Goal: Task Accomplishment & Management: Use online tool/utility

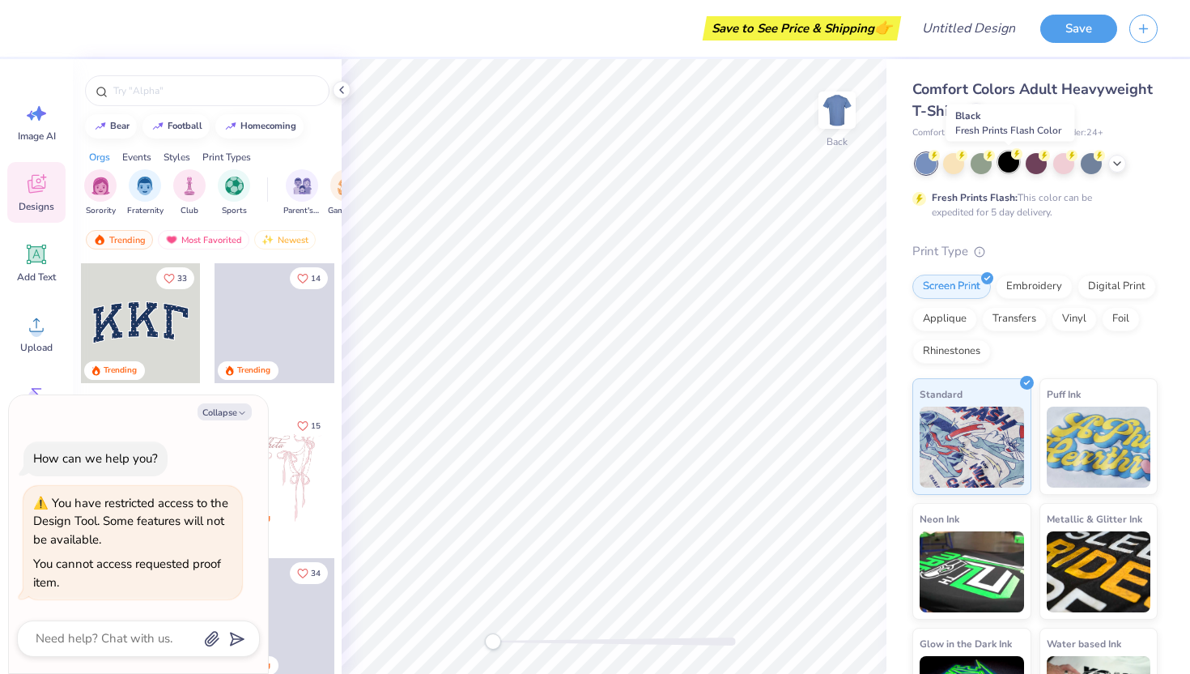
click at [1007, 164] on div at bounding box center [1008, 161] width 21 height 21
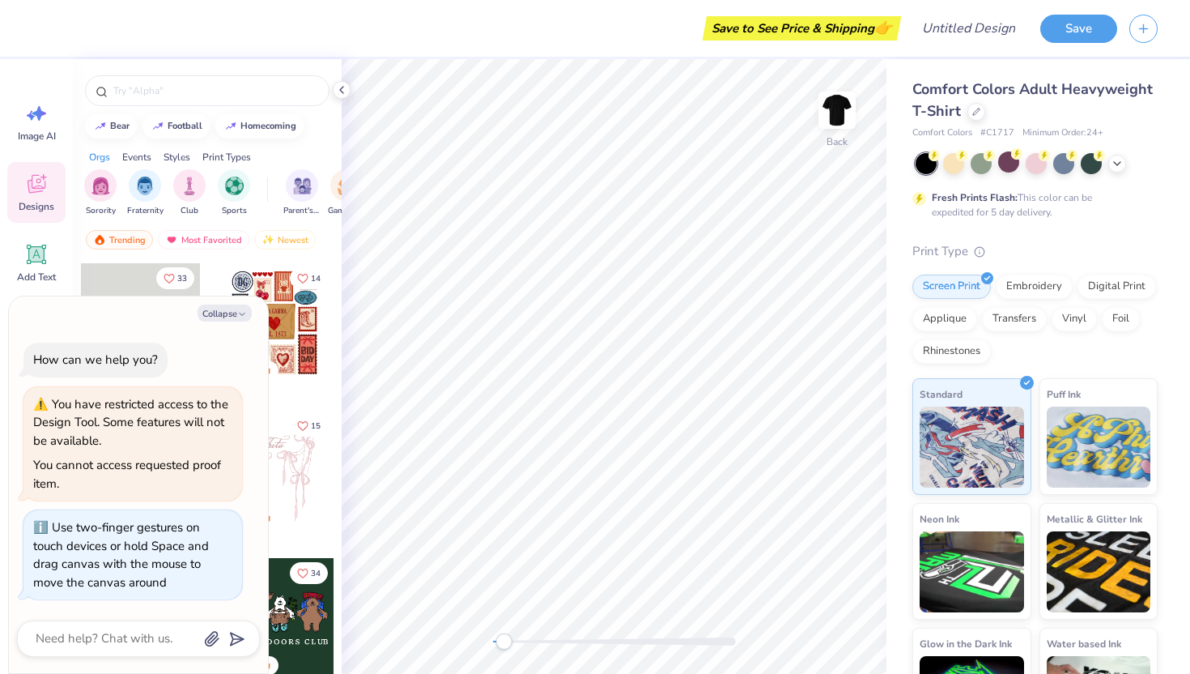
drag, startPoint x: 488, startPoint y: 644, endPoint x: 504, endPoint y: 640, distance: 15.9
click at [504, 640] on div "Accessibility label" at bounding box center [503, 641] width 16 height 16
type textarea "x"
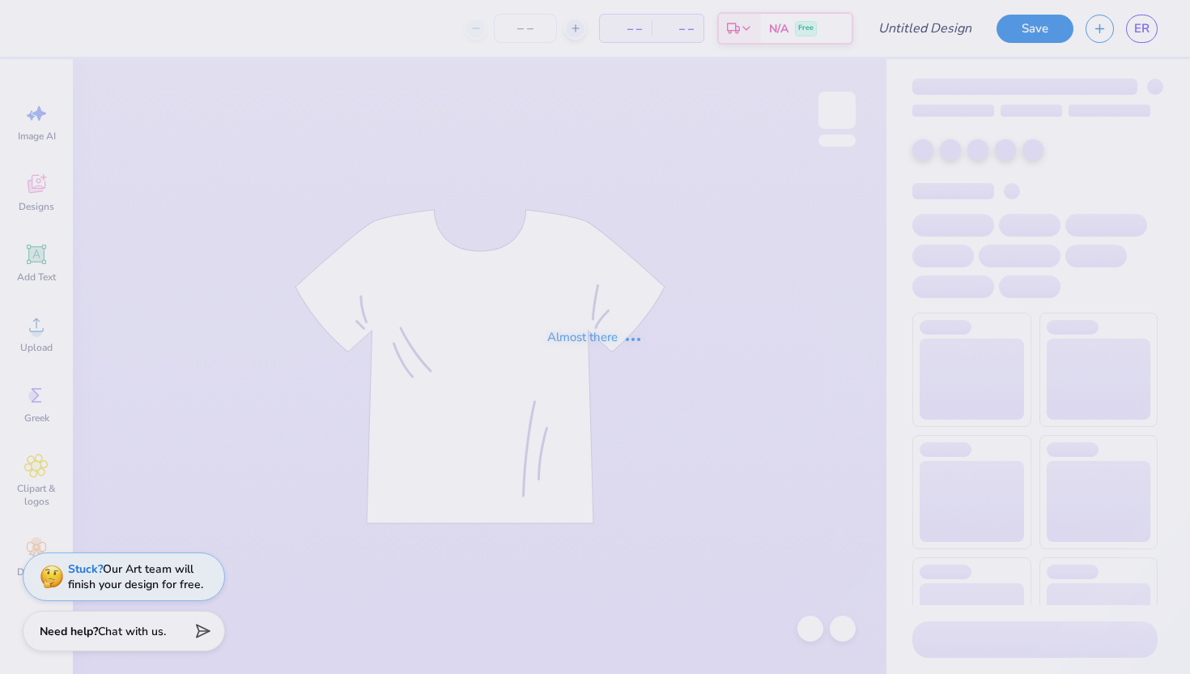
type input "Renaissance AG"
type input "20"
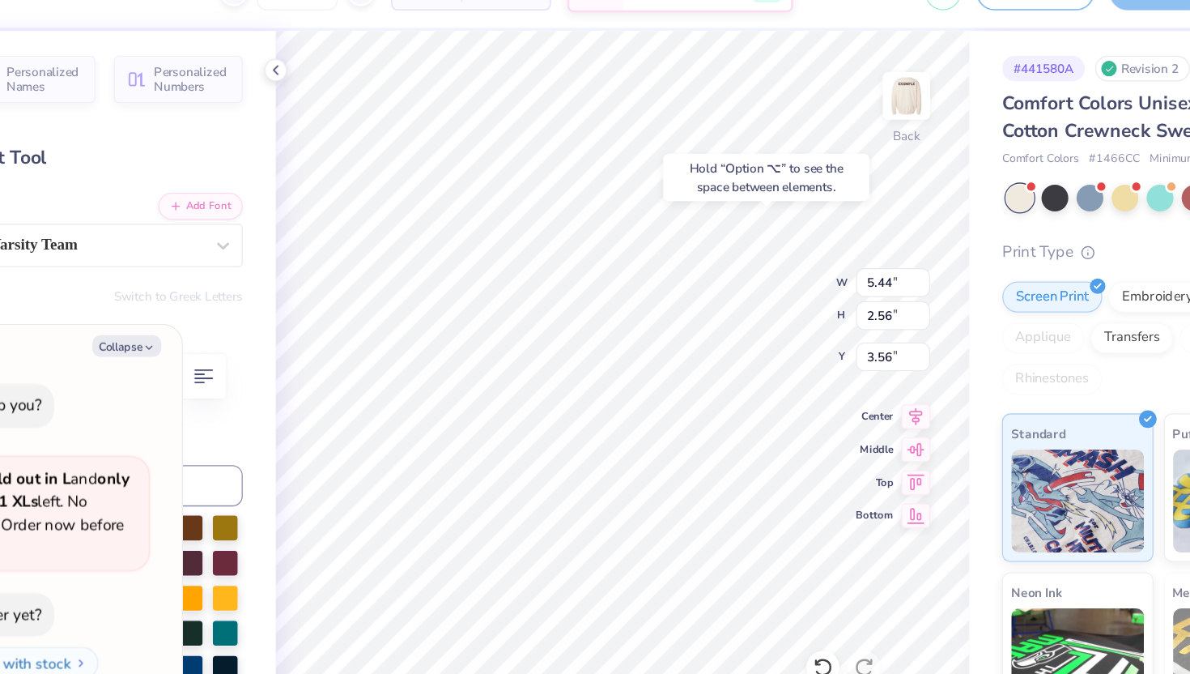
type textarea "x"
type input "4.32"
type input "2.21"
type input "5.88"
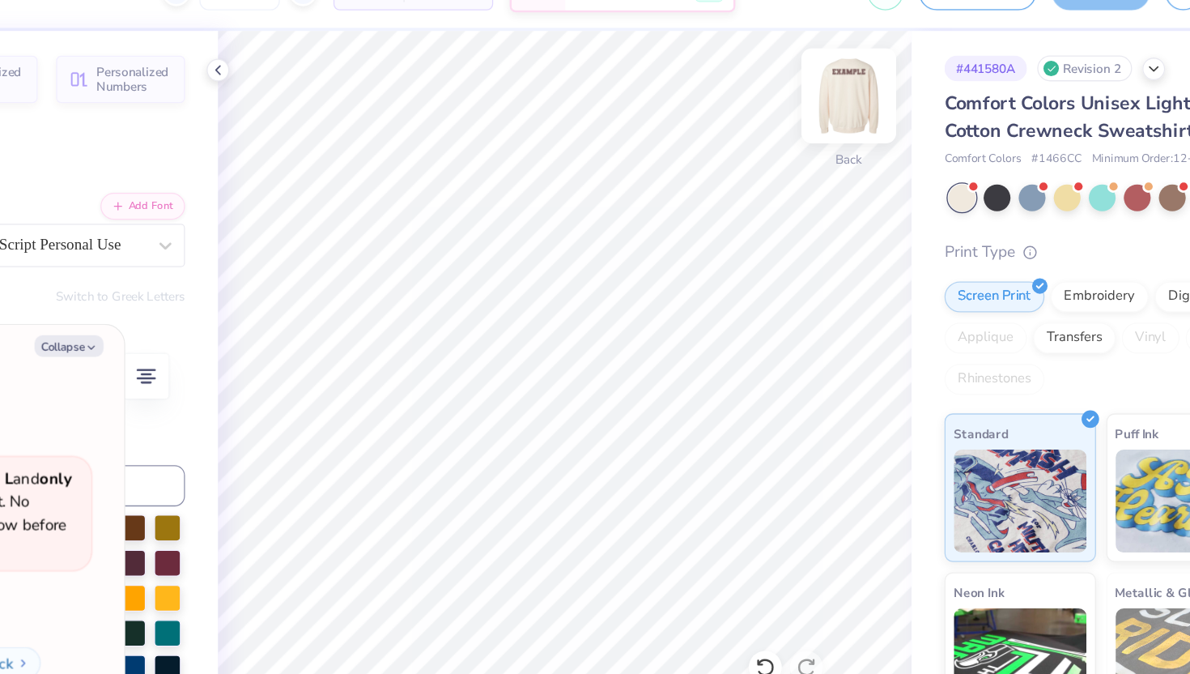
click at [849, 102] on img at bounding box center [837, 110] width 65 height 65
click at [846, 104] on img at bounding box center [837, 110] width 65 height 65
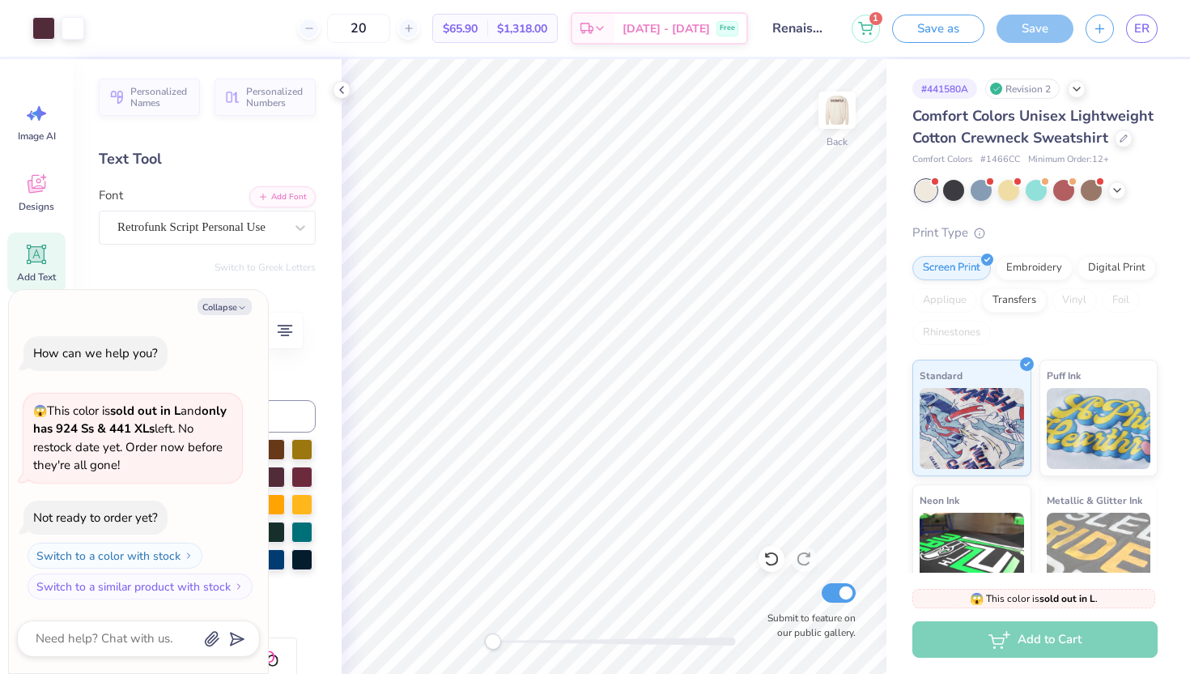
type textarea "x"
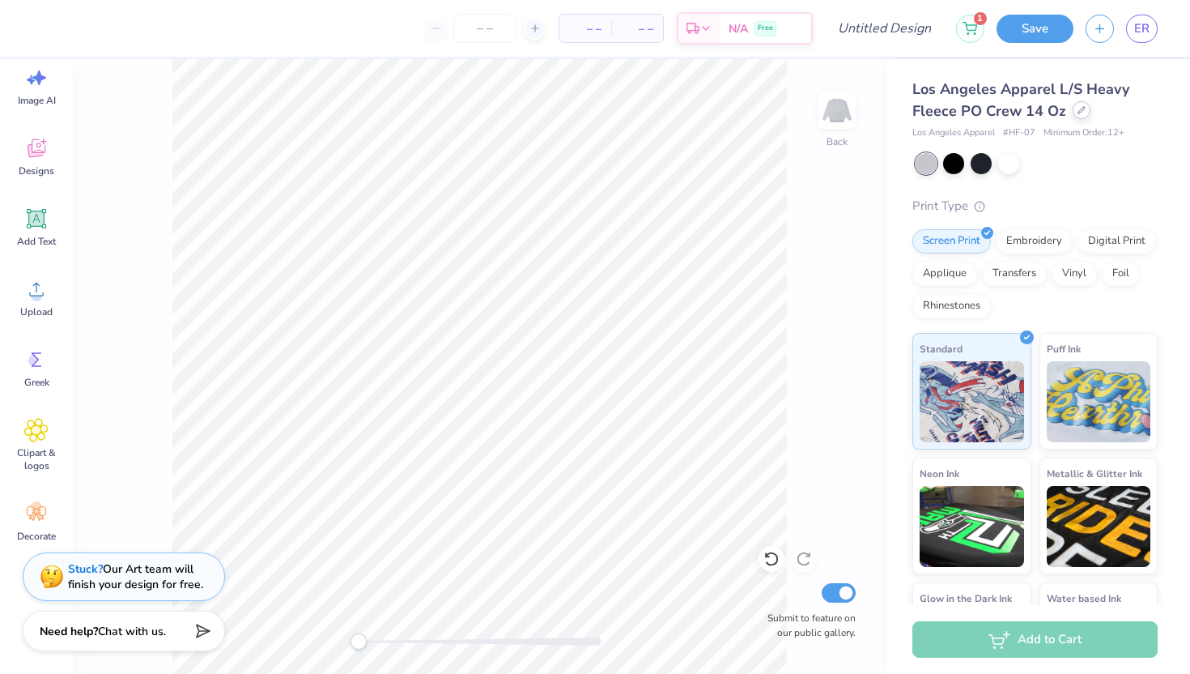
click at [1084, 108] on div at bounding box center [1082, 110] width 18 height 18
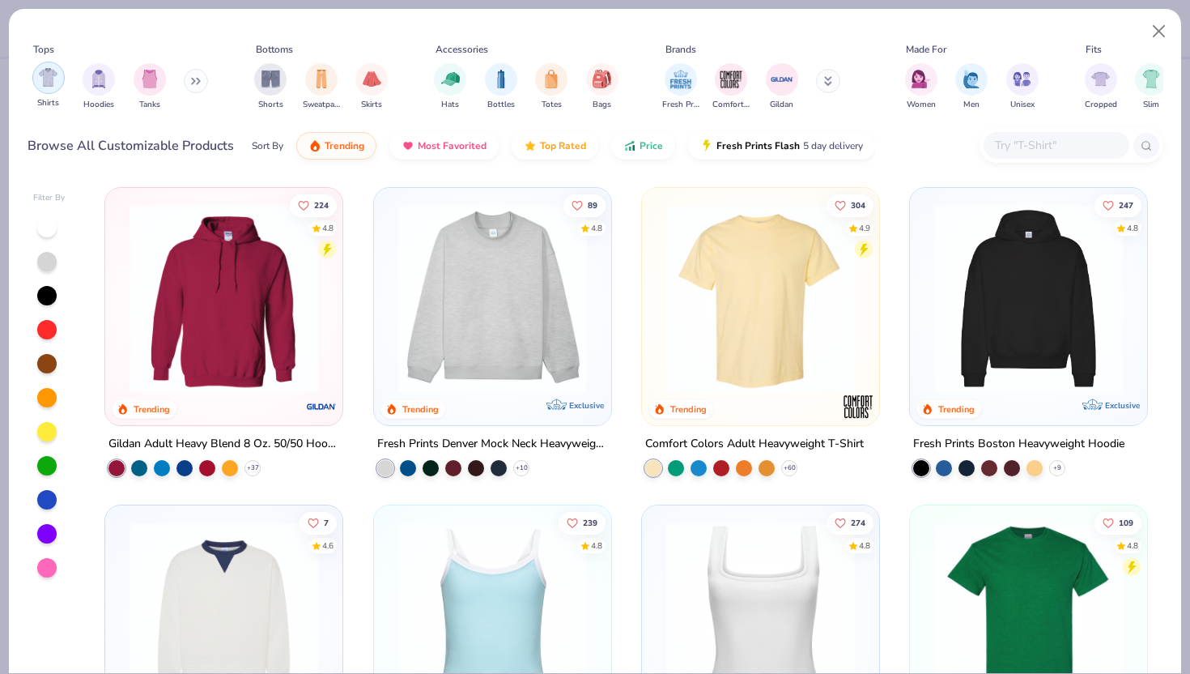
click at [44, 83] on img "filter for Shirts" at bounding box center [48, 77] width 19 height 19
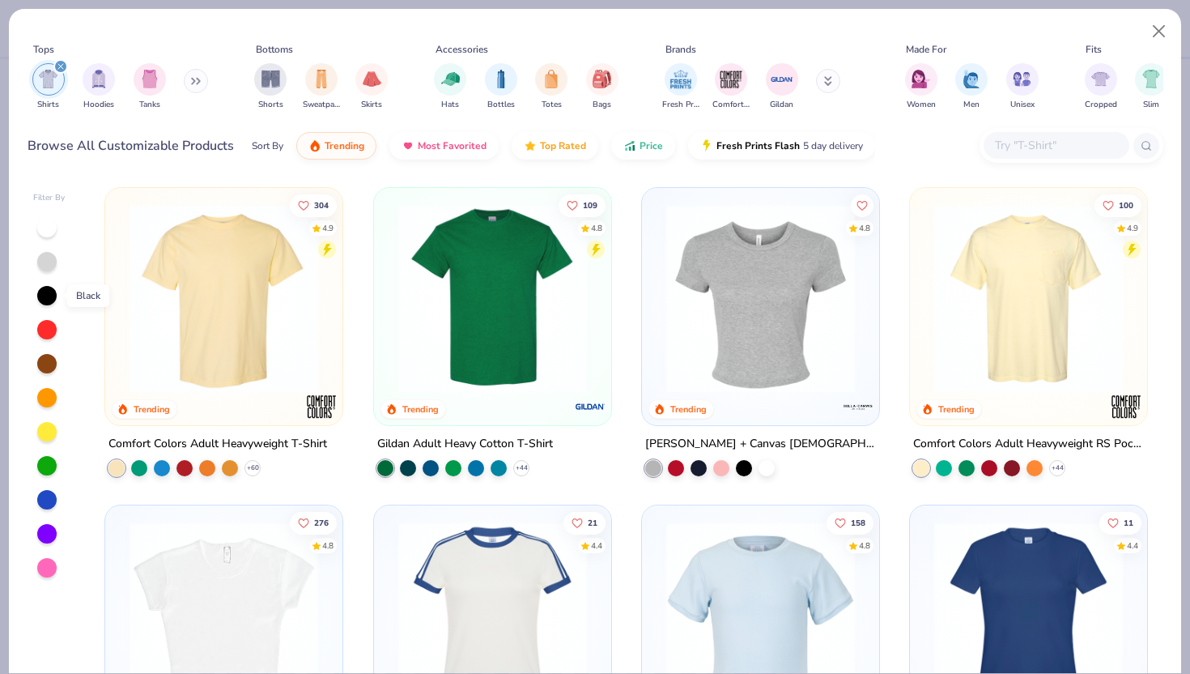
click at [50, 292] on div at bounding box center [46, 295] width 19 height 19
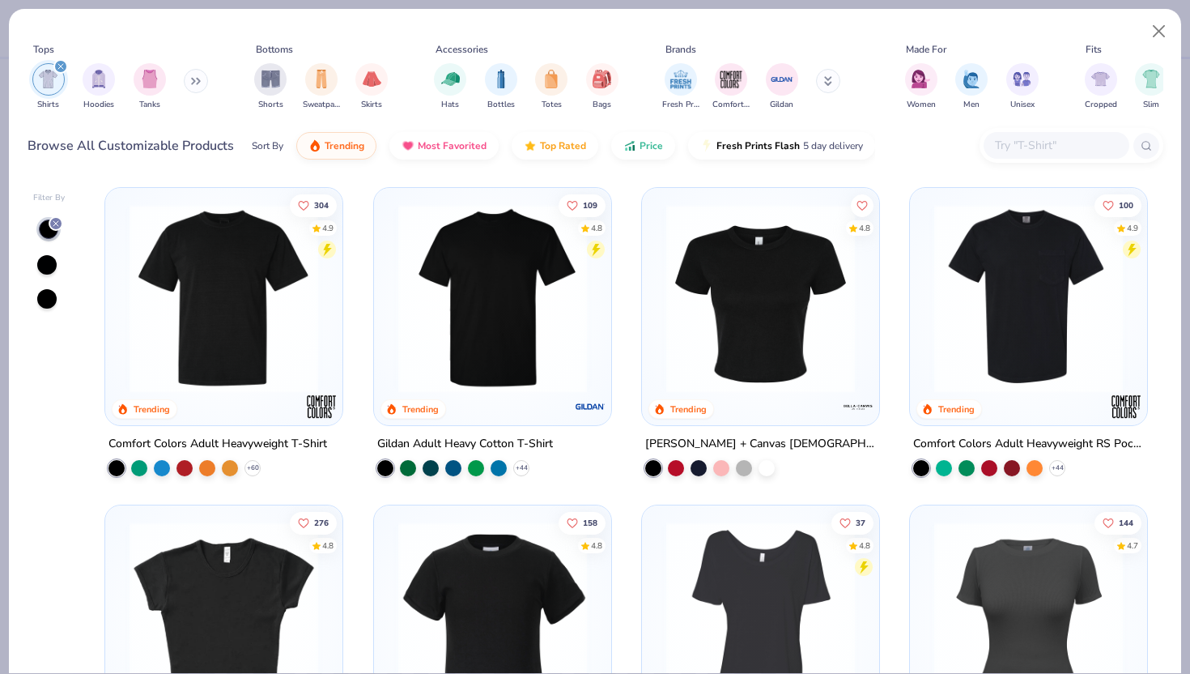
click at [831, 85] on icon at bounding box center [829, 84] width 6 height 2
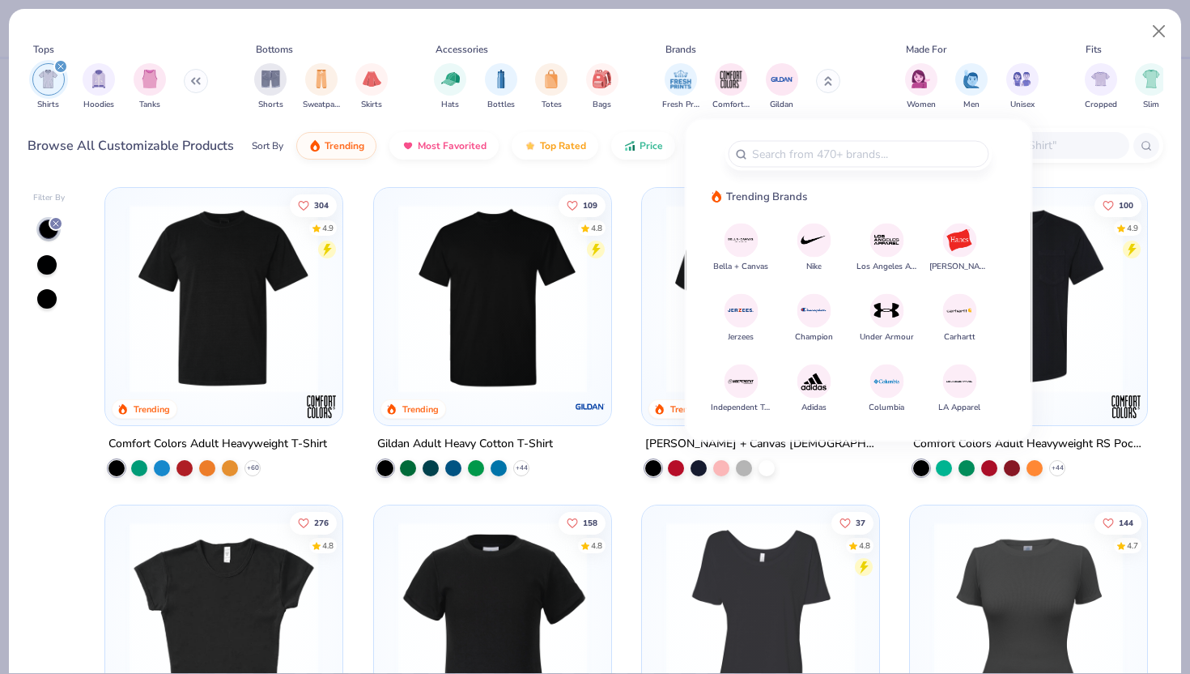
click at [812, 232] on img at bounding box center [814, 240] width 28 height 28
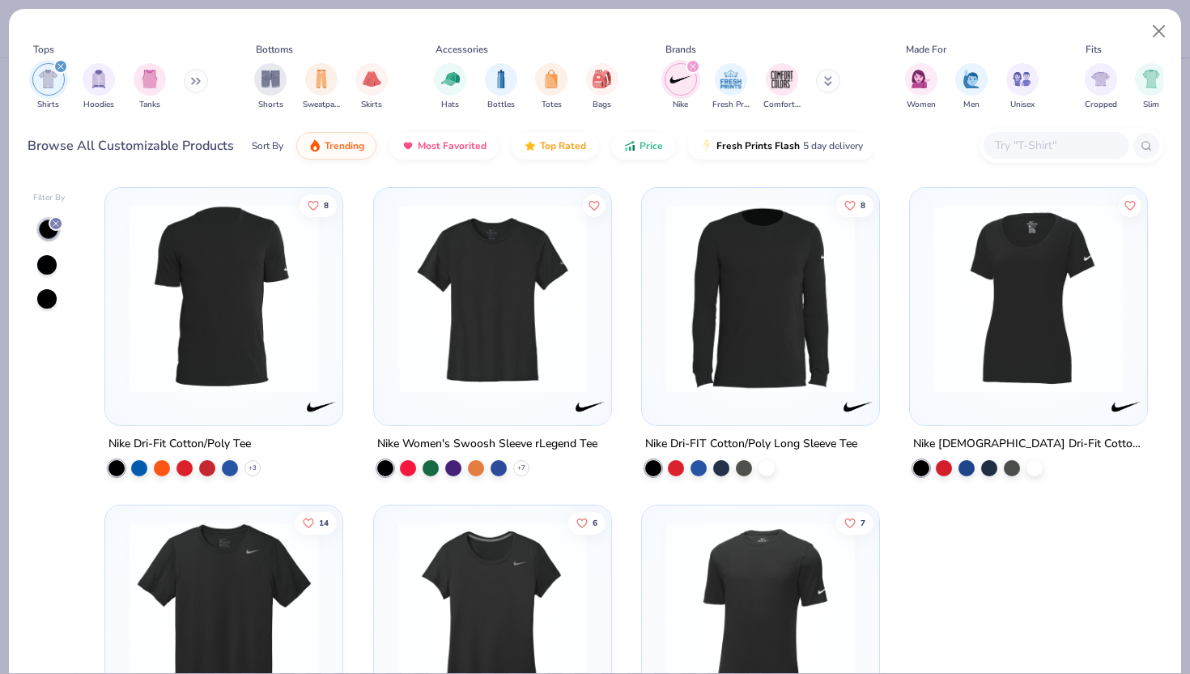
click at [691, 65] on icon "filter for Nike" at bounding box center [693, 66] width 5 height 5
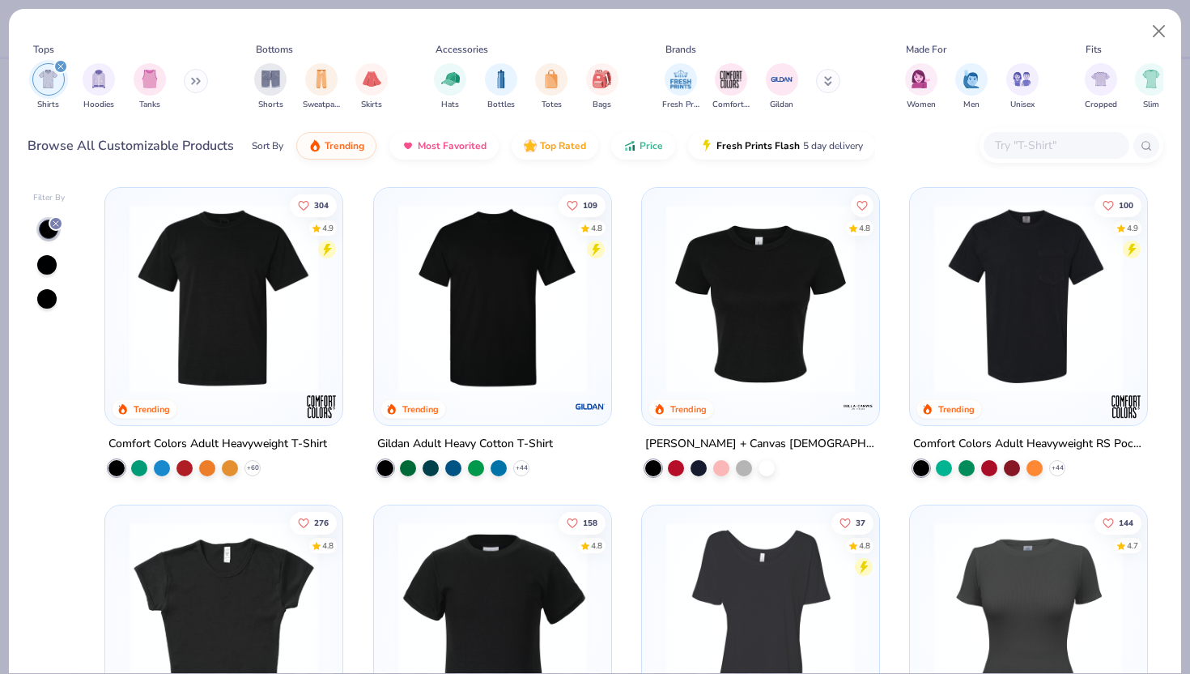
click at [244, 345] on img at bounding box center [223, 298] width 205 height 189
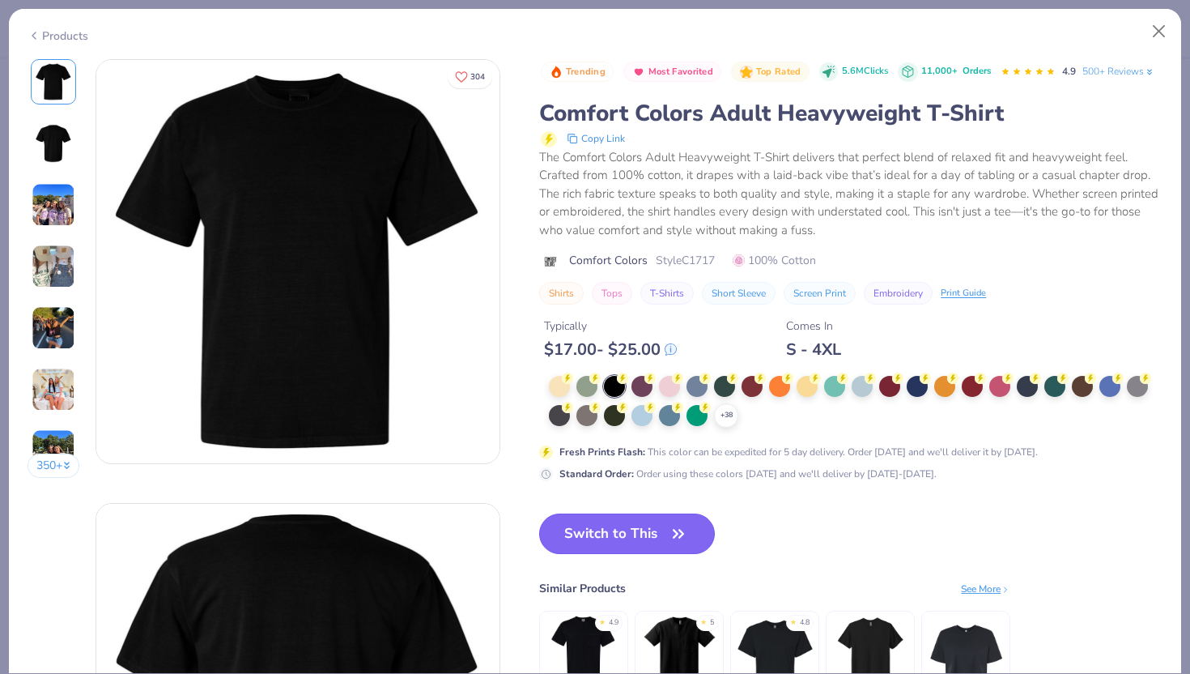
click at [628, 536] on button "Switch to This" at bounding box center [627, 533] width 176 height 40
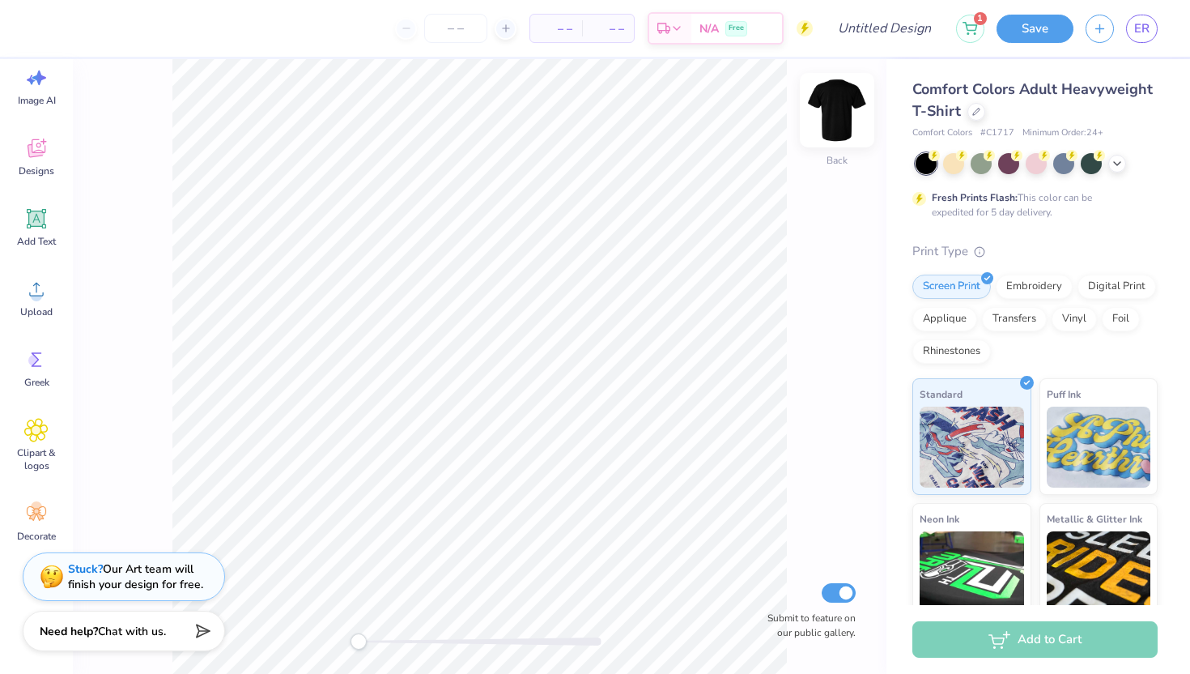
click at [837, 132] on img at bounding box center [837, 110] width 65 height 65
click at [837, 109] on img at bounding box center [837, 110] width 65 height 65
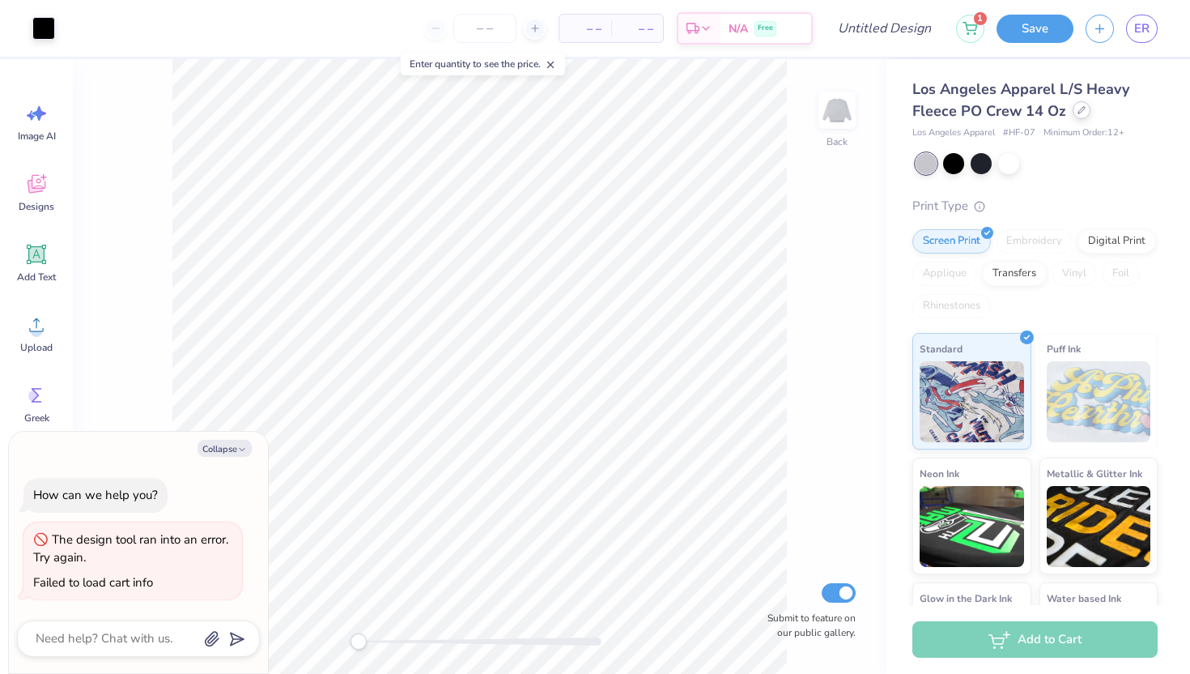
click at [1079, 116] on div at bounding box center [1082, 110] width 18 height 18
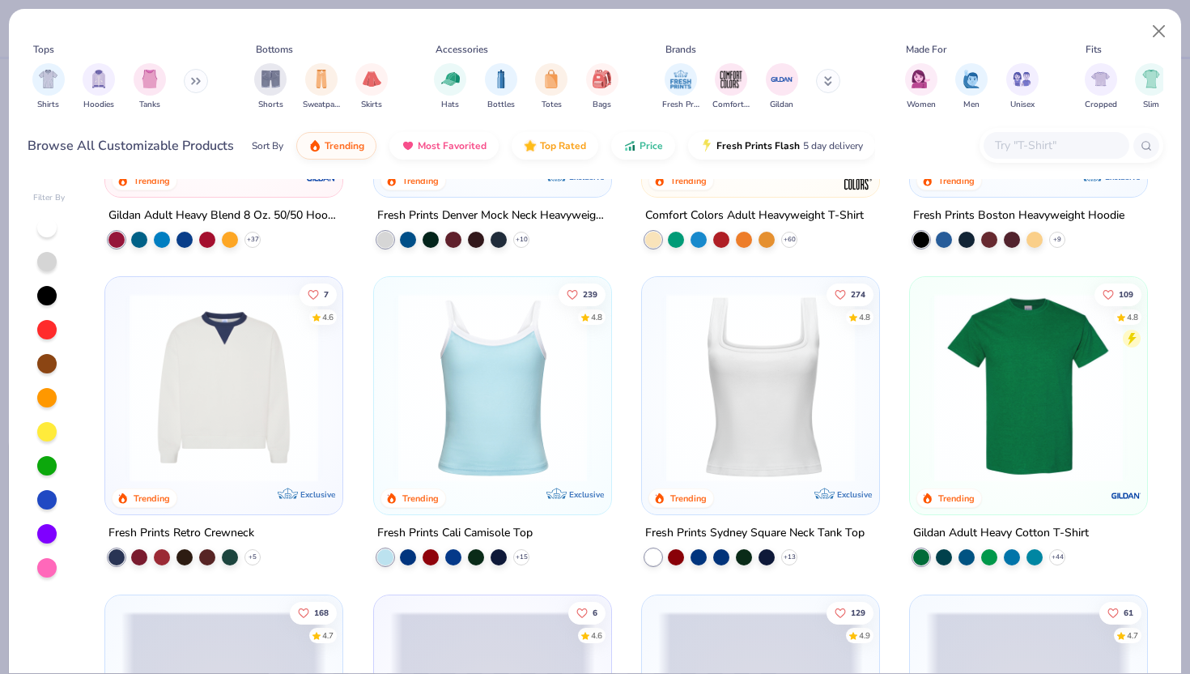
scroll to position [246, 0]
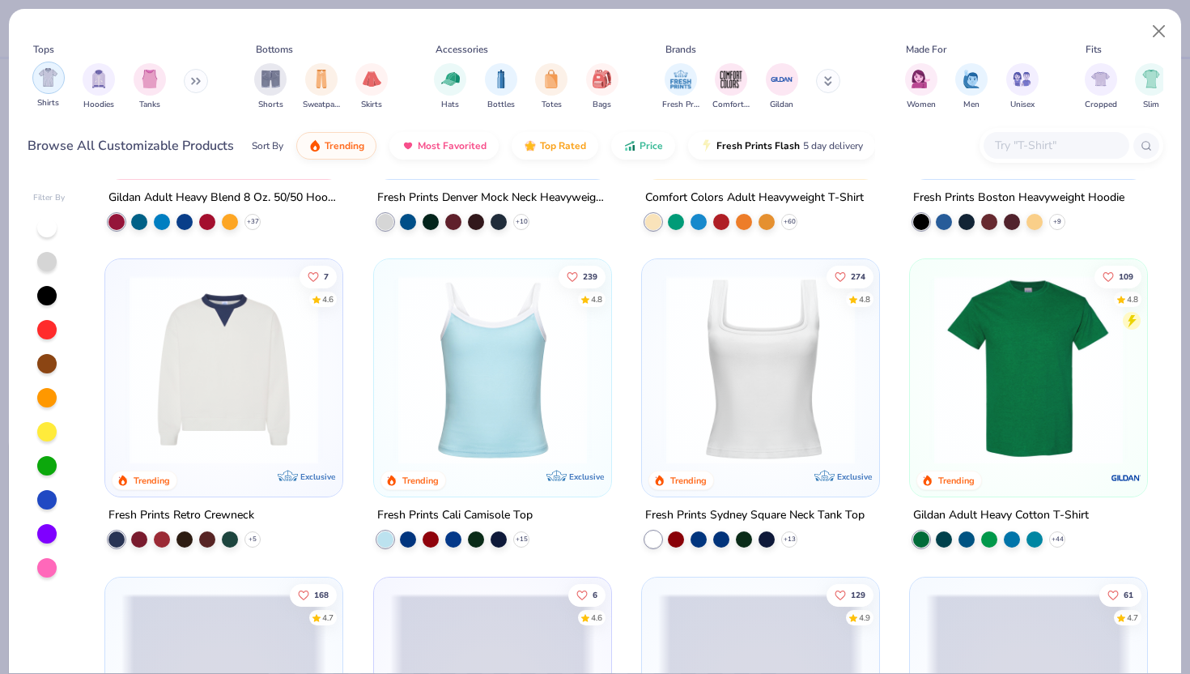
click at [47, 81] on img "filter for Shirts" at bounding box center [48, 77] width 19 height 19
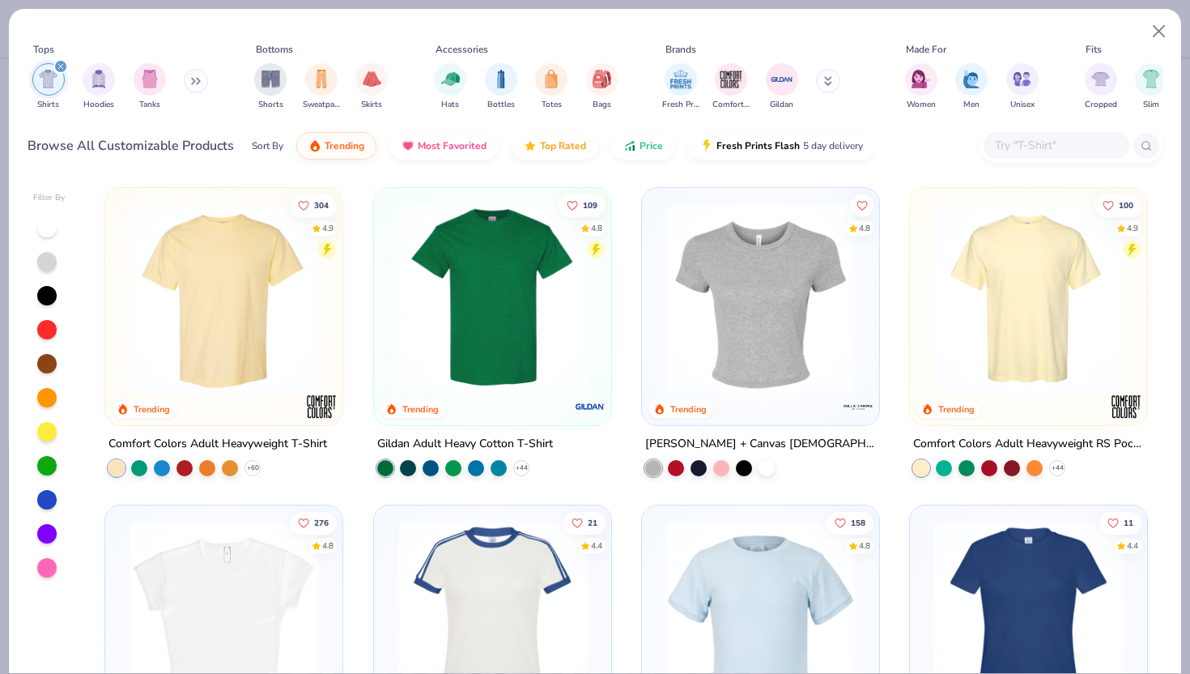
click at [39, 290] on div at bounding box center [46, 295] width 19 height 19
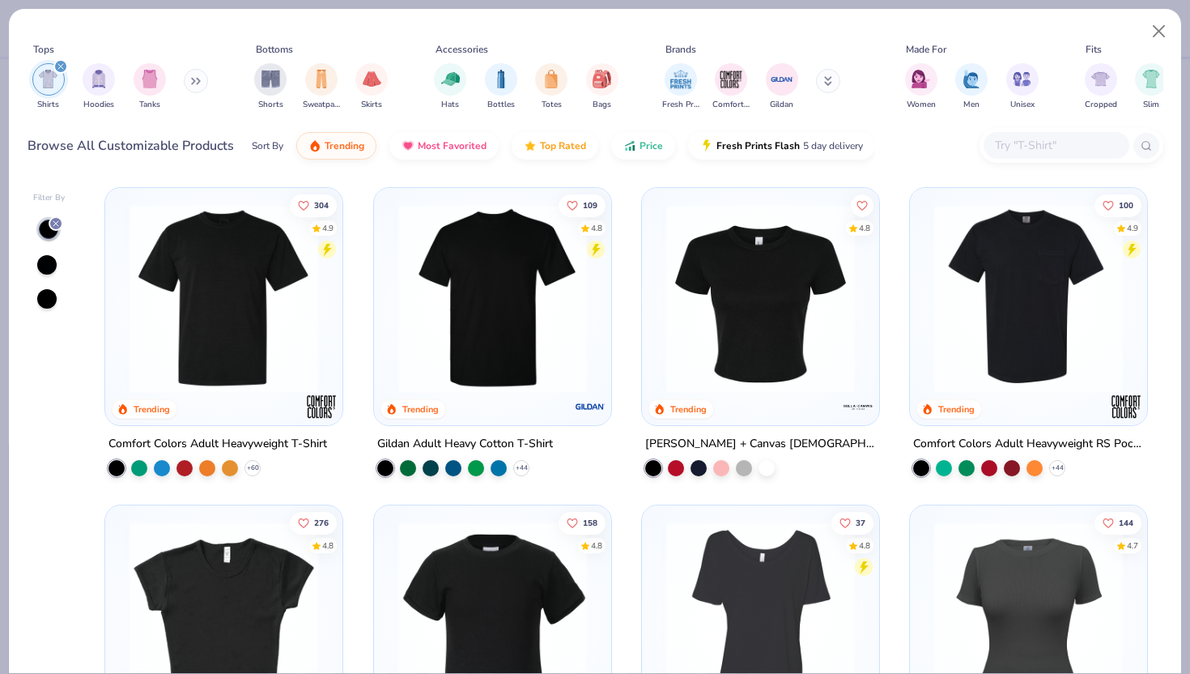
click at [455, 351] on img at bounding box center [492, 298] width 205 height 189
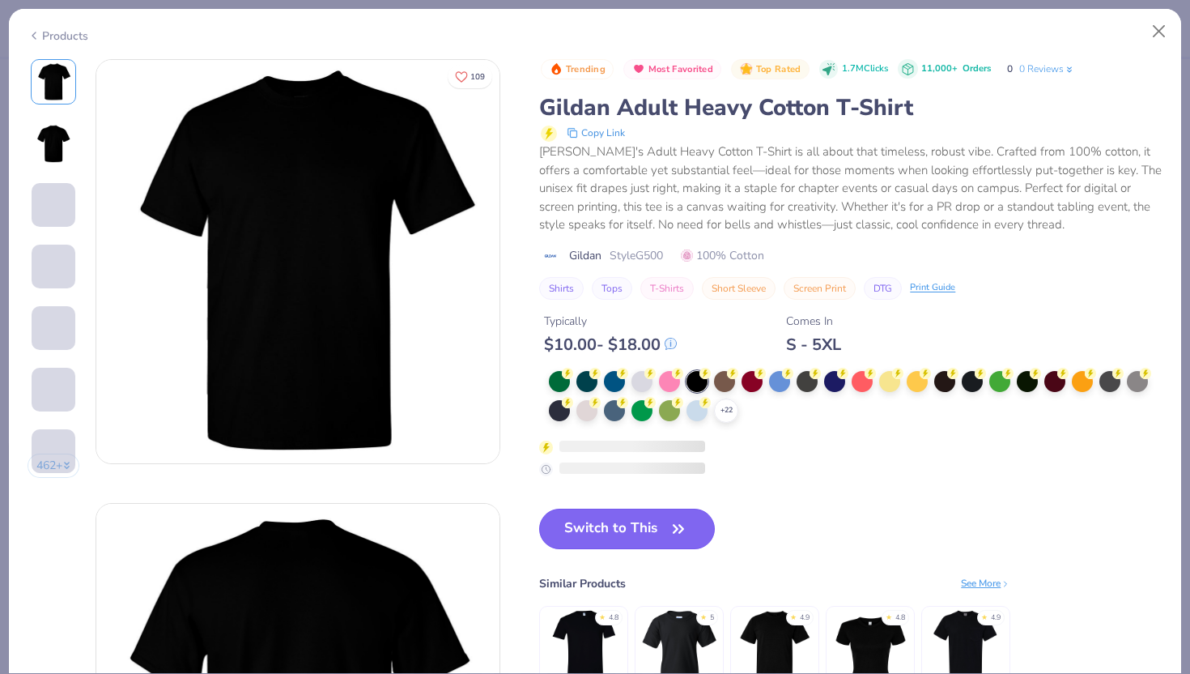
click at [640, 526] on button "Switch to This" at bounding box center [627, 528] width 176 height 40
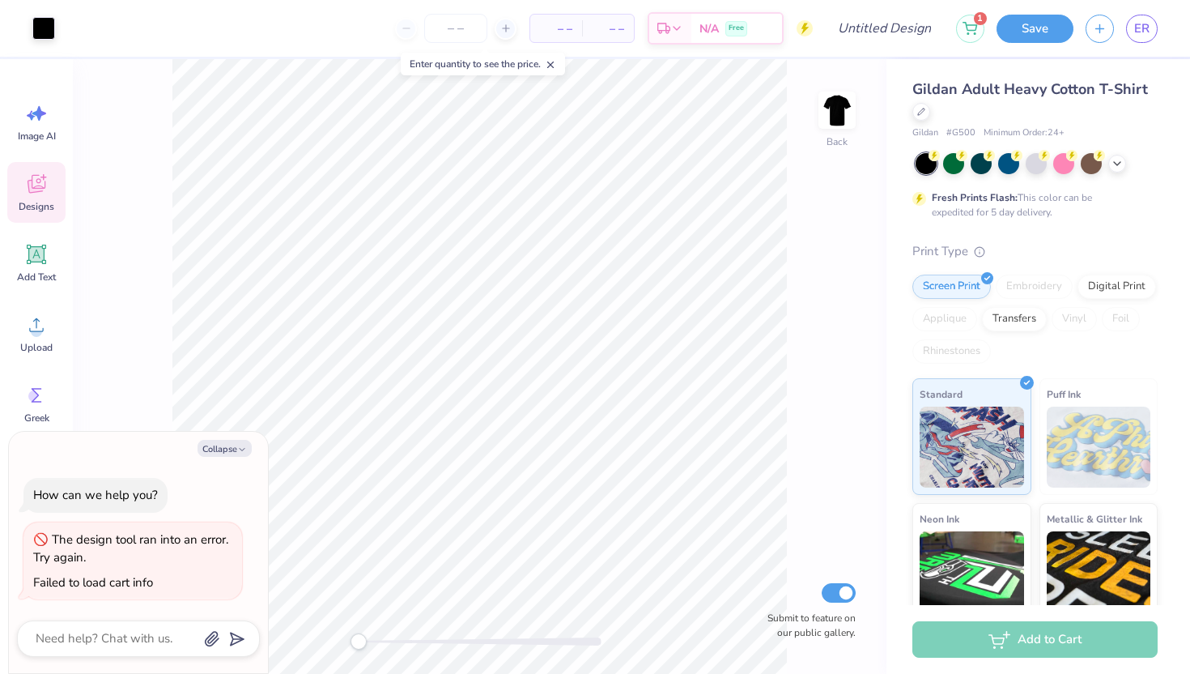
click at [31, 189] on icon at bounding box center [35, 186] width 15 height 13
type textarea "x"
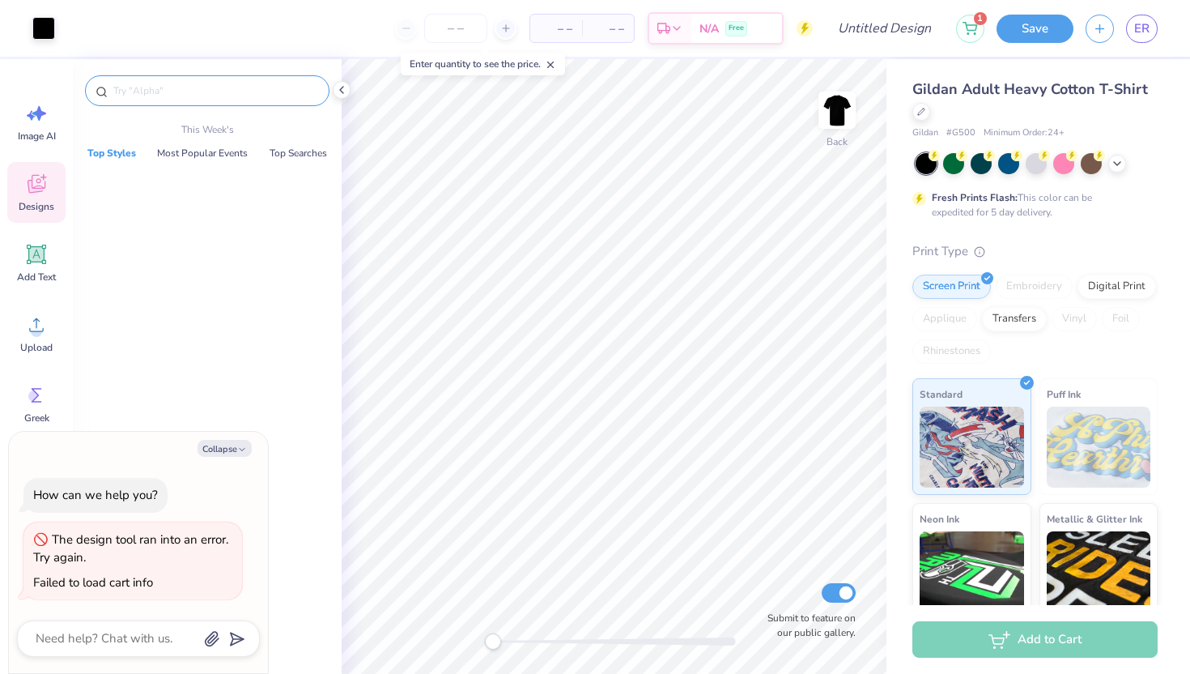
click at [163, 95] on input "text" at bounding box center [215, 91] width 207 height 16
type input "chess"
click at [97, 130] on div "Orgs" at bounding box center [99, 132] width 21 height 15
click at [172, 95] on input "chess" at bounding box center [210, 91] width 197 height 16
click at [231, 440] on button "Collapse" at bounding box center [225, 448] width 54 height 17
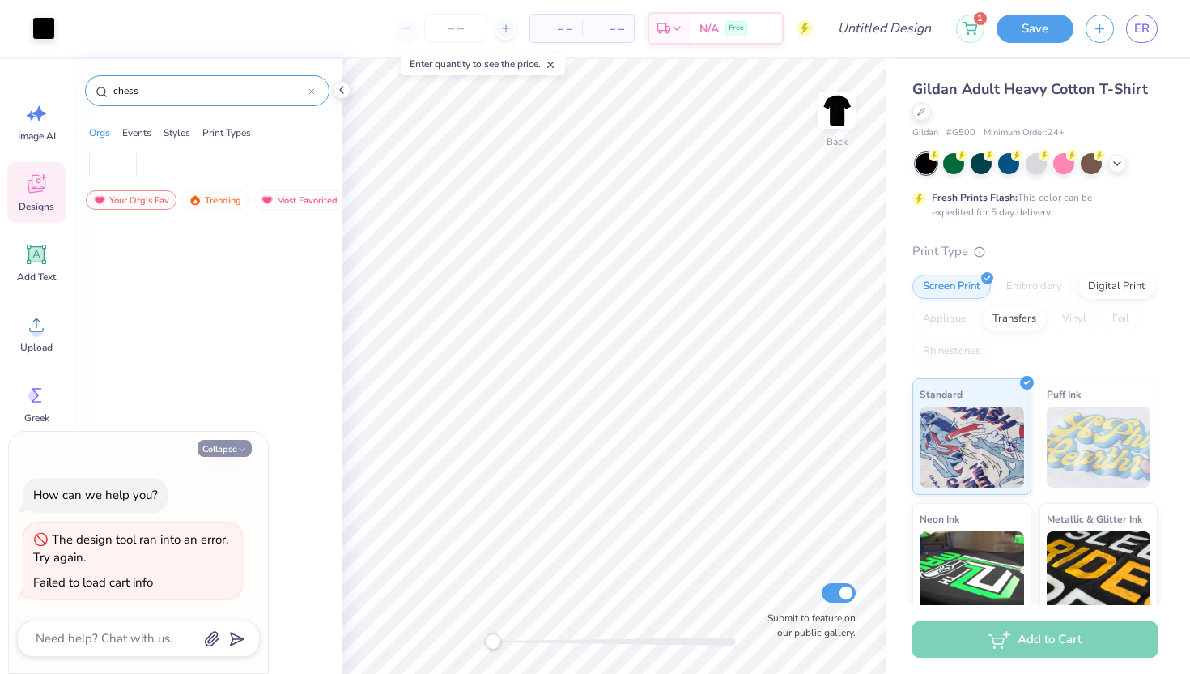
type textarea "x"
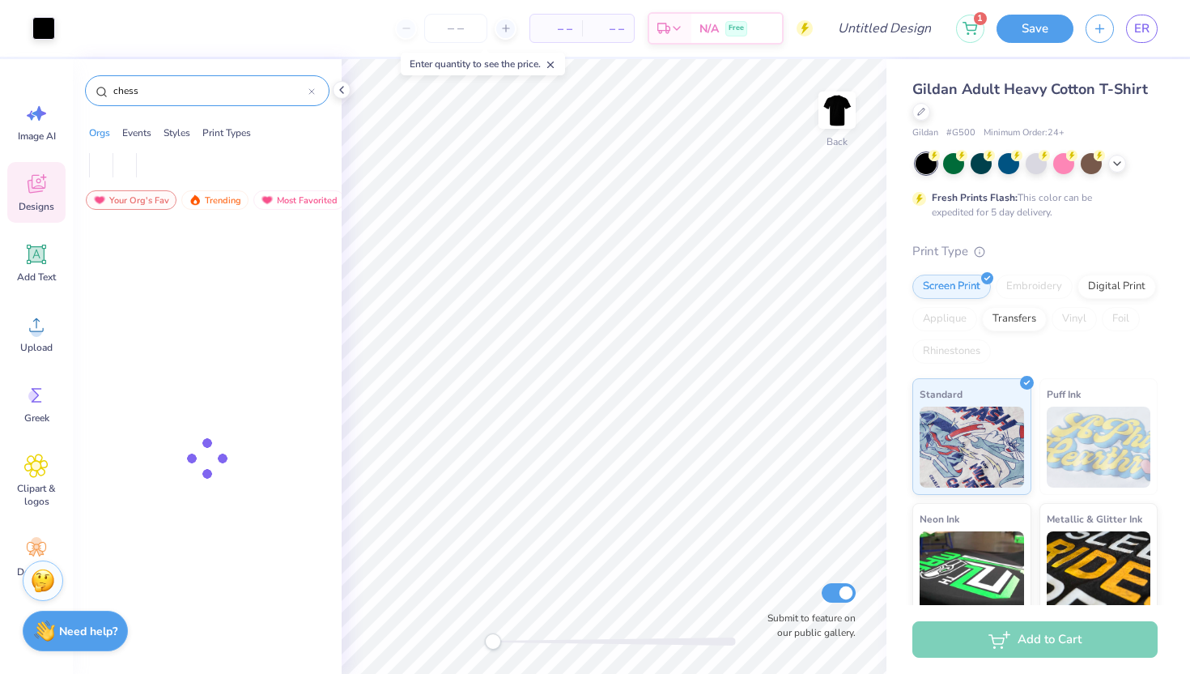
click at [320, 92] on div "chess" at bounding box center [207, 90] width 244 height 31
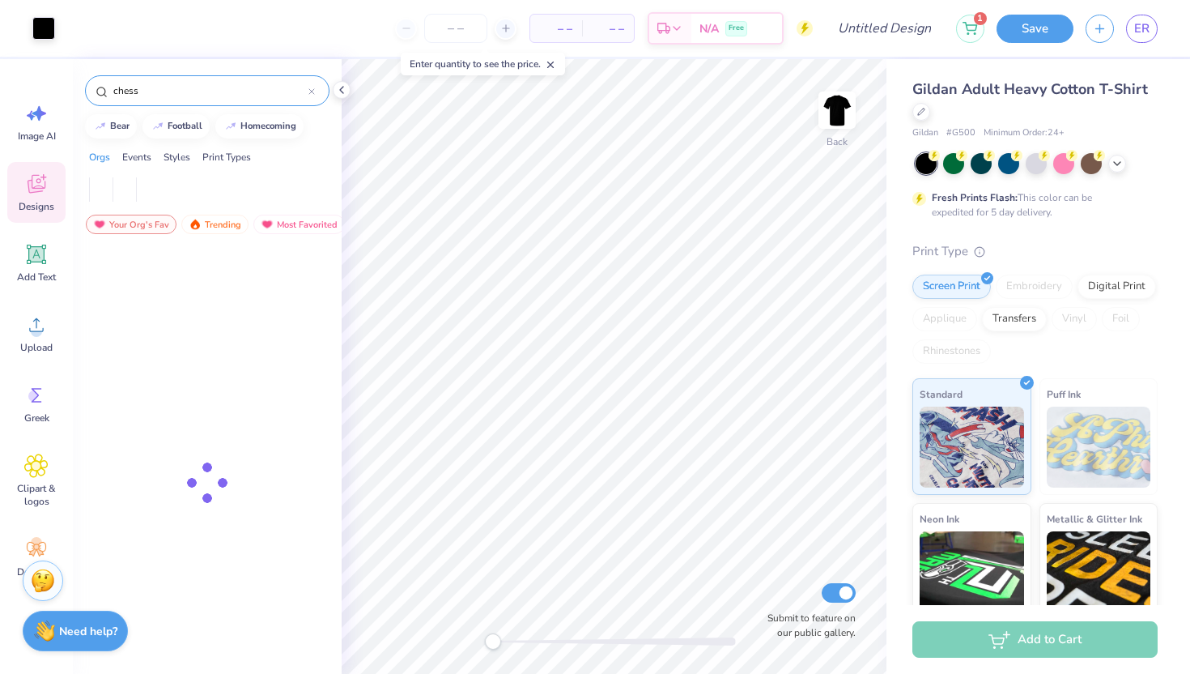
click at [194, 91] on input "chess" at bounding box center [210, 91] width 197 height 16
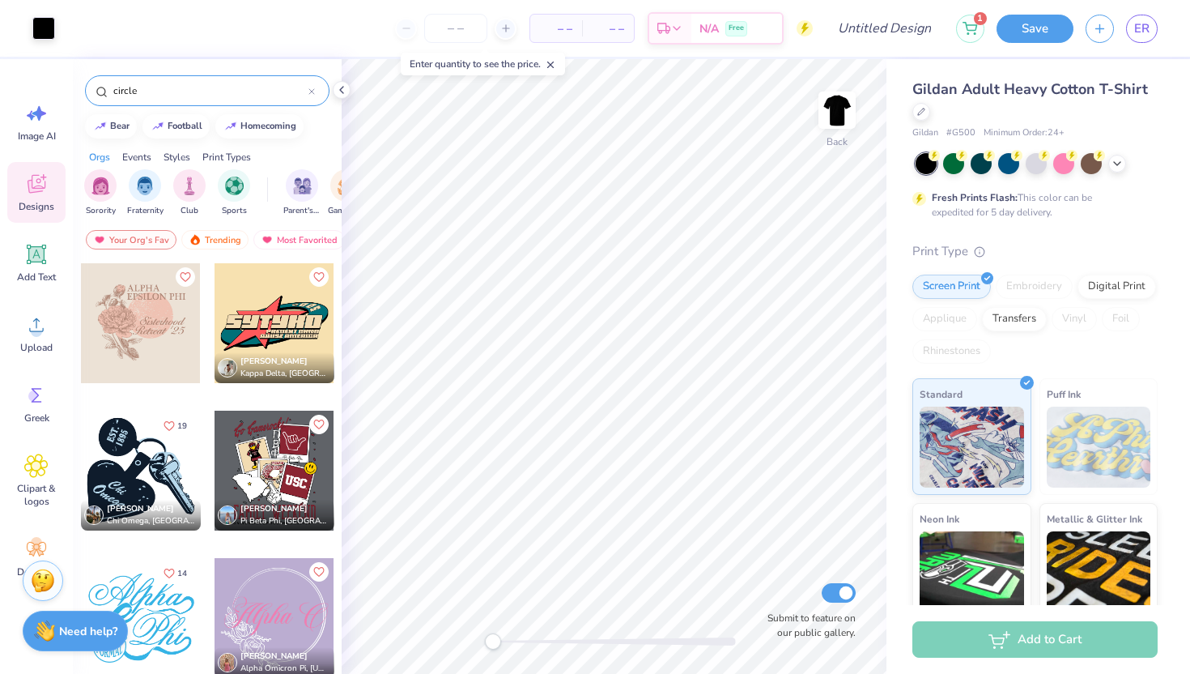
type input "circle"
click at [140, 151] on div "Events" at bounding box center [136, 157] width 29 height 15
click at [176, 153] on div "Styles" at bounding box center [177, 157] width 27 height 15
click at [185, 89] on input "circle" at bounding box center [210, 91] width 197 height 16
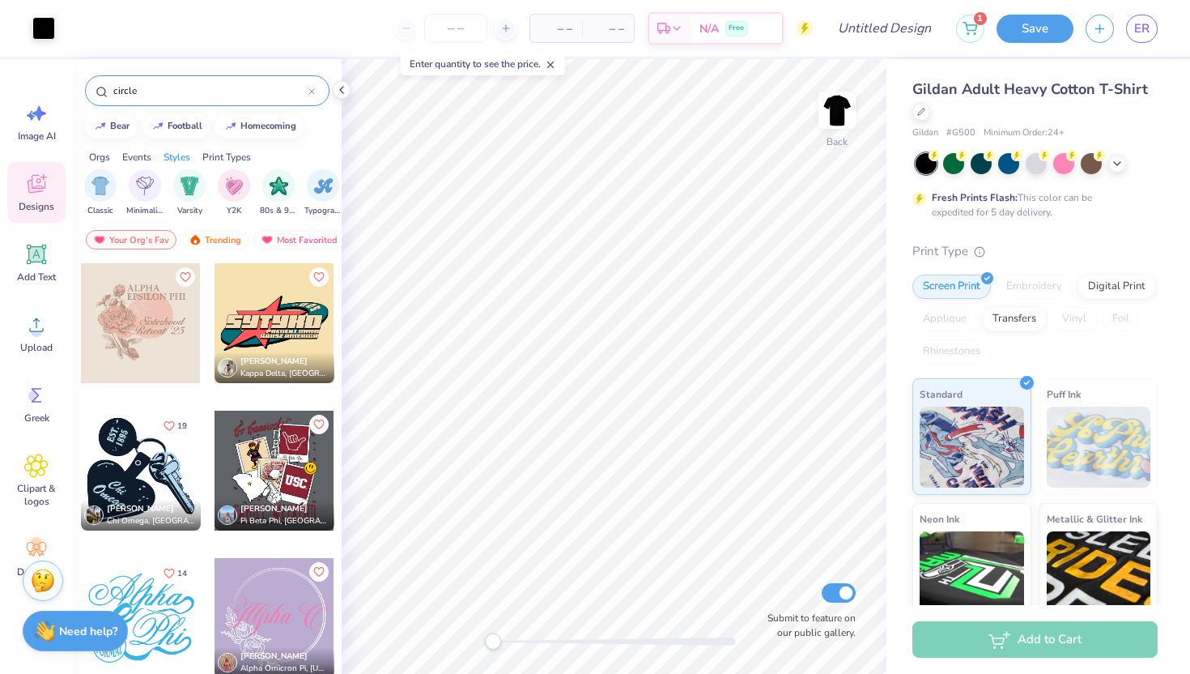
click at [185, 89] on input "circle" at bounding box center [210, 91] width 197 height 16
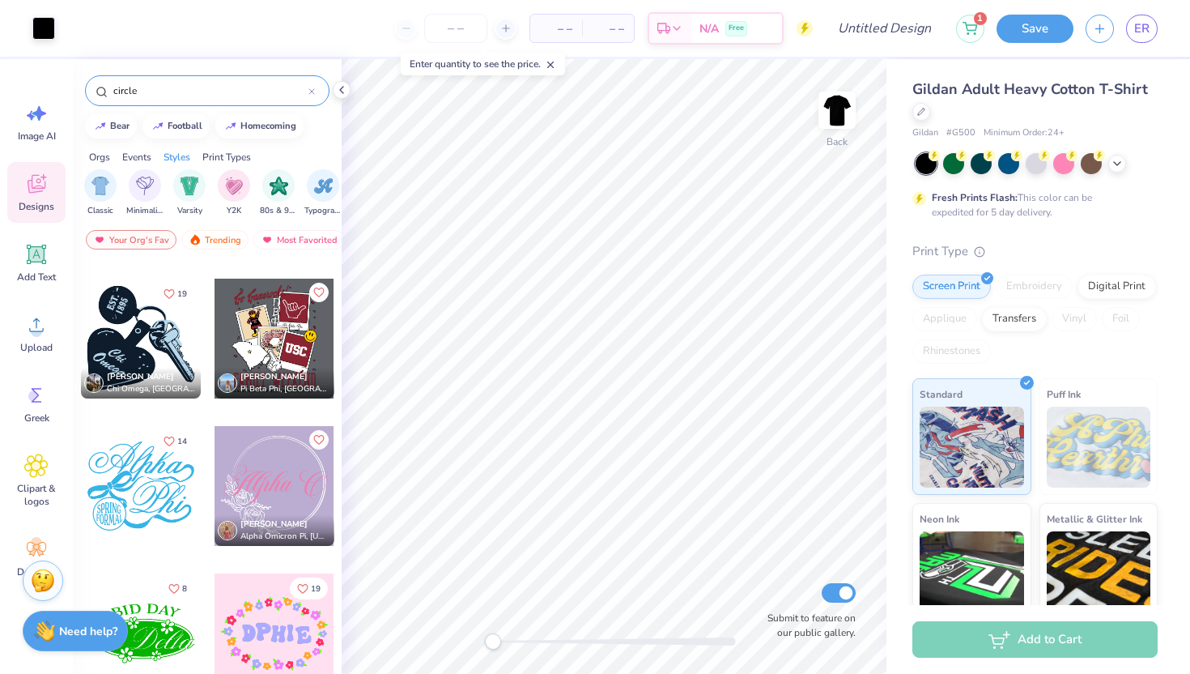
scroll to position [213, 0]
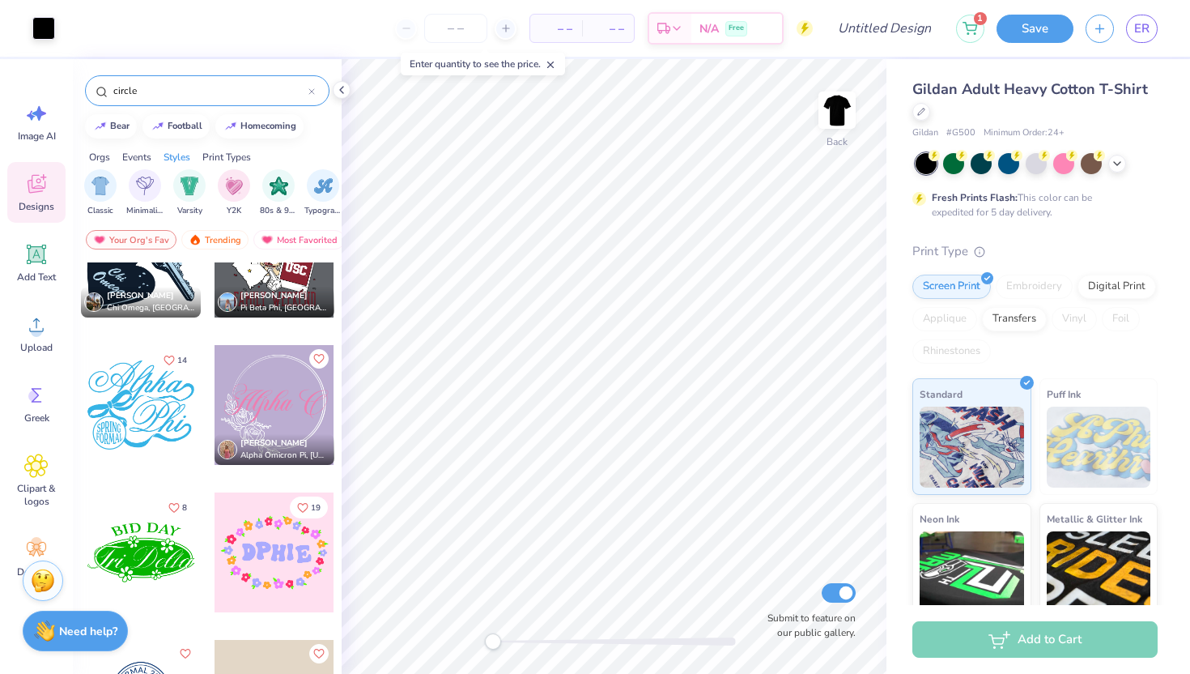
click at [313, 96] on div at bounding box center [311, 90] width 6 height 15
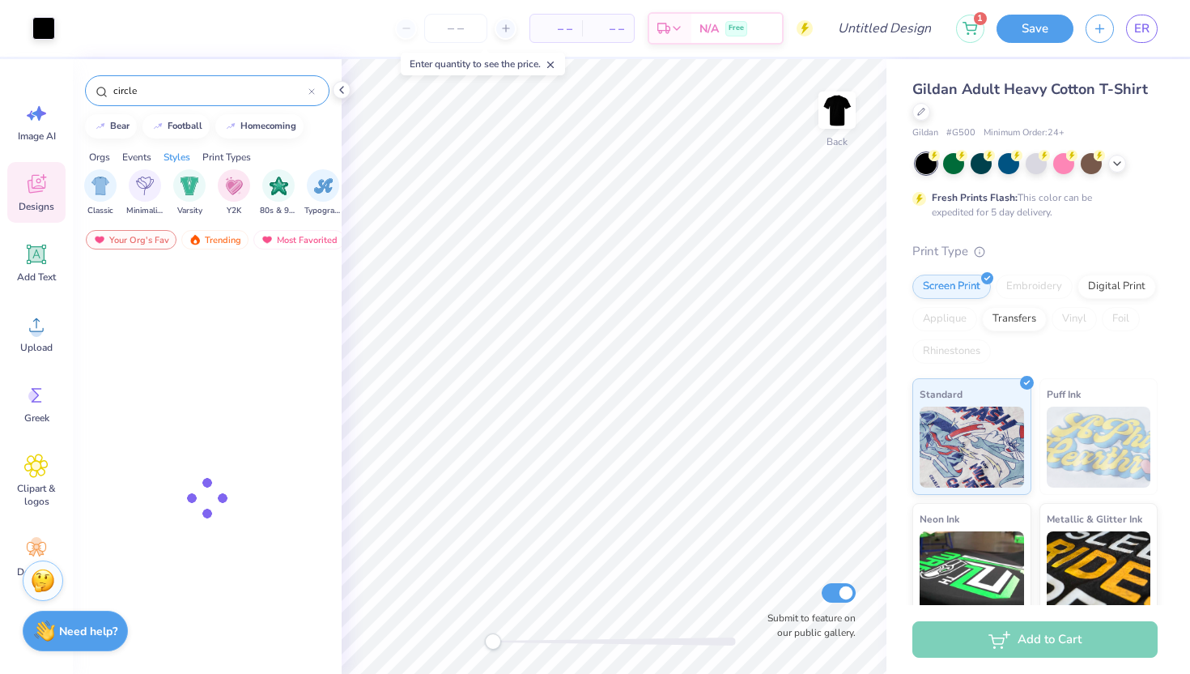
type input "circle"
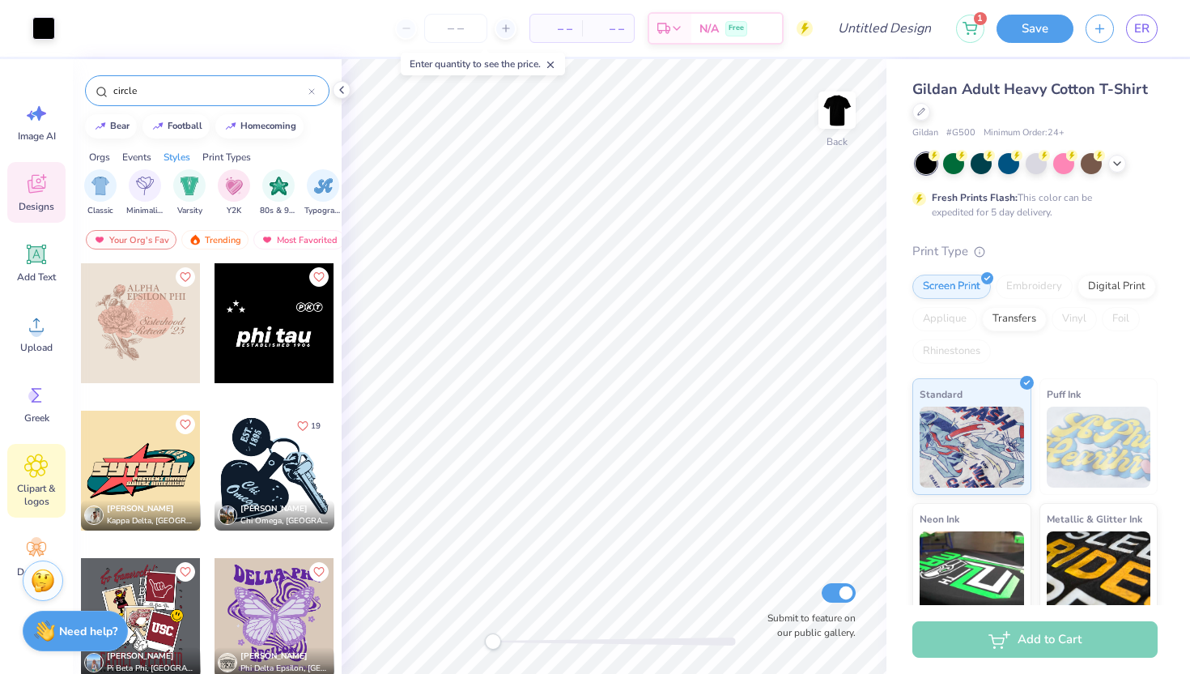
click at [35, 478] on div "Clipart & logos" at bounding box center [36, 481] width 58 height 74
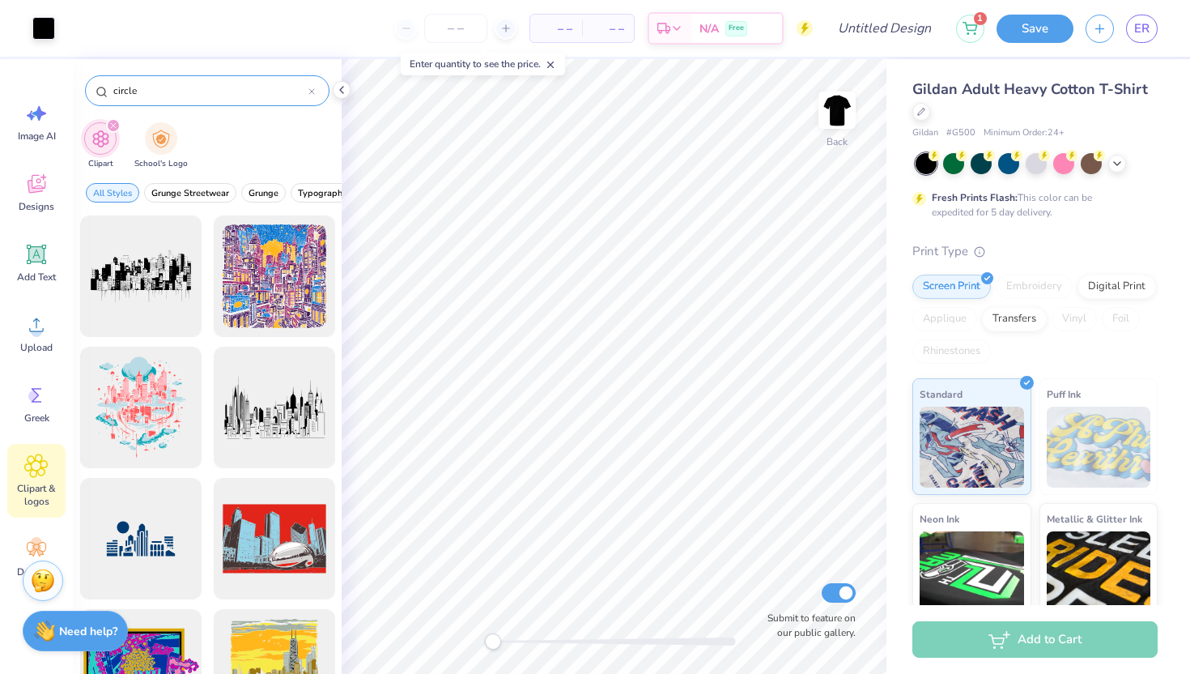
type input "circle"
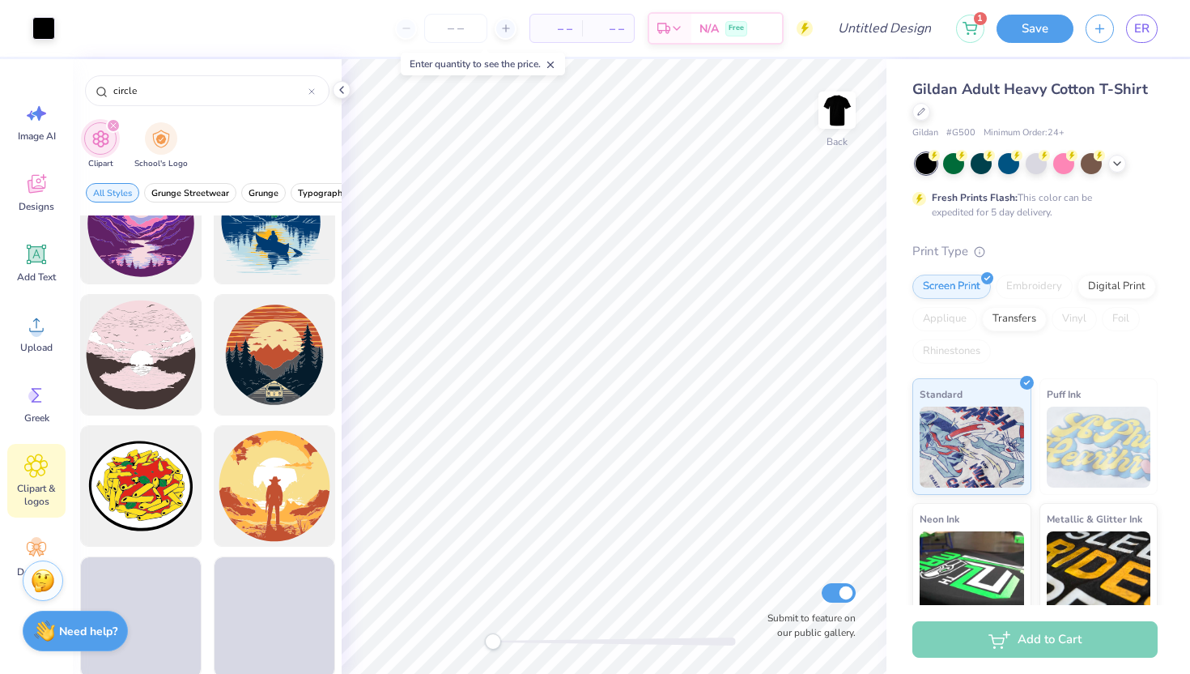
scroll to position [2339, 0]
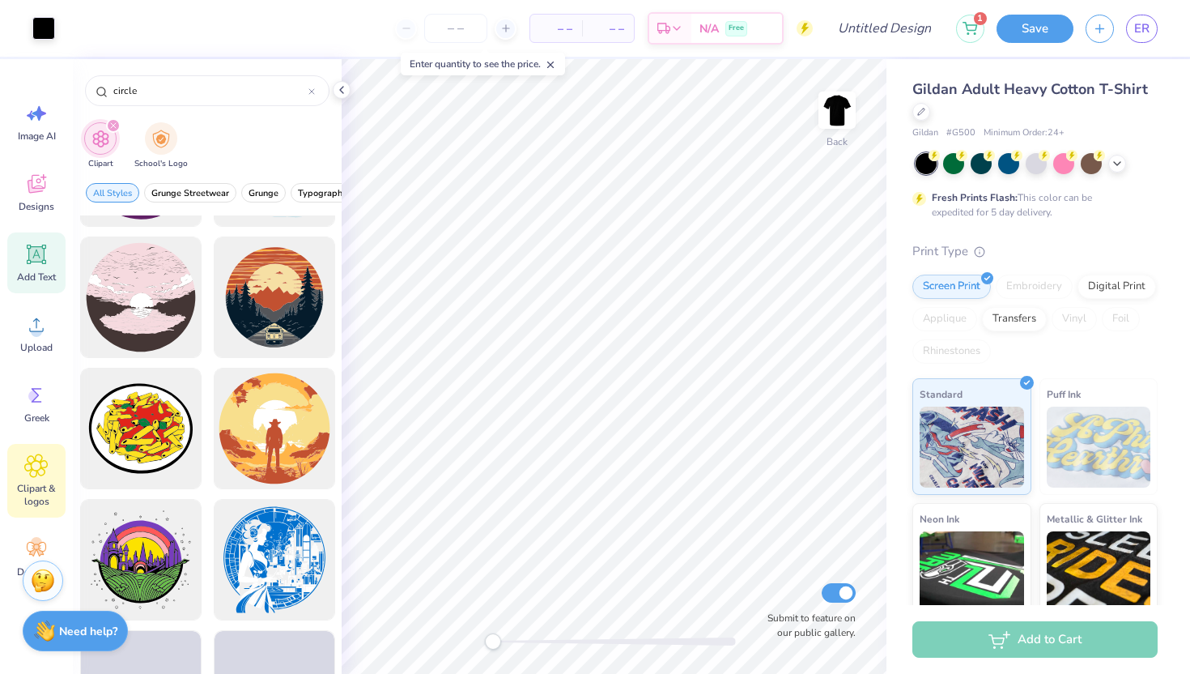
click at [53, 276] on span "Add Text" at bounding box center [36, 276] width 39 height 13
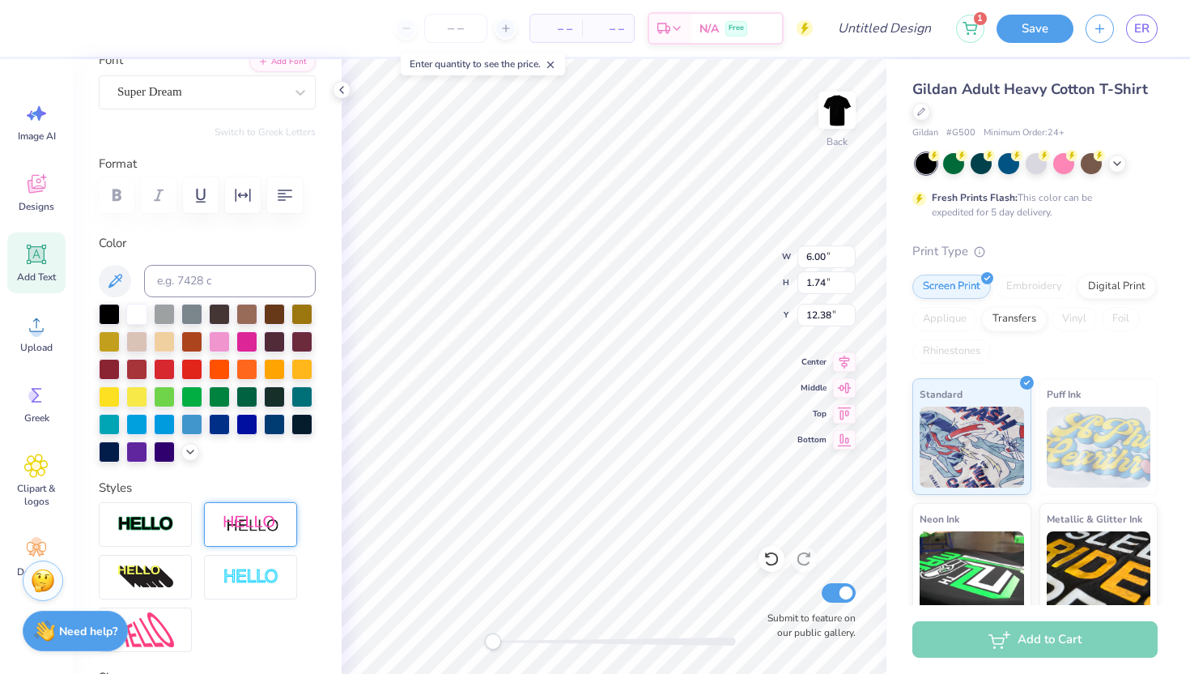
scroll to position [0, 0]
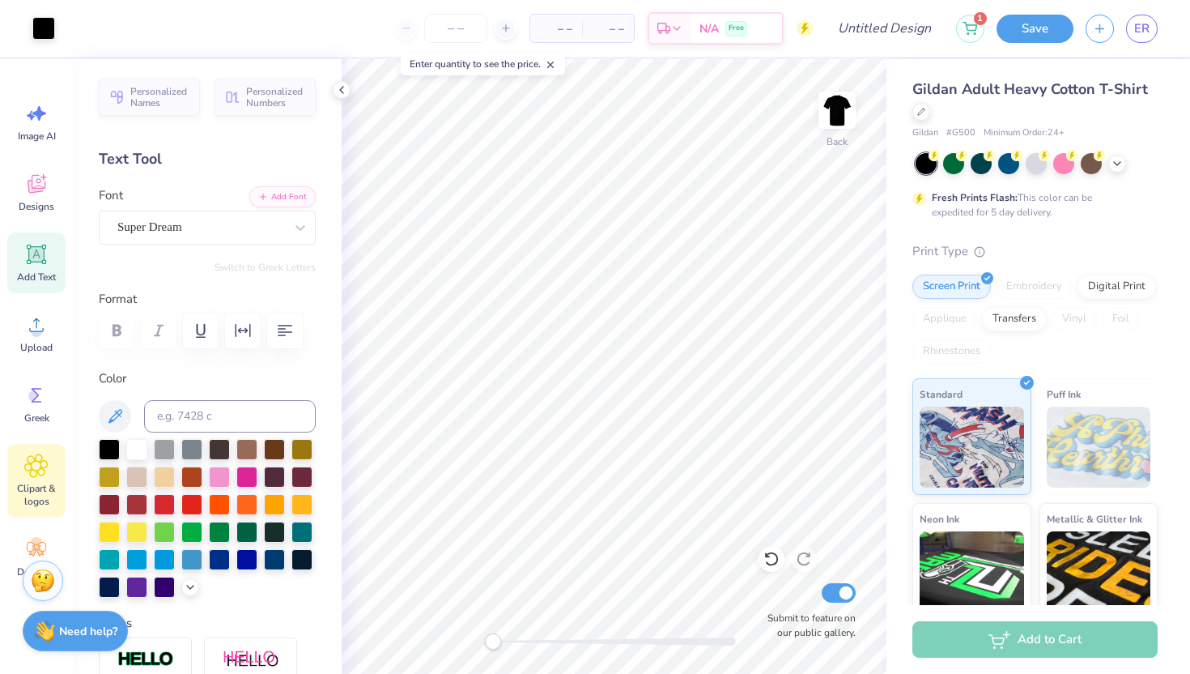
click at [40, 478] on div "Clipart & logos" at bounding box center [36, 481] width 58 height 74
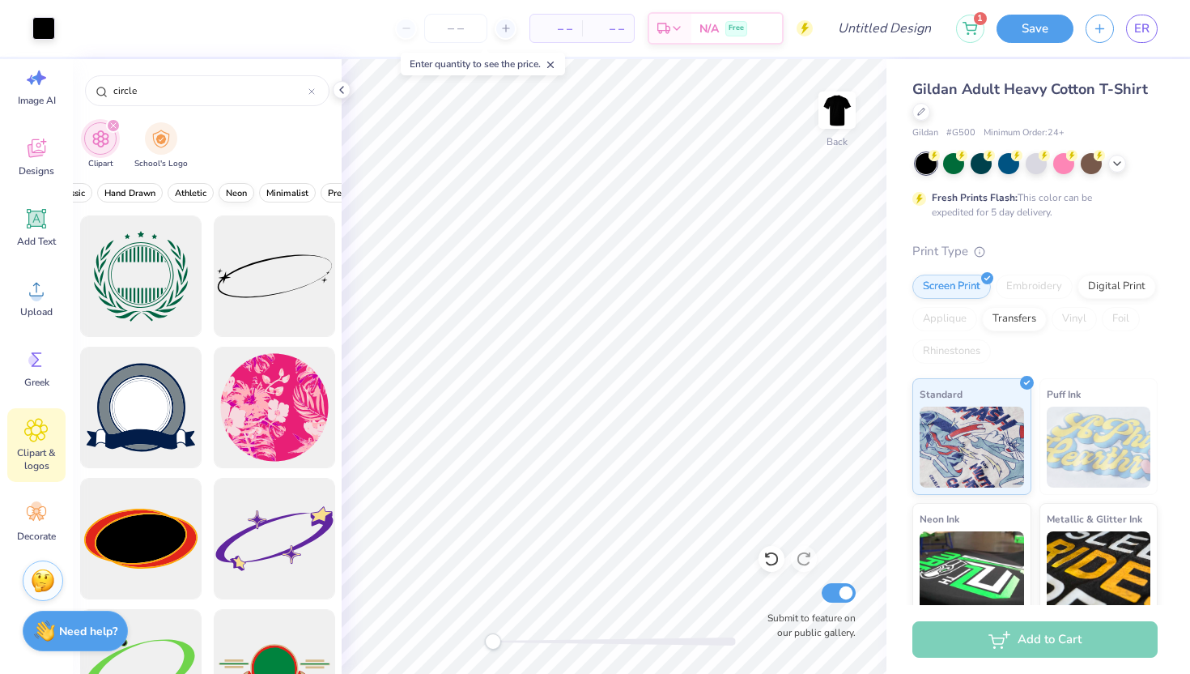
scroll to position [0, 669]
click at [241, 195] on span "Preppy" at bounding box center [246, 193] width 30 height 12
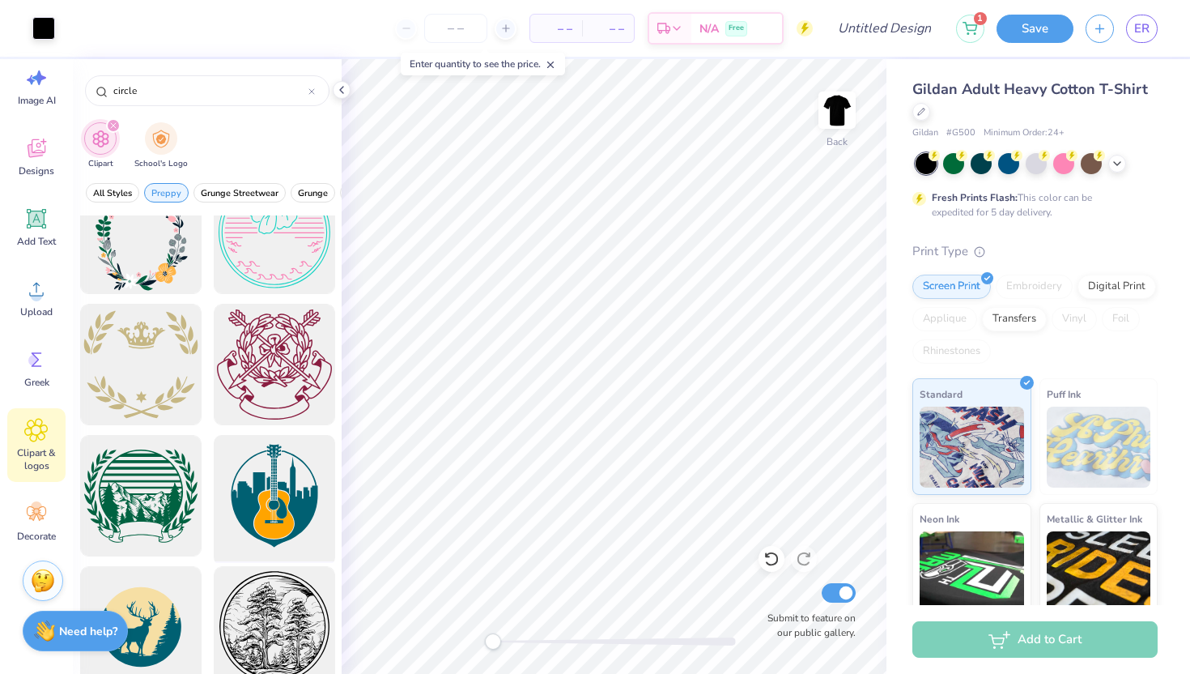
scroll to position [2007, 0]
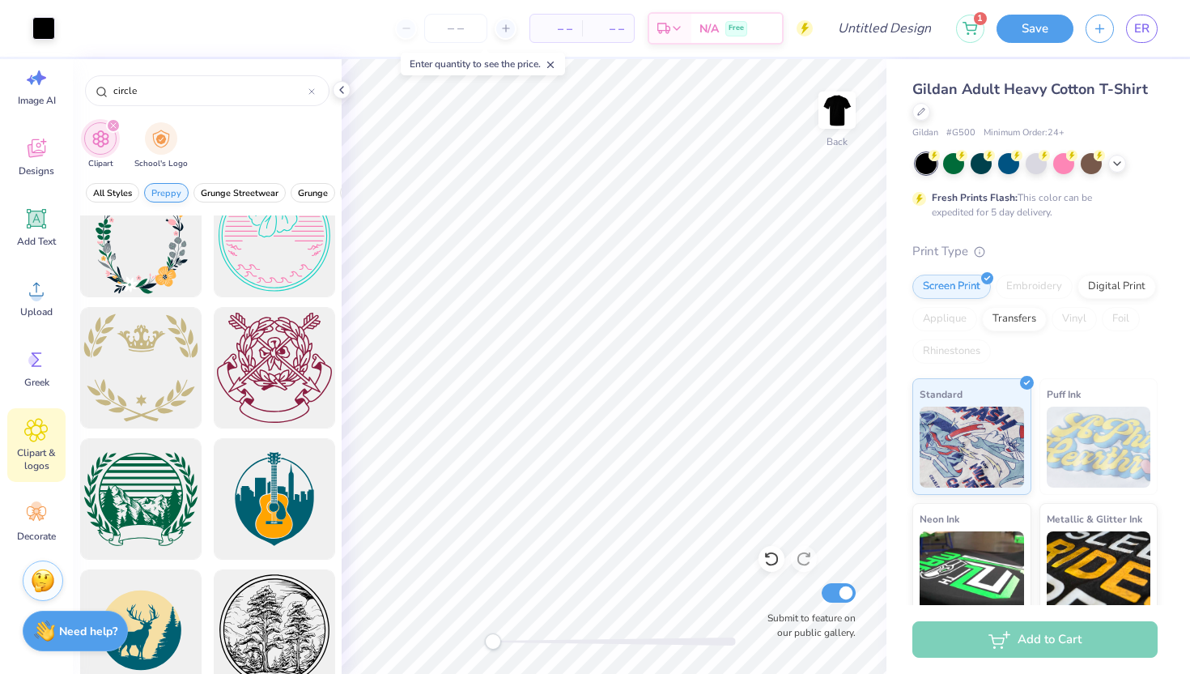
click at [175, 197] on span "Preppy" at bounding box center [166, 193] width 30 height 12
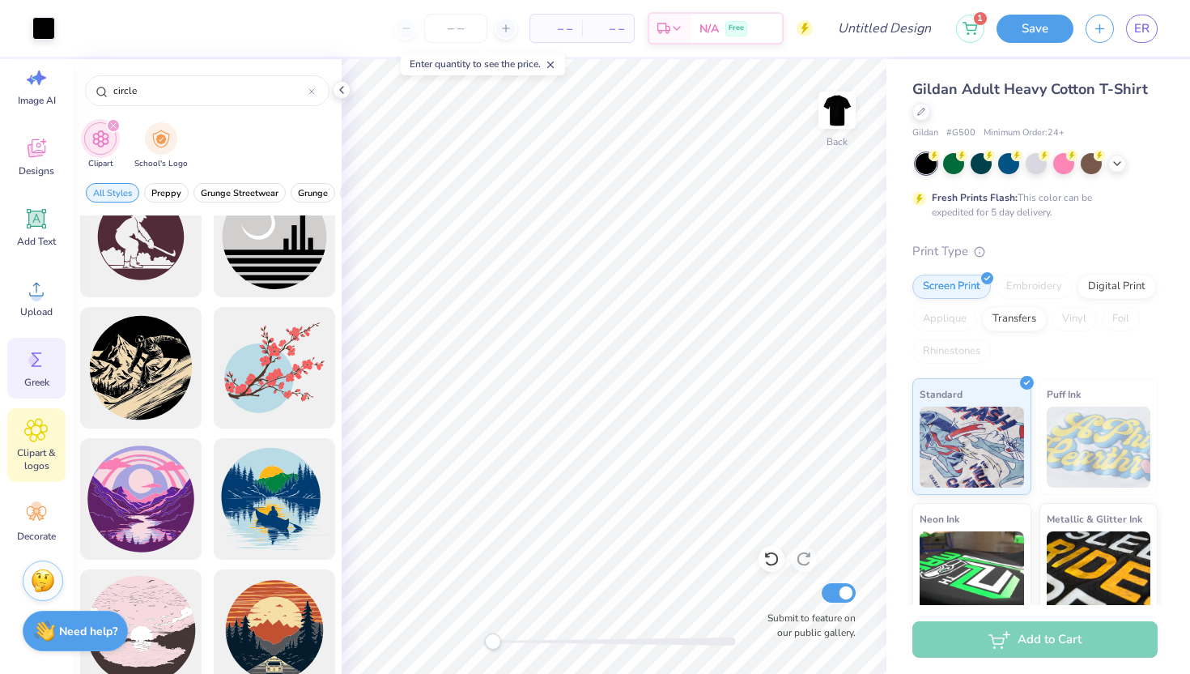
click at [40, 363] on icon at bounding box center [36, 359] width 24 height 24
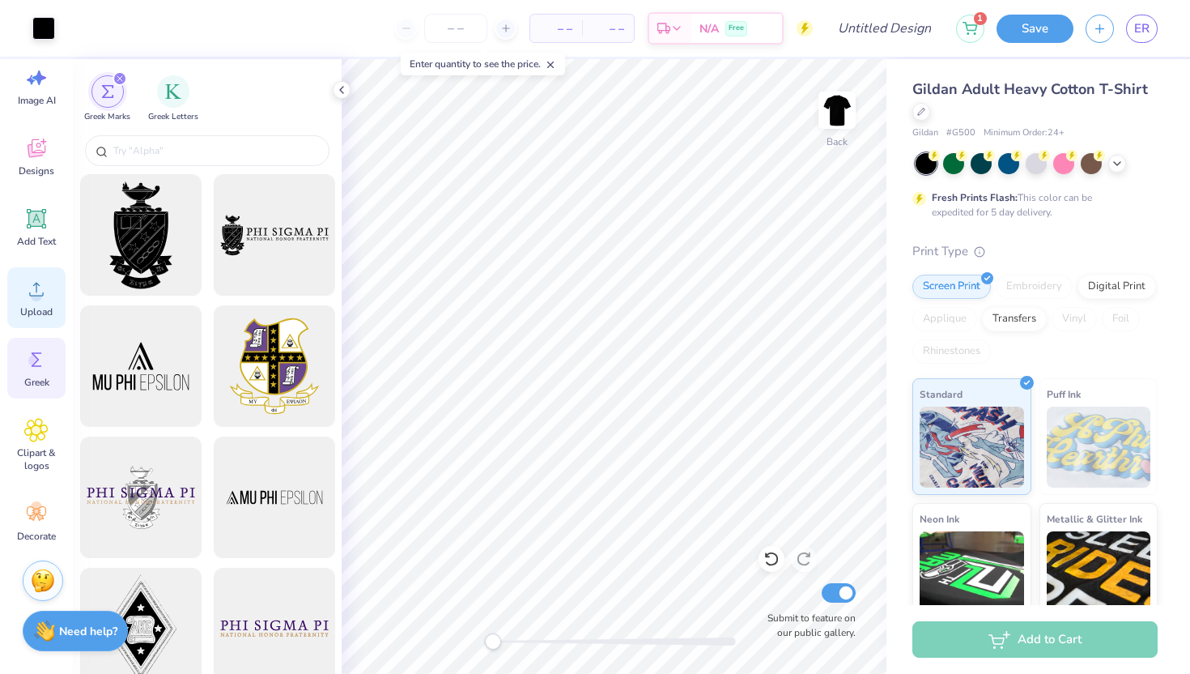
click at [32, 290] on icon at bounding box center [36, 289] width 24 height 24
click at [36, 300] on circle at bounding box center [36, 295] width 11 height 11
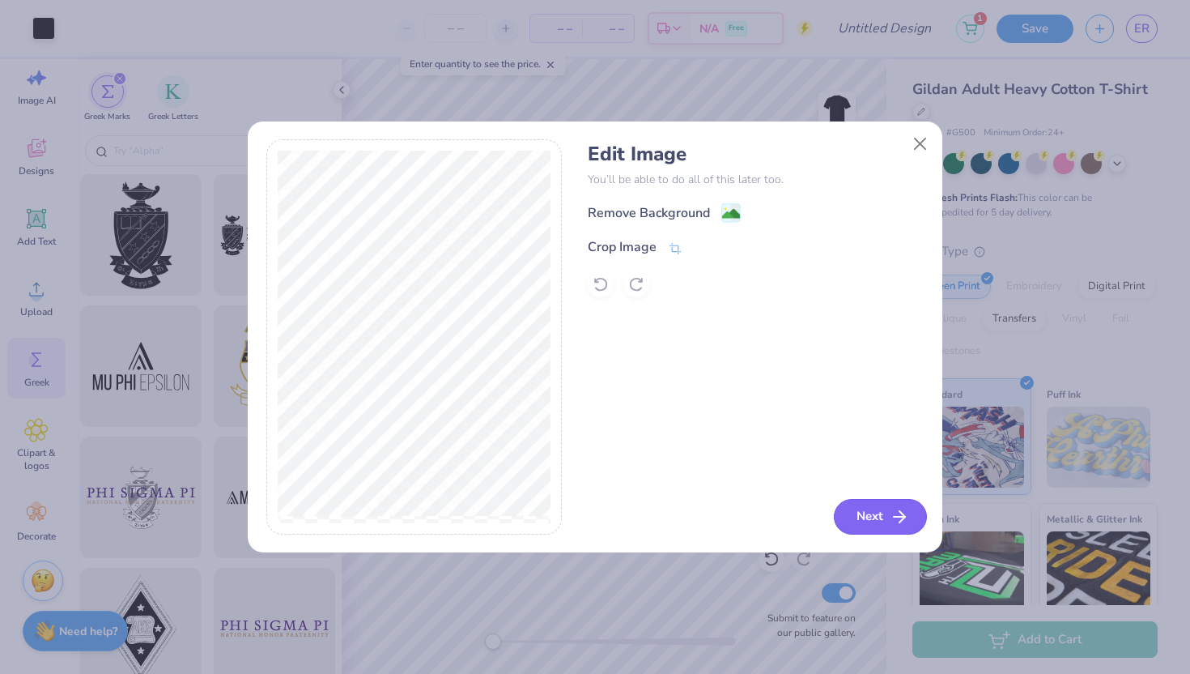
click at [875, 511] on button "Next" at bounding box center [880, 517] width 93 height 36
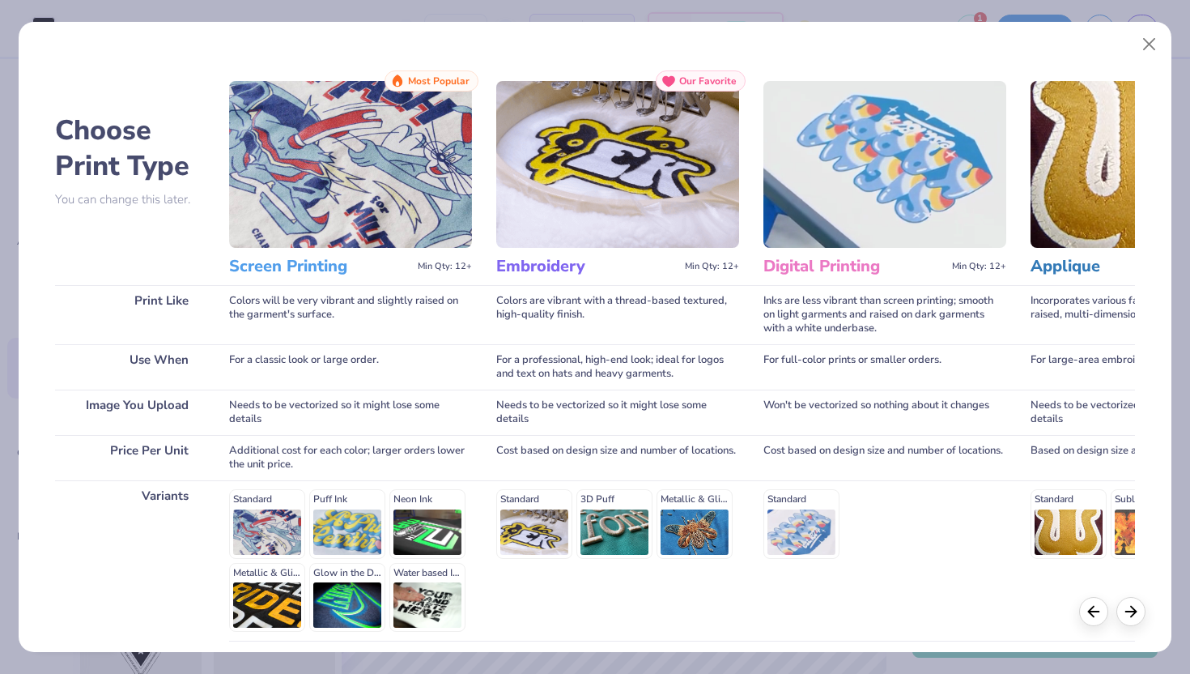
scroll to position [134, 0]
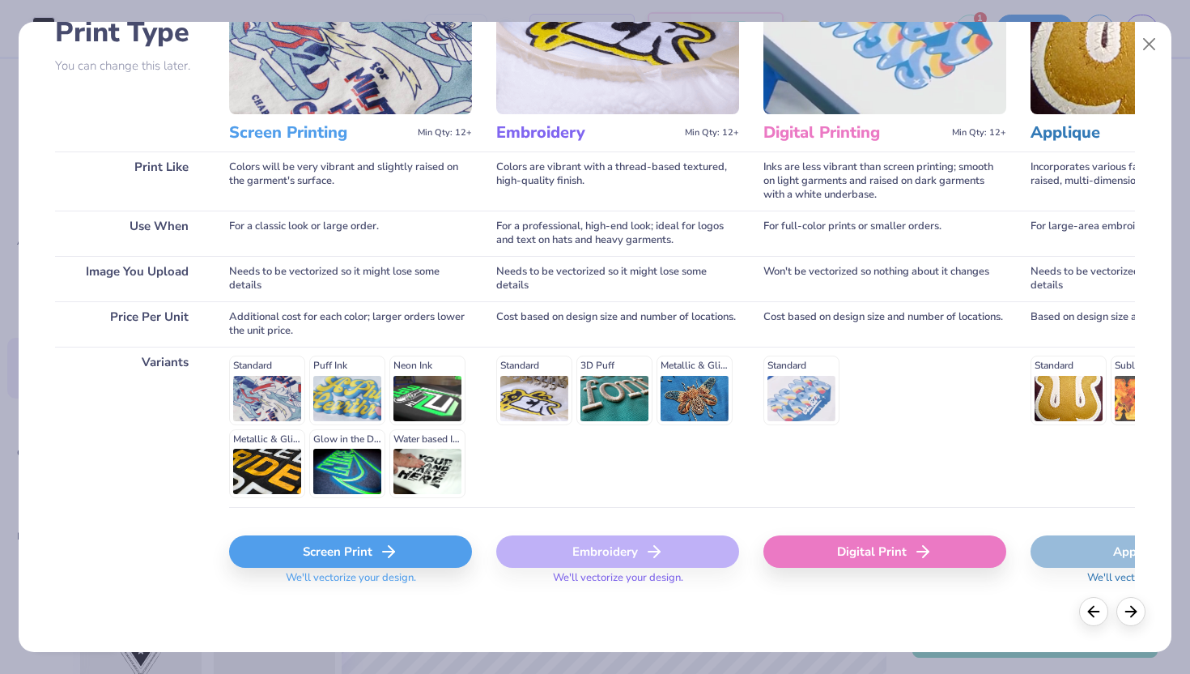
click at [436, 552] on div "Screen Print" at bounding box center [350, 551] width 243 height 32
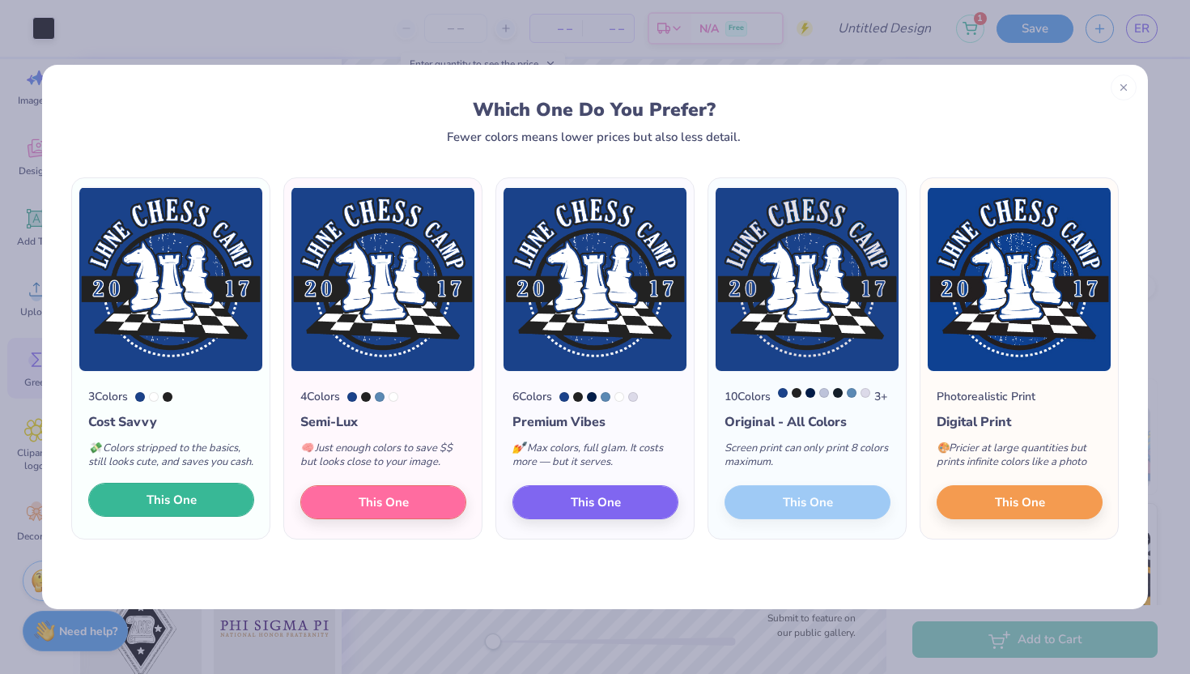
click at [205, 516] on button "This One" at bounding box center [171, 499] width 166 height 34
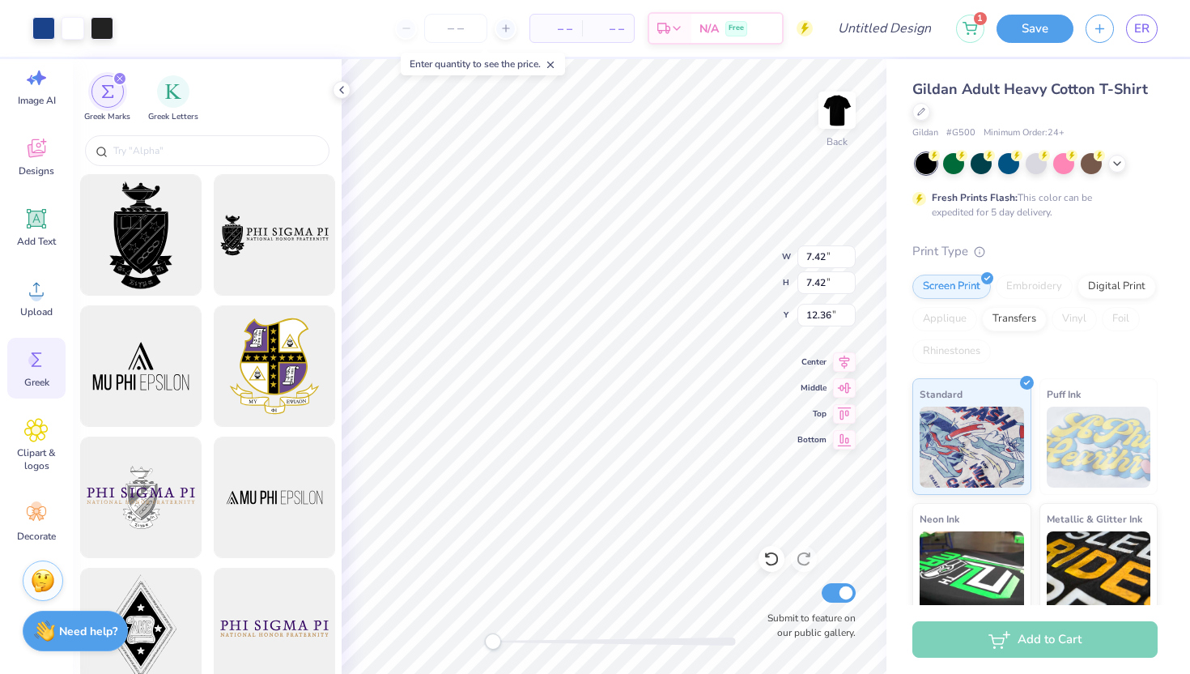
type input "7.42"
type input "12.36"
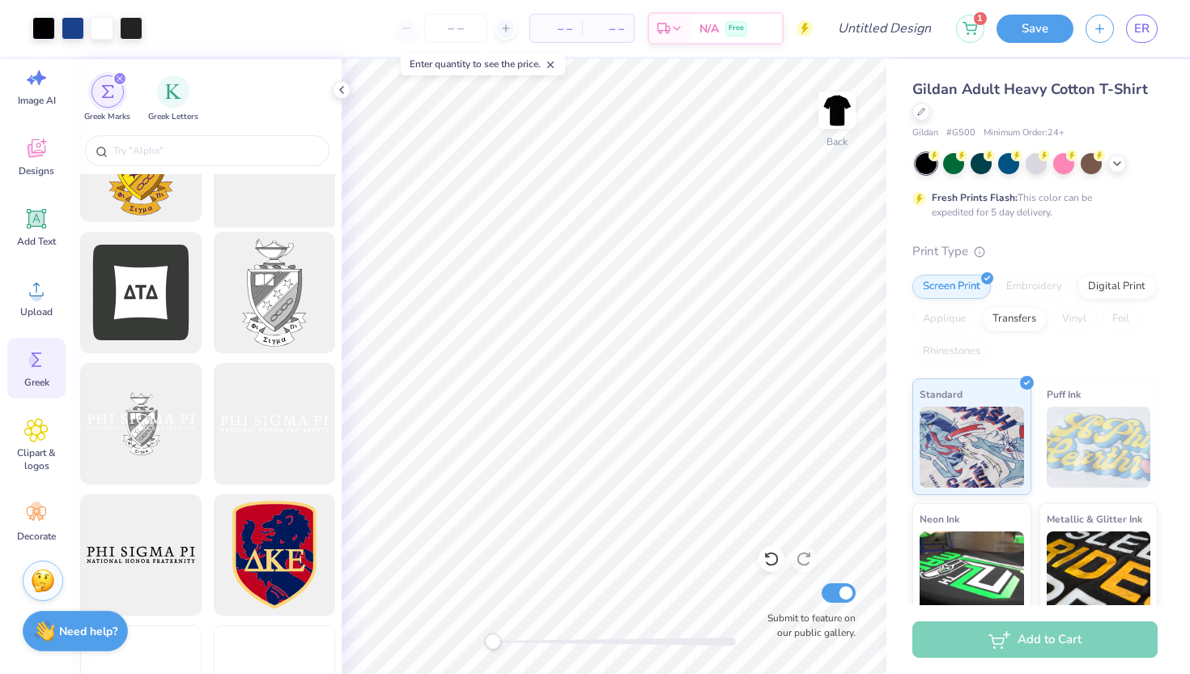
scroll to position [771, 0]
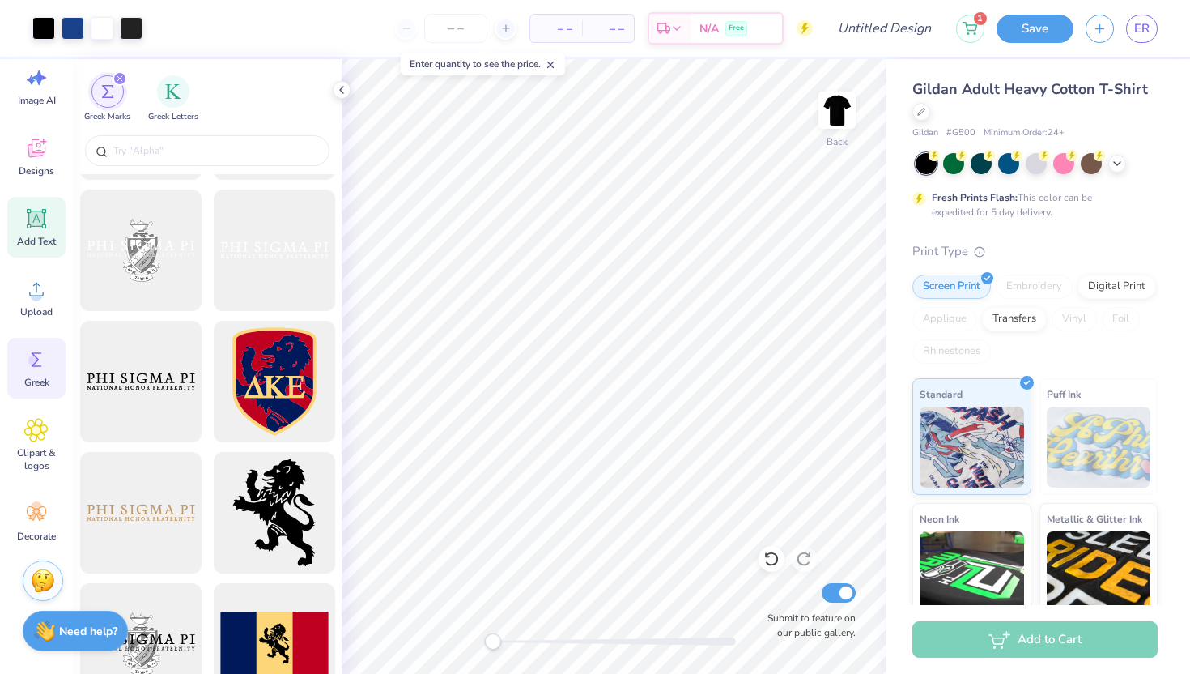
click at [32, 229] on icon at bounding box center [36, 218] width 24 height 24
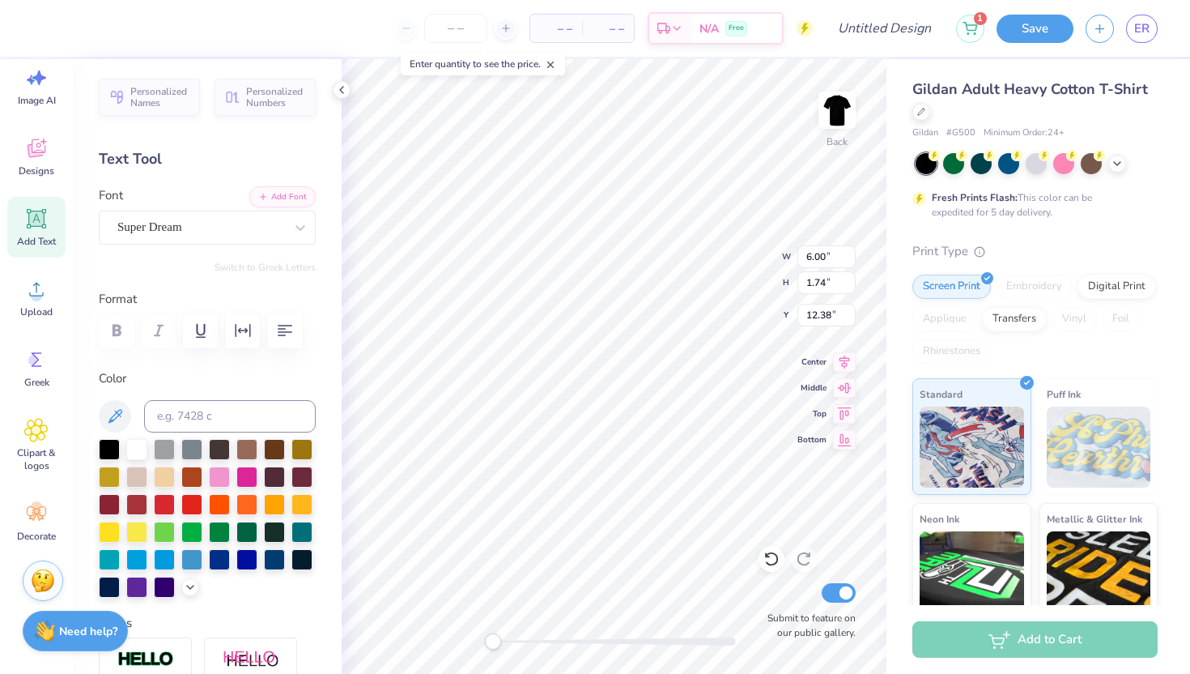
scroll to position [22, 0]
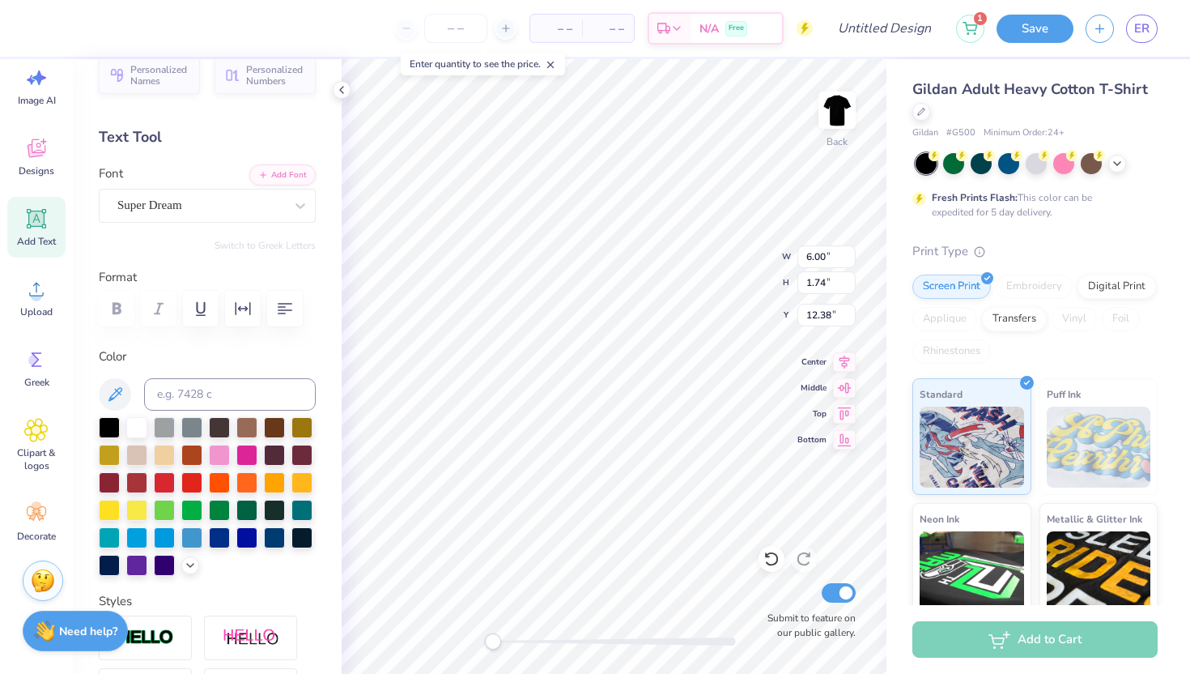
paste textarea
type textarea "X"
paste textarea
type input "12.50"
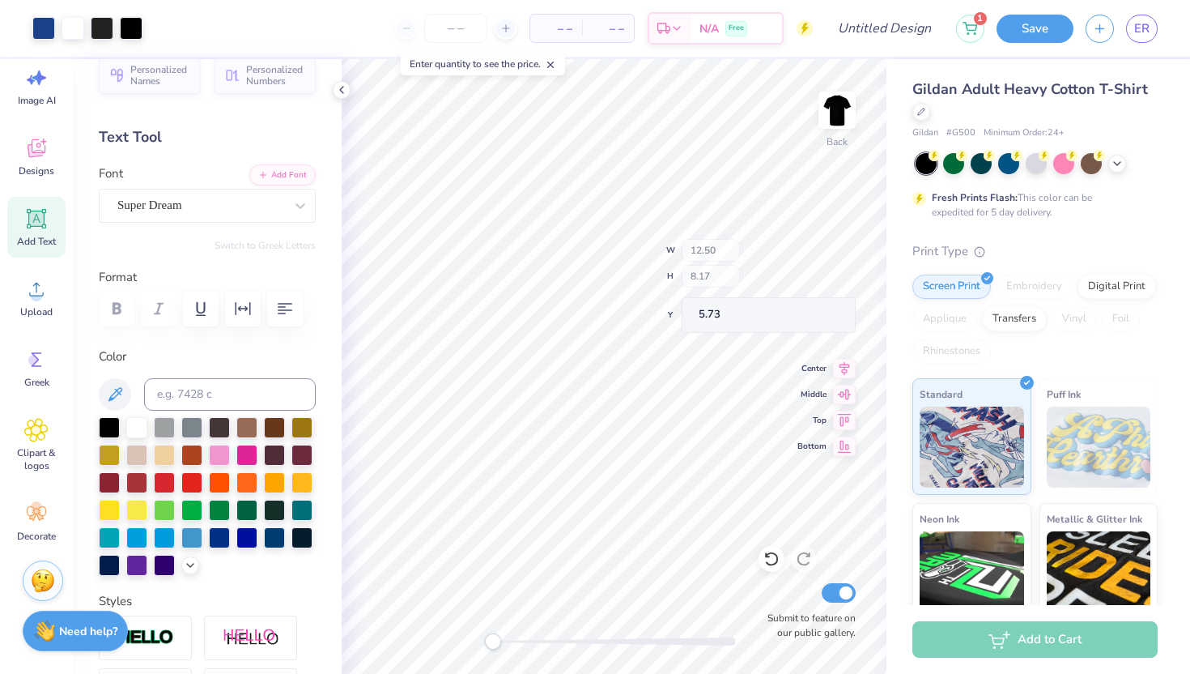
type input "8.17"
type input "5.73"
type input "5.18"
click at [39, 220] on icon at bounding box center [36, 218] width 19 height 19
paste textarea
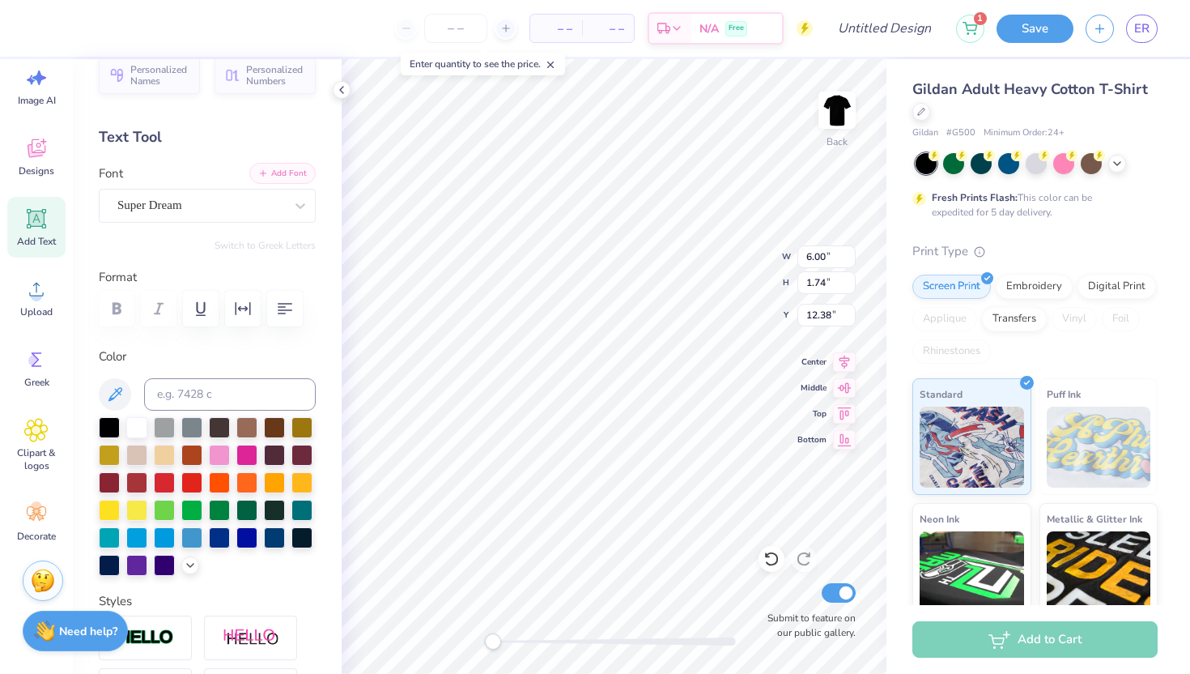
type textarea "TEXT"
paste textarea
type textarea "TEXT"
type input "7.42"
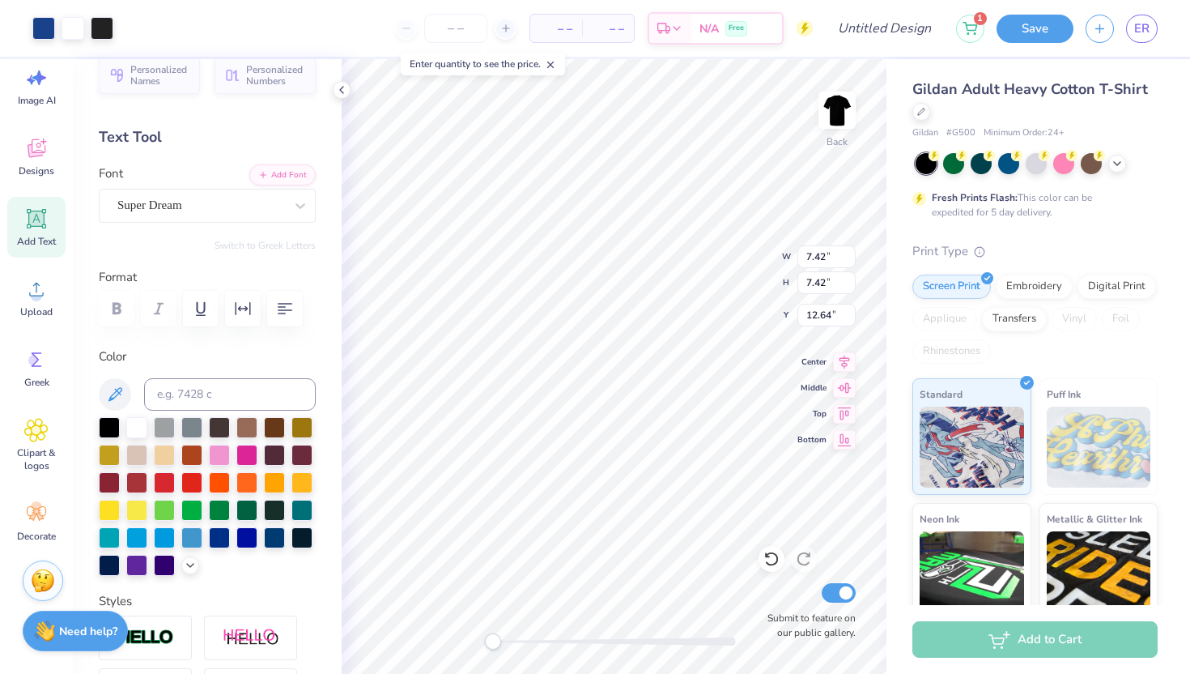
type input "12.64"
type input "6.00"
type input "1.74"
type input "12.38"
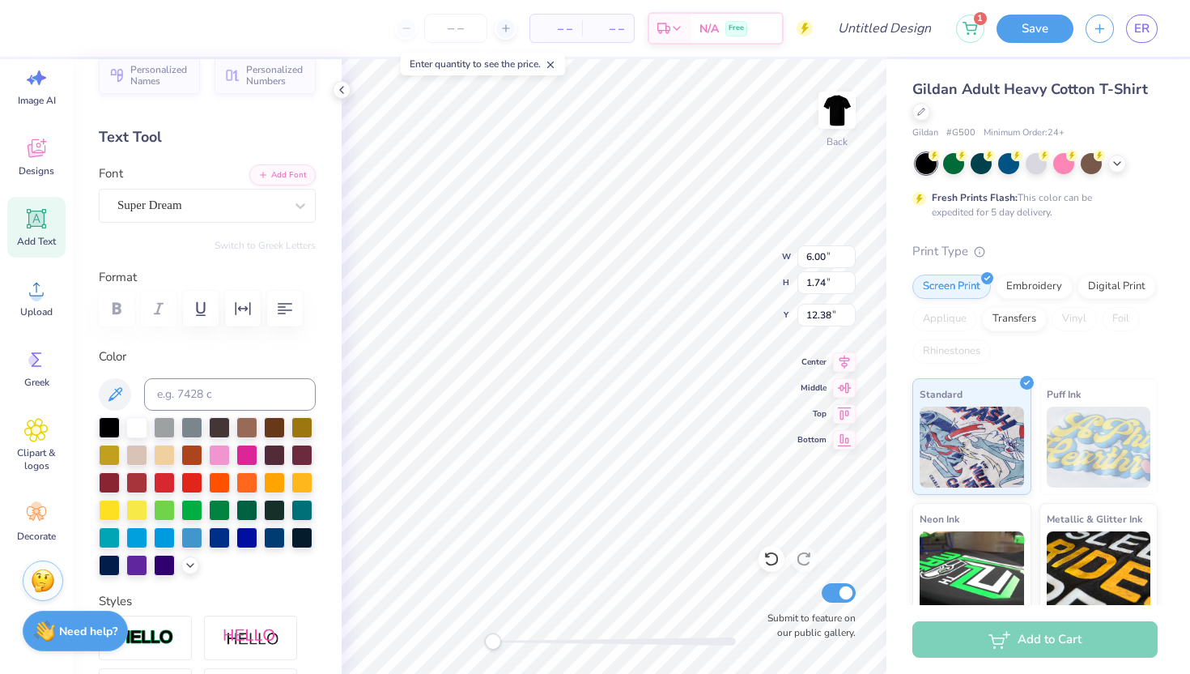
paste textarea
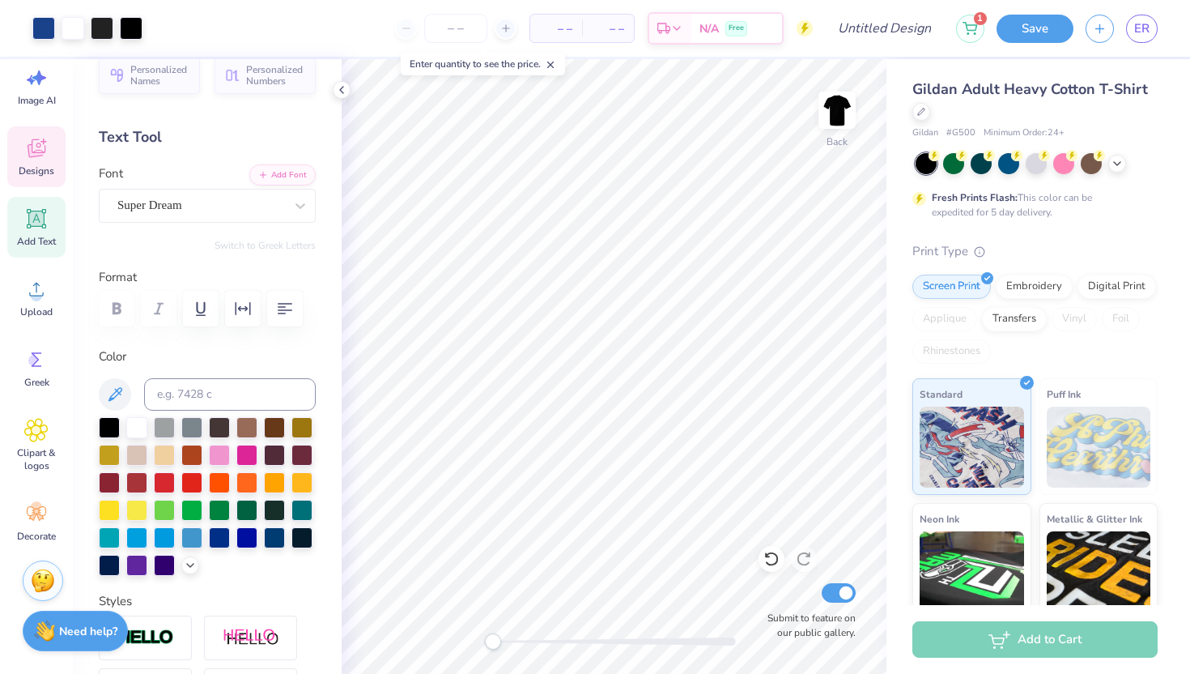
click at [39, 153] on icon at bounding box center [35, 150] width 15 height 13
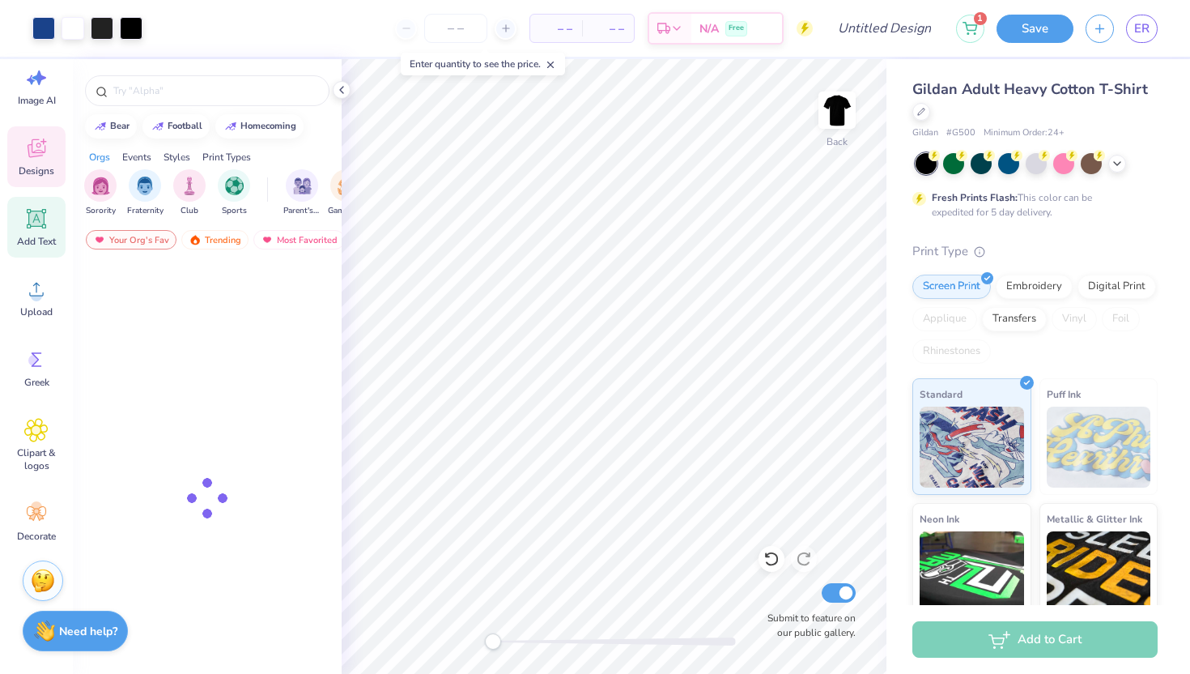
click at [35, 199] on div "Add Text" at bounding box center [36, 227] width 58 height 61
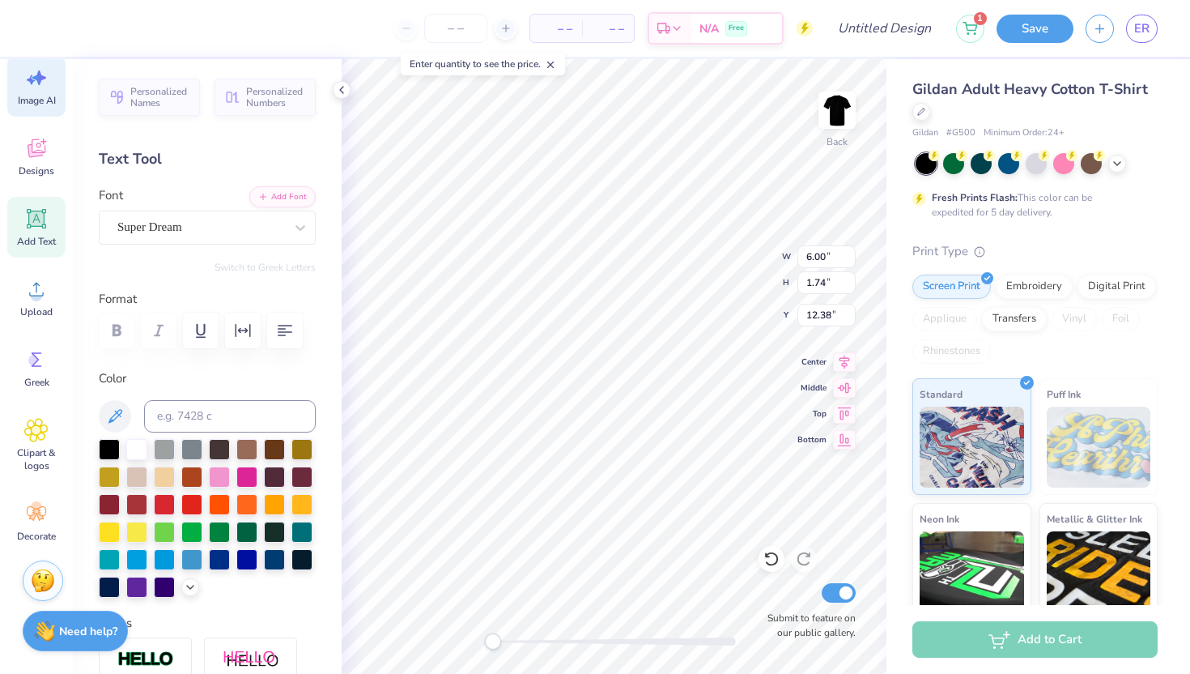
click at [53, 83] on div "Image AI" at bounding box center [36, 86] width 58 height 61
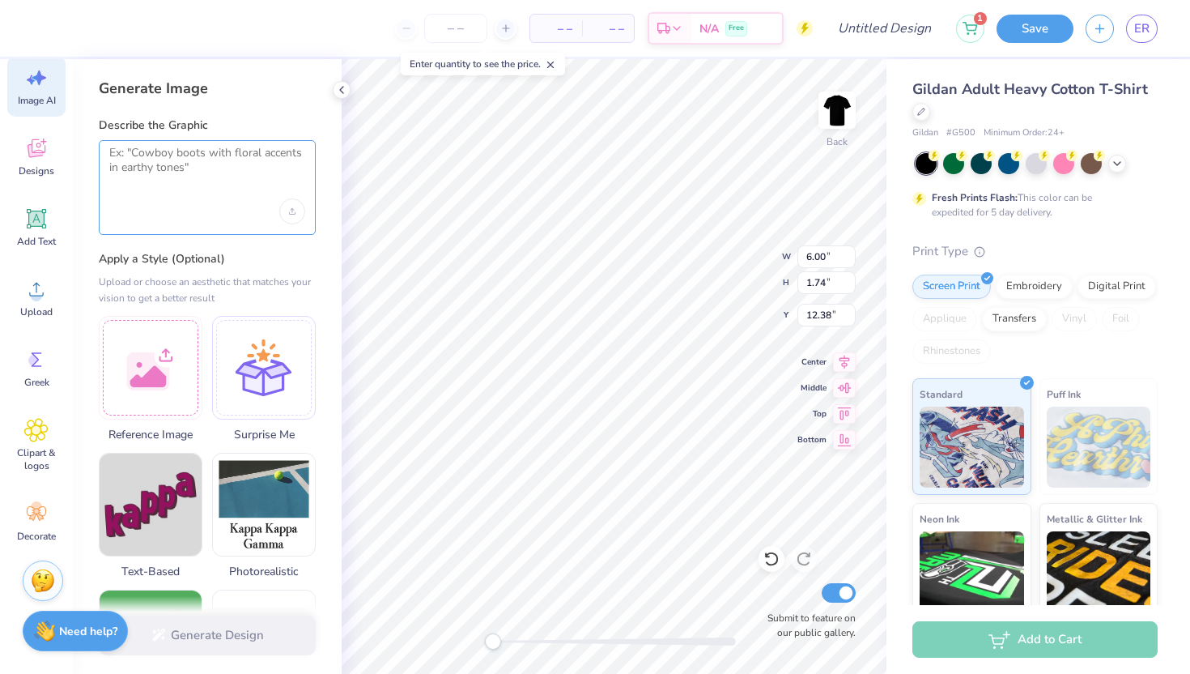
click at [177, 158] on textarea at bounding box center [207, 166] width 196 height 40
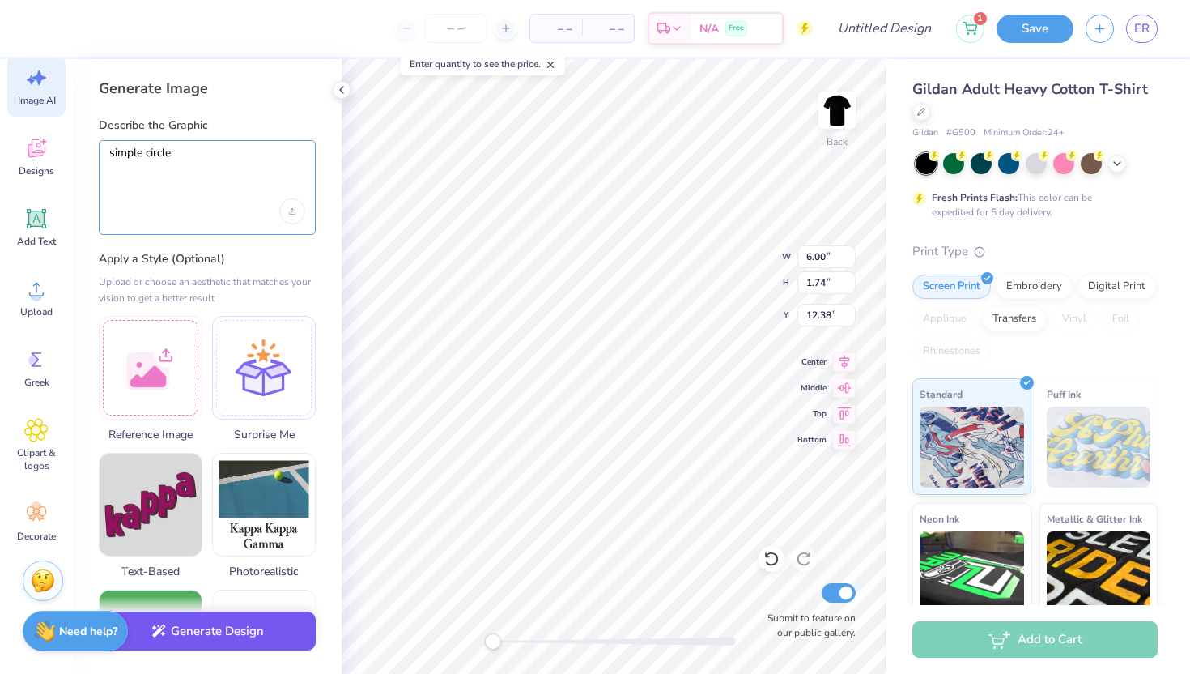
type textarea "simple circle"
click at [227, 650] on button "Generate Design" at bounding box center [207, 631] width 217 height 40
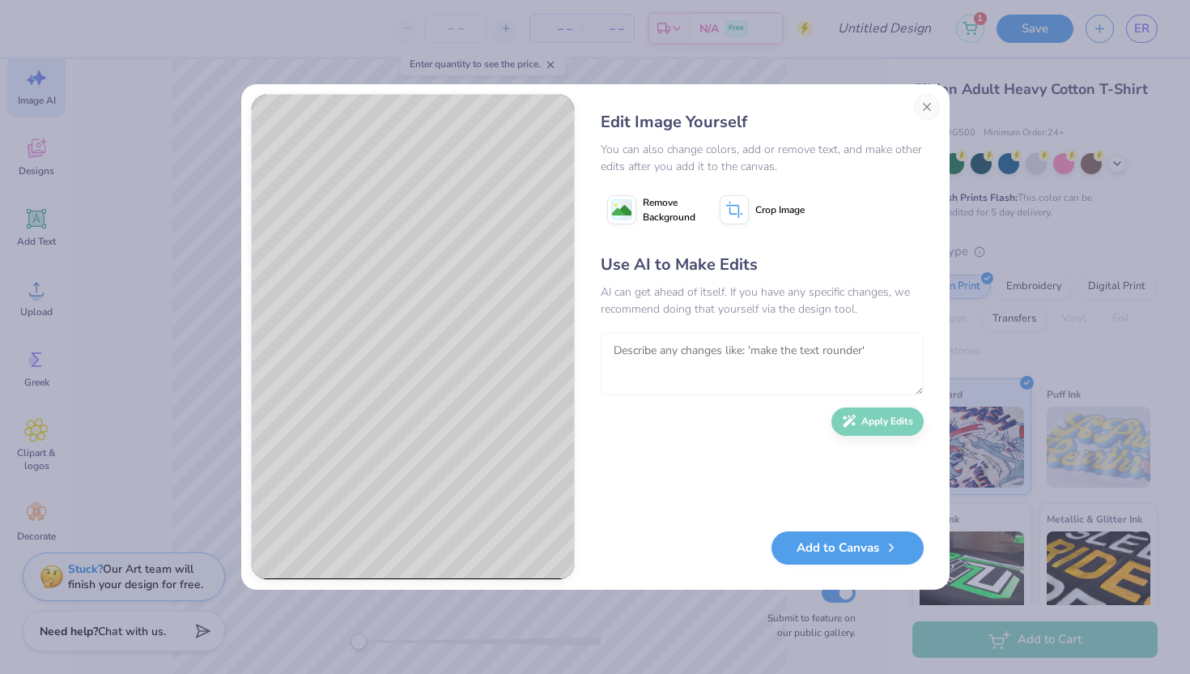
click at [826, 356] on textarea at bounding box center [762, 363] width 323 height 63
type textarea "just a simple circle, transparent on the inside"
click at [892, 421] on button "Apply Edits" at bounding box center [877, 417] width 92 height 28
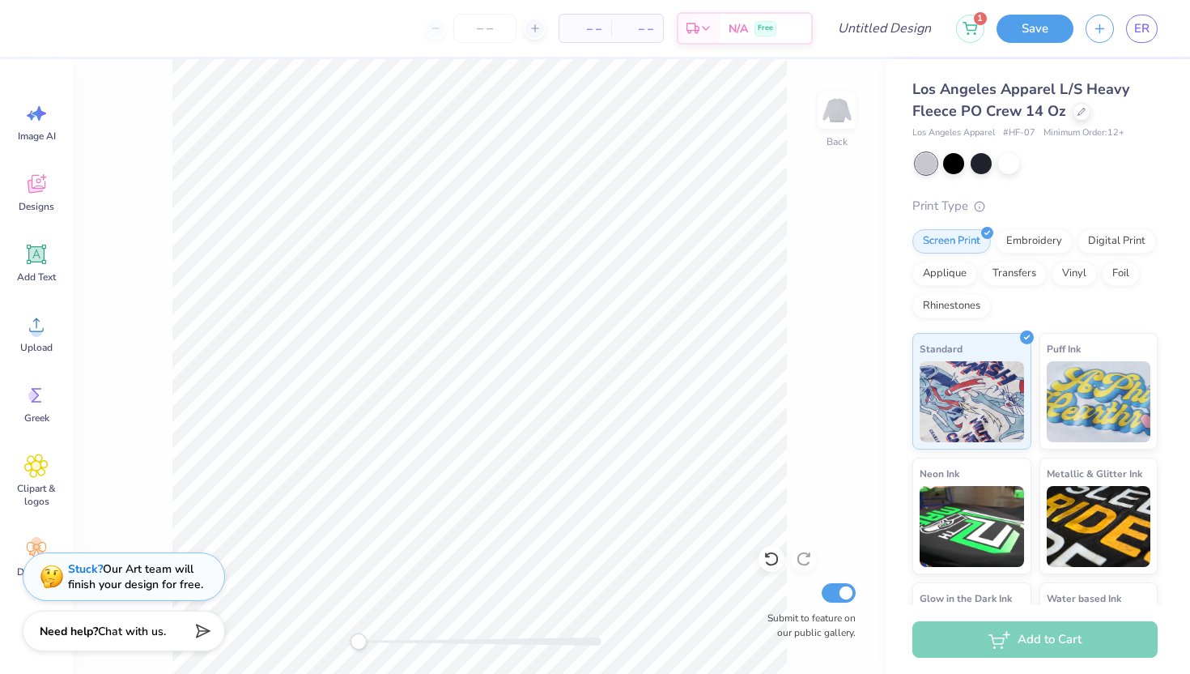
click at [1080, 122] on div "Los Angeles Apparel L/S Heavy Fleece PO Crew 14 Oz Los Angeles Apparel # HF-07 …" at bounding box center [1034, 110] width 245 height 62
click at [1080, 104] on div at bounding box center [1082, 110] width 18 height 18
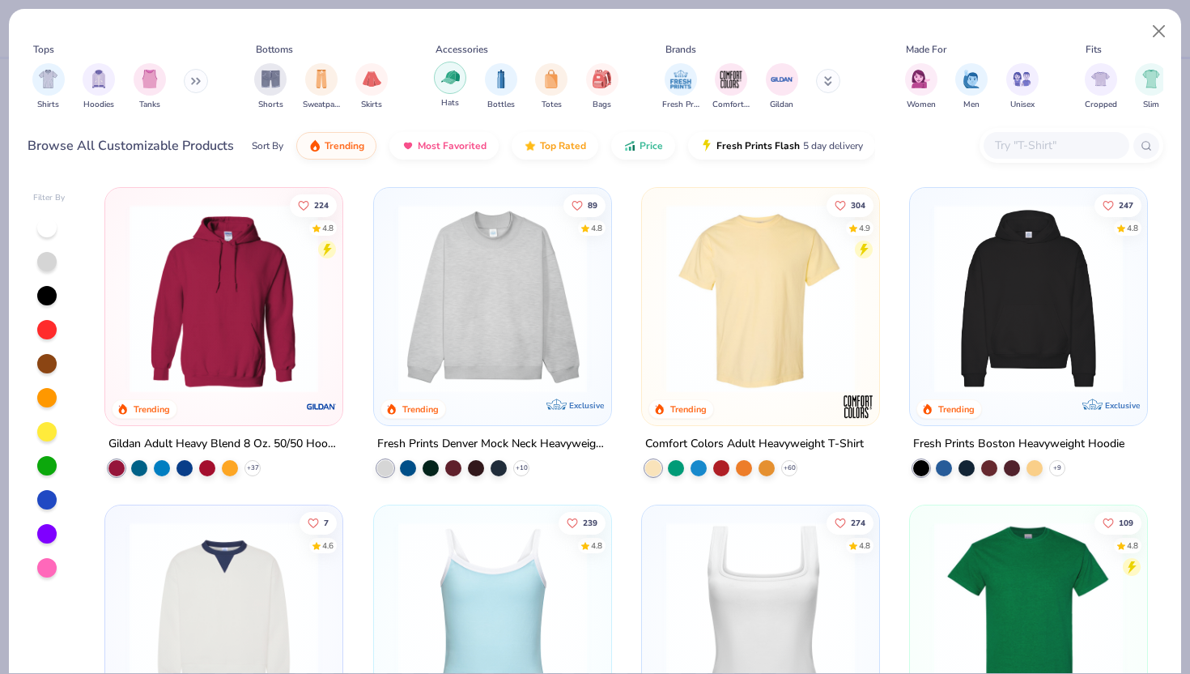
click at [450, 75] on img "filter for Hats" at bounding box center [450, 77] width 19 height 19
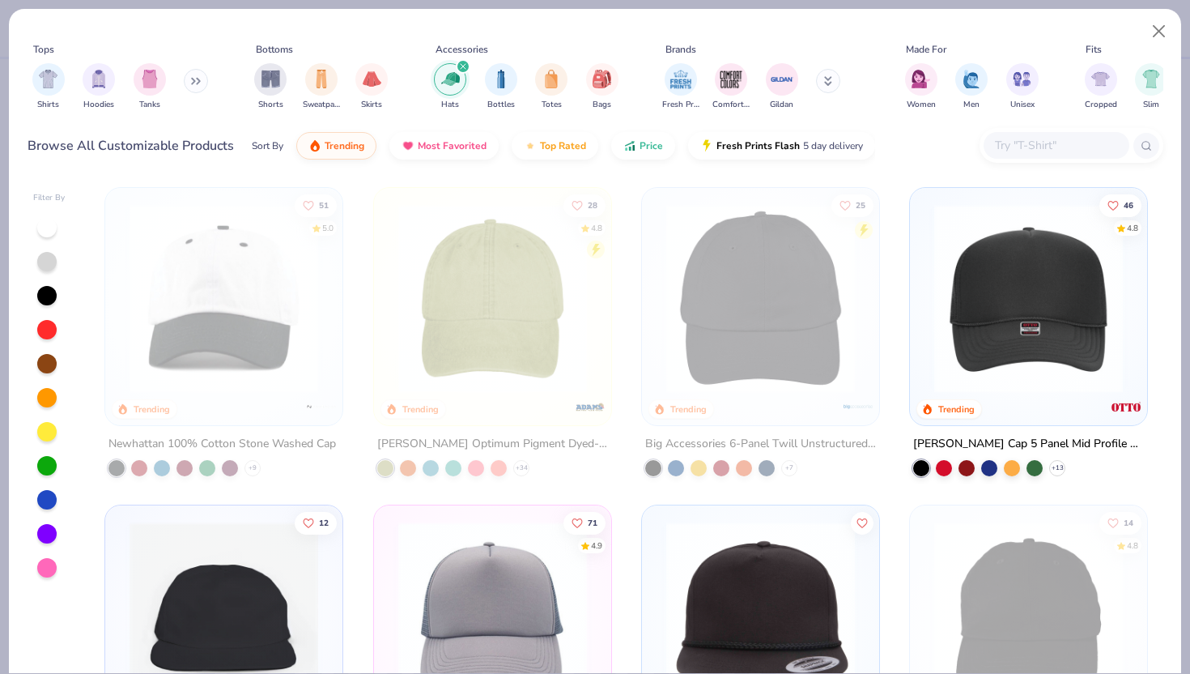
click at [465, 70] on div "filter for Hats" at bounding box center [463, 66] width 15 height 15
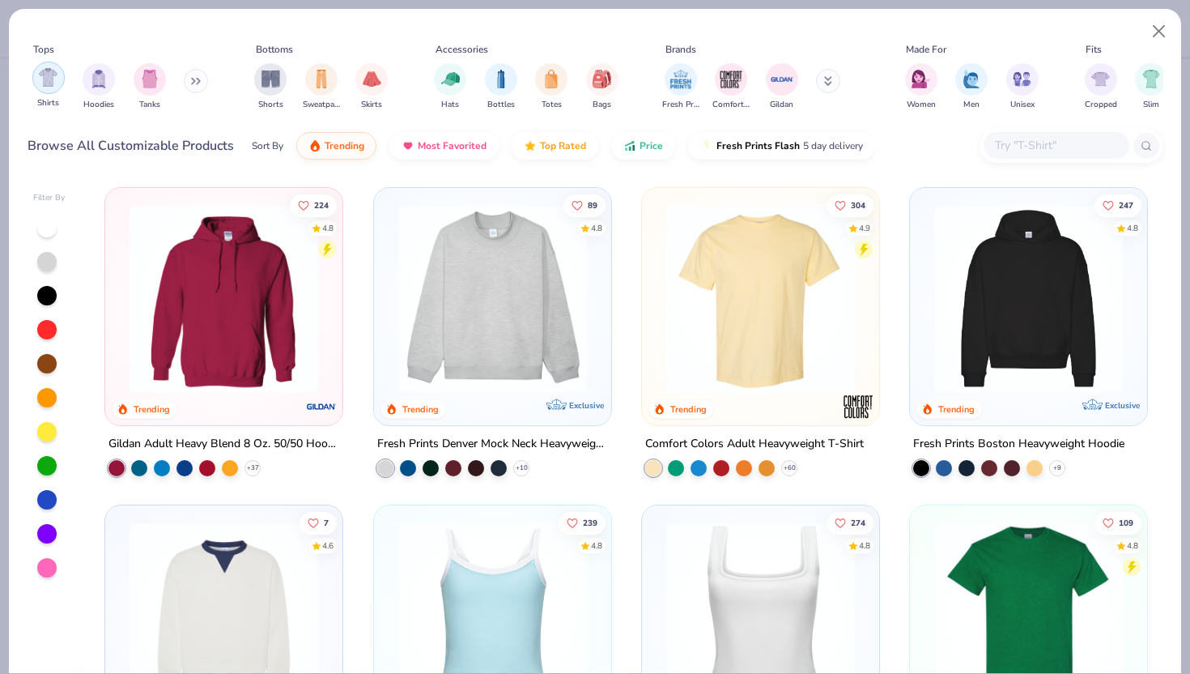
click at [45, 87] on div "filter for Shirts" at bounding box center [48, 78] width 32 height 32
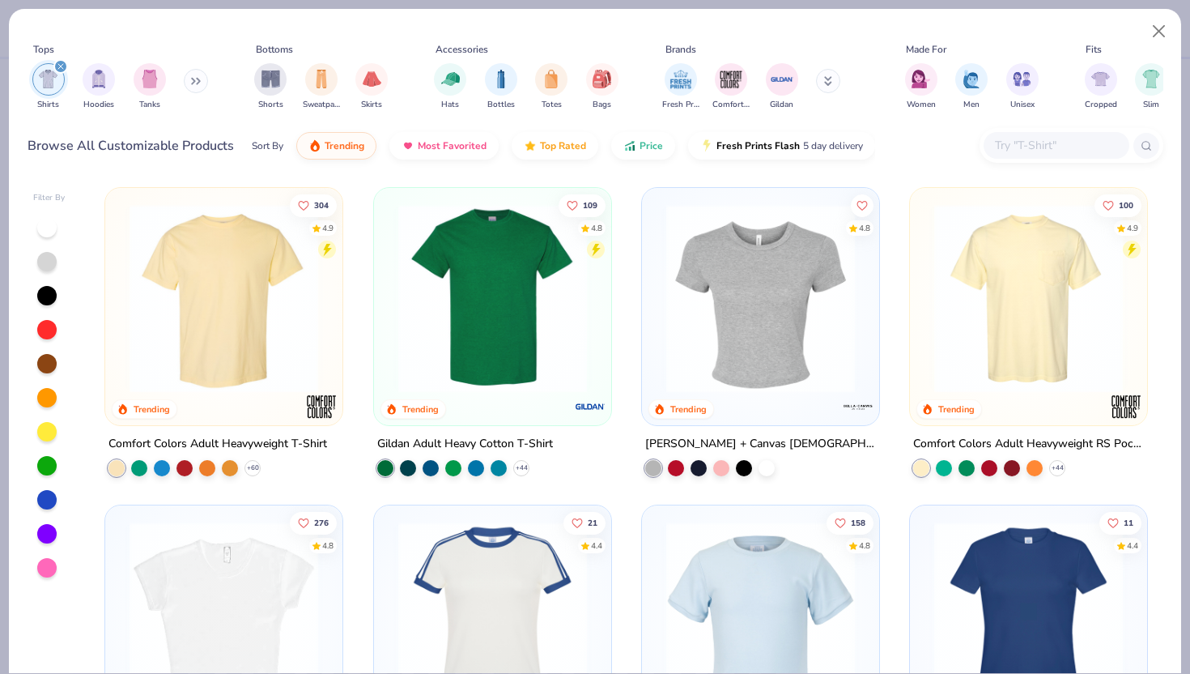
click at [44, 288] on div at bounding box center [46, 295] width 19 height 19
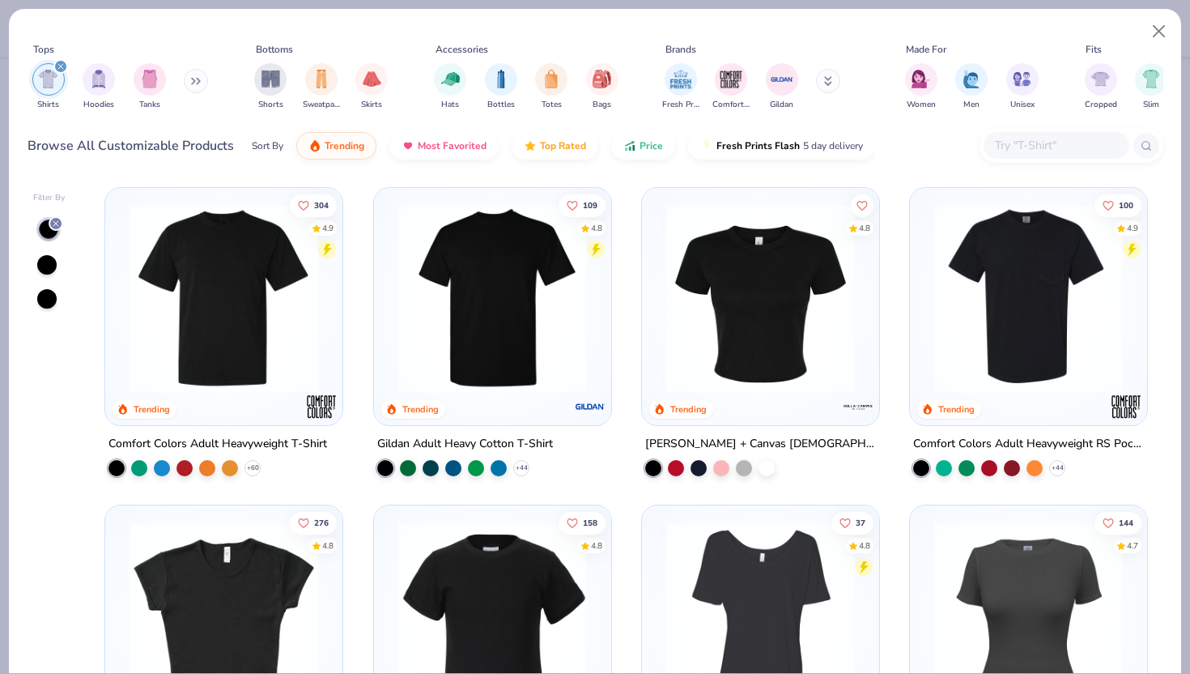
click at [216, 317] on img at bounding box center [223, 298] width 205 height 189
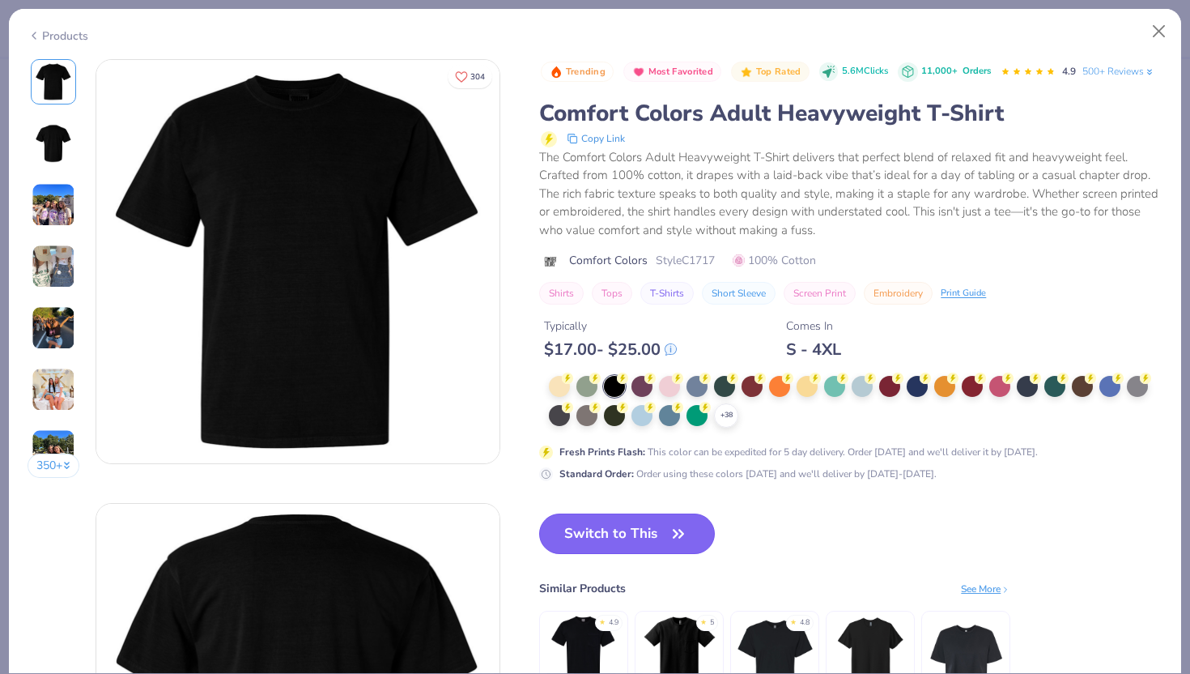
click at [574, 521] on button "Switch to This" at bounding box center [627, 533] width 176 height 40
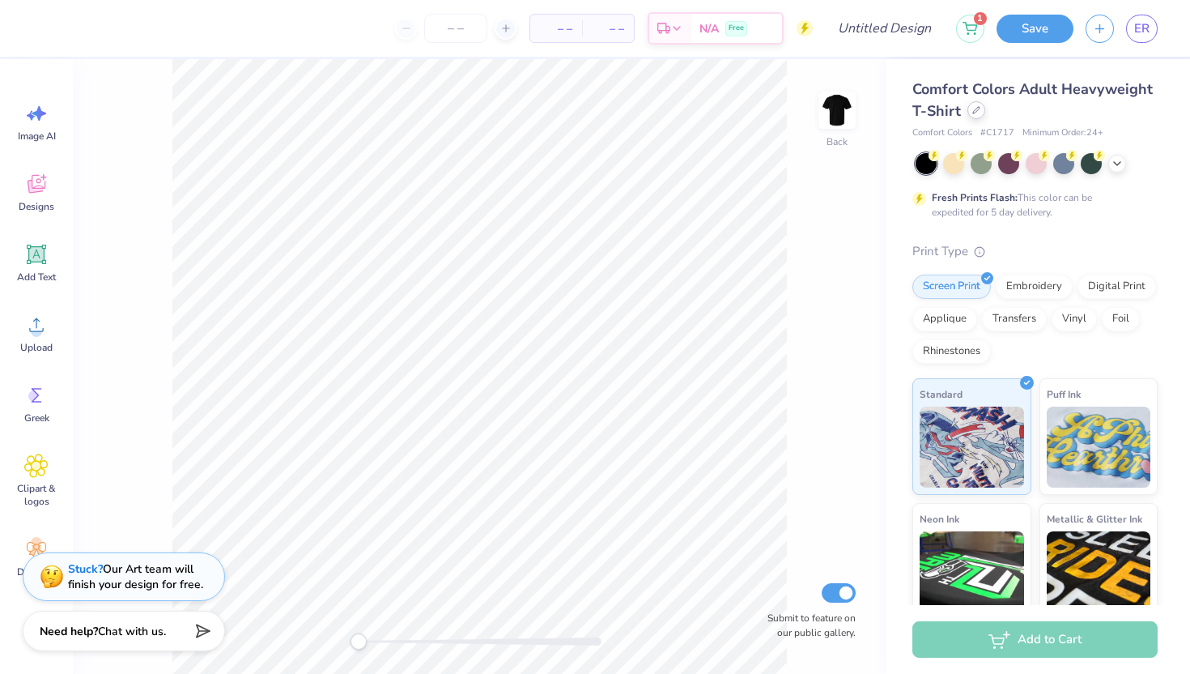
click at [976, 114] on div at bounding box center [976, 110] width 18 height 18
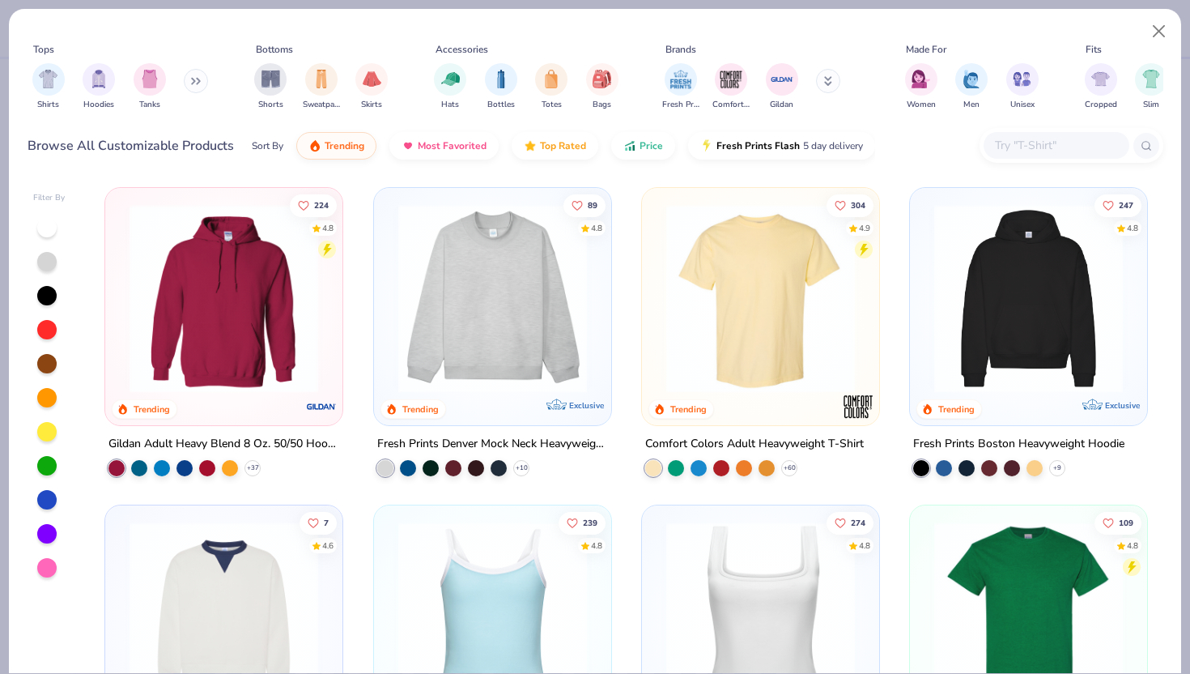
click at [36, 300] on div at bounding box center [49, 397] width 32 height 361
click at [50, 290] on div at bounding box center [46, 295] width 19 height 19
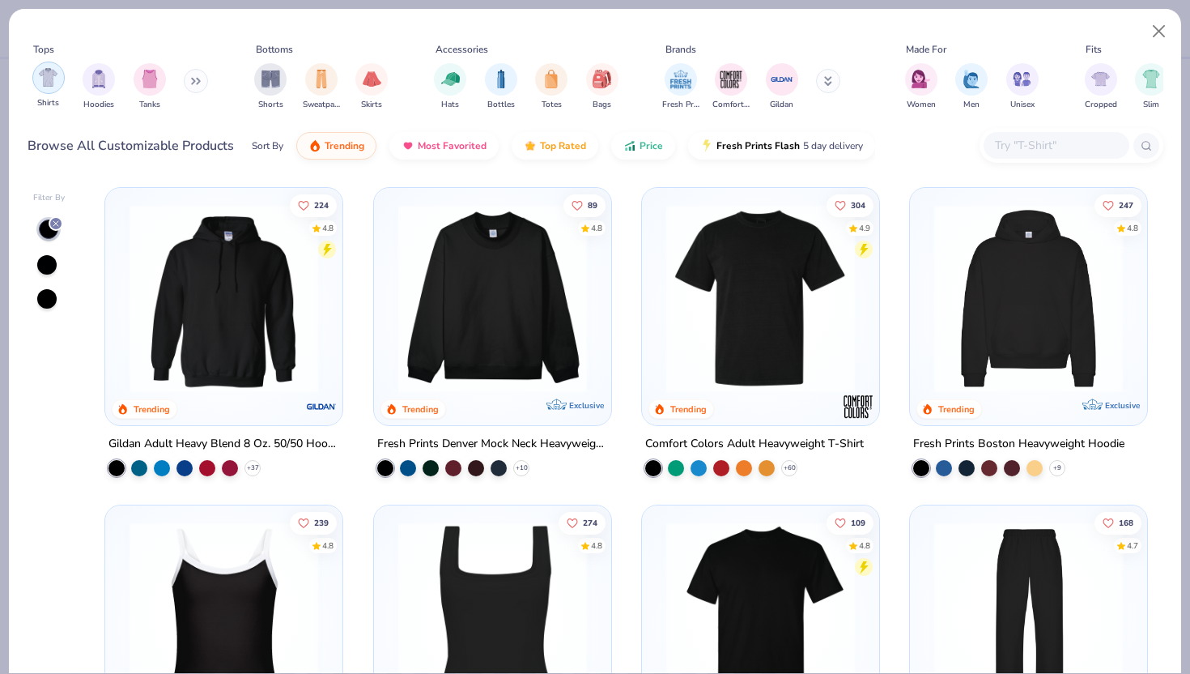
click at [37, 83] on div "filter for Shirts" at bounding box center [48, 78] width 32 height 32
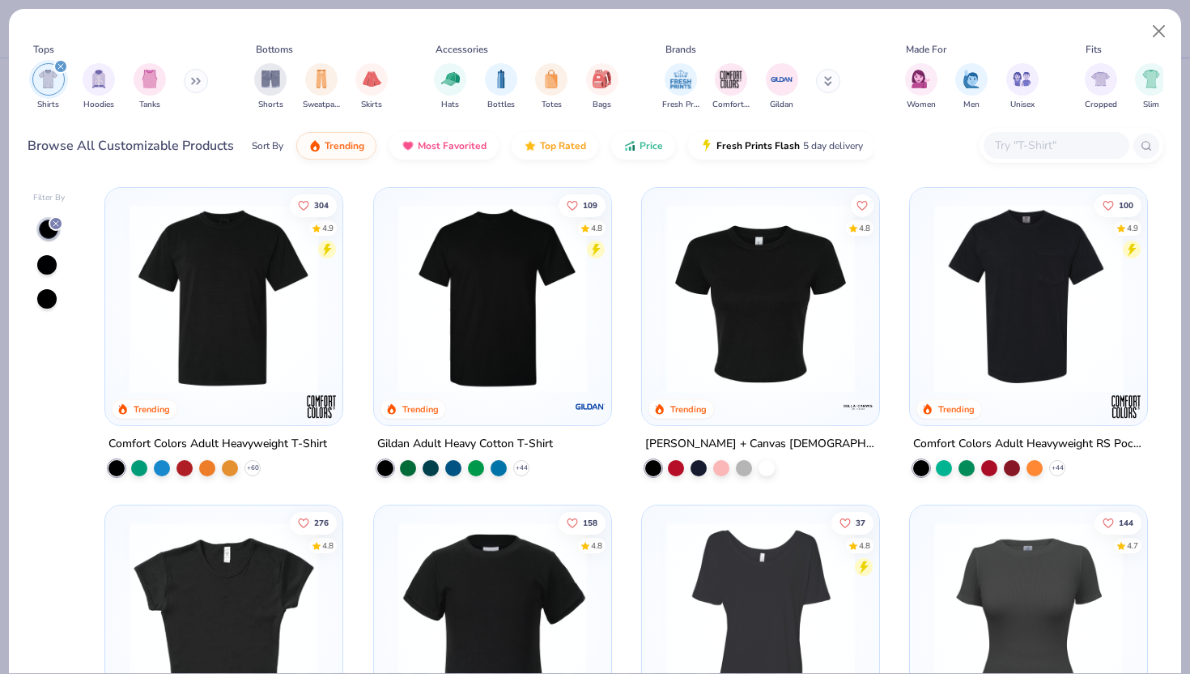
click at [457, 341] on img at bounding box center [492, 298] width 205 height 189
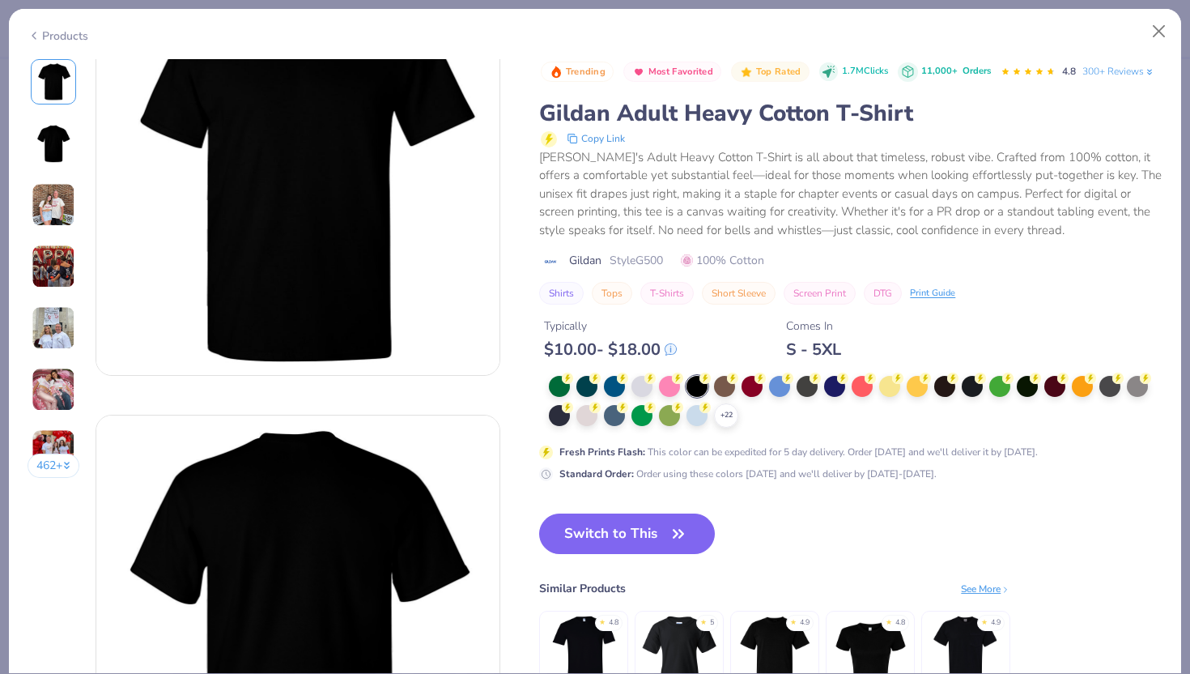
scroll to position [134, 0]
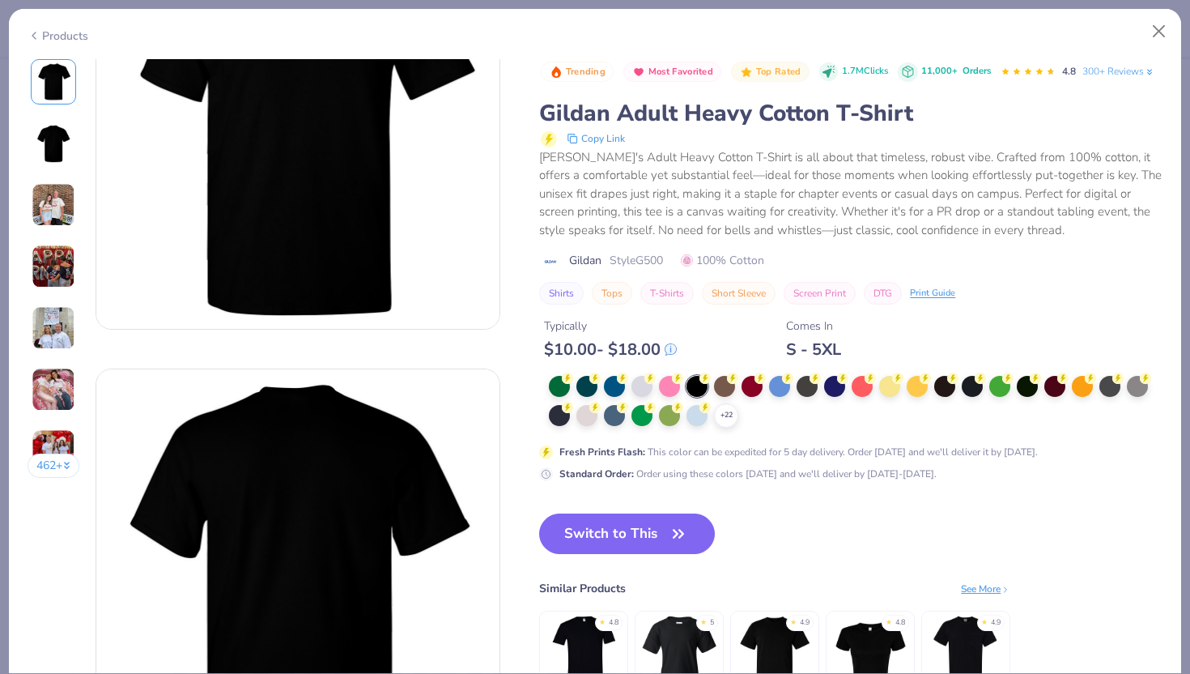
click at [50, 34] on div "Products" at bounding box center [58, 36] width 61 height 17
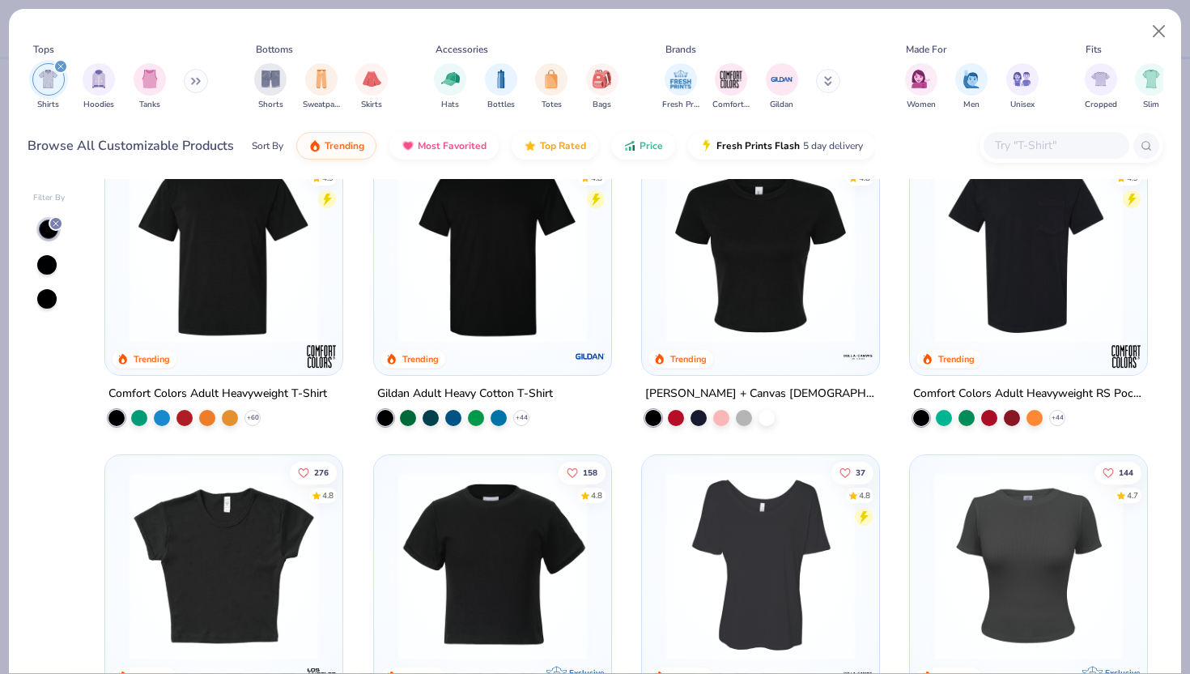
scroll to position [36, 0]
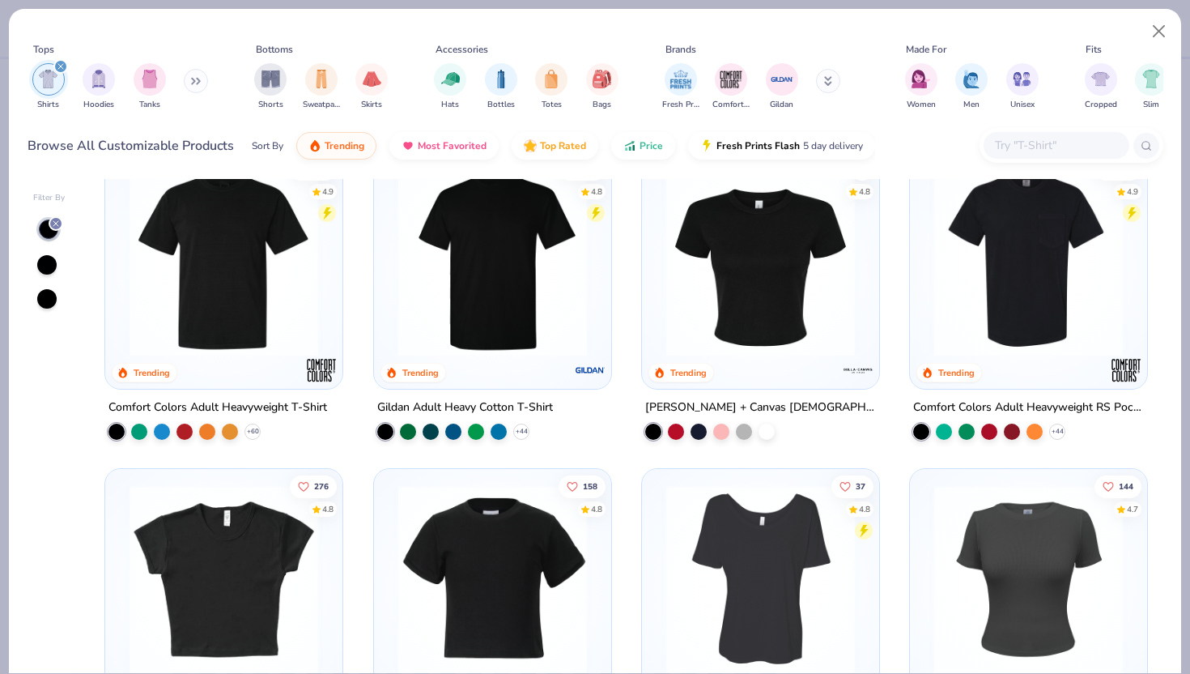
click at [453, 343] on img at bounding box center [492, 262] width 205 height 189
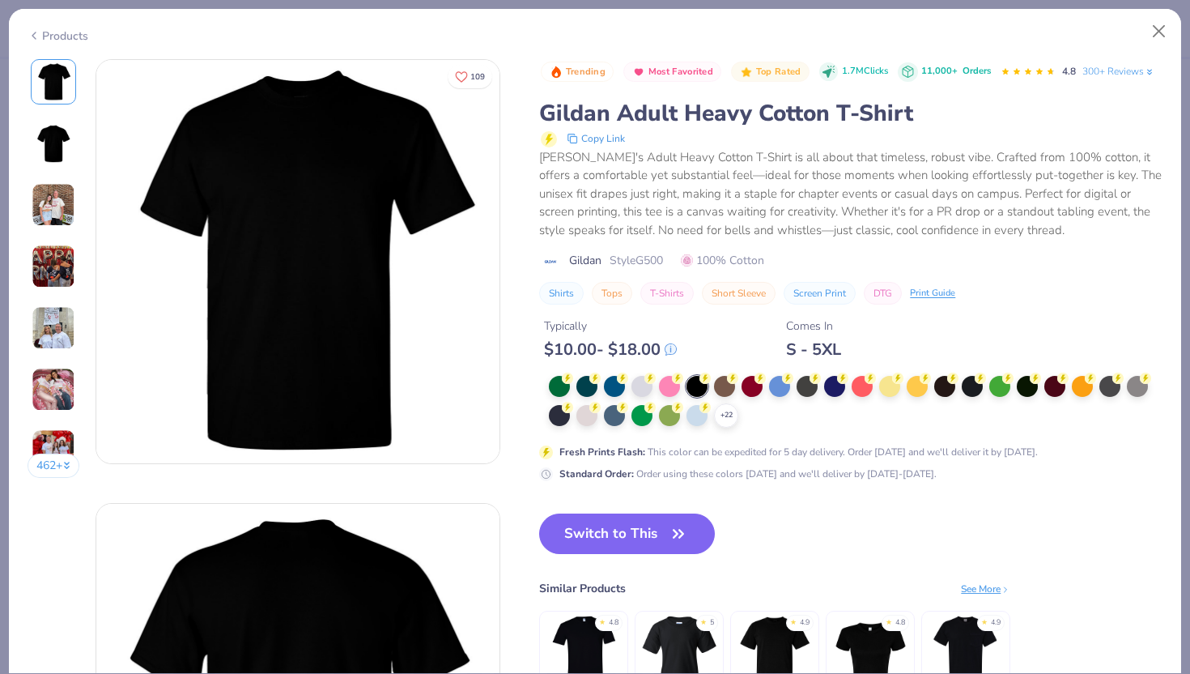
drag, startPoint x: 635, startPoint y: 530, endPoint x: 742, endPoint y: 24, distance: 517.3
click at [635, 531] on button "Switch to This" at bounding box center [627, 533] width 176 height 40
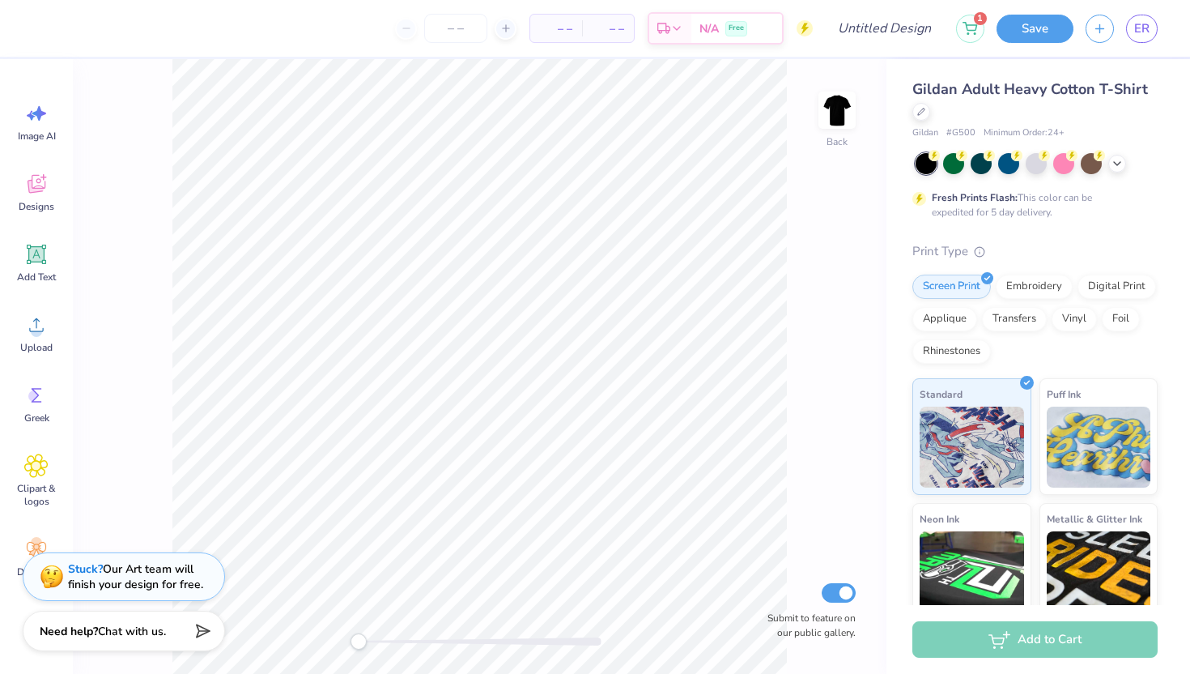
click at [325, 636] on div "Back Submit to feature on our public gallery." at bounding box center [480, 366] width 814 height 614
click at [37, 133] on span "Image AI" at bounding box center [37, 136] width 38 height 13
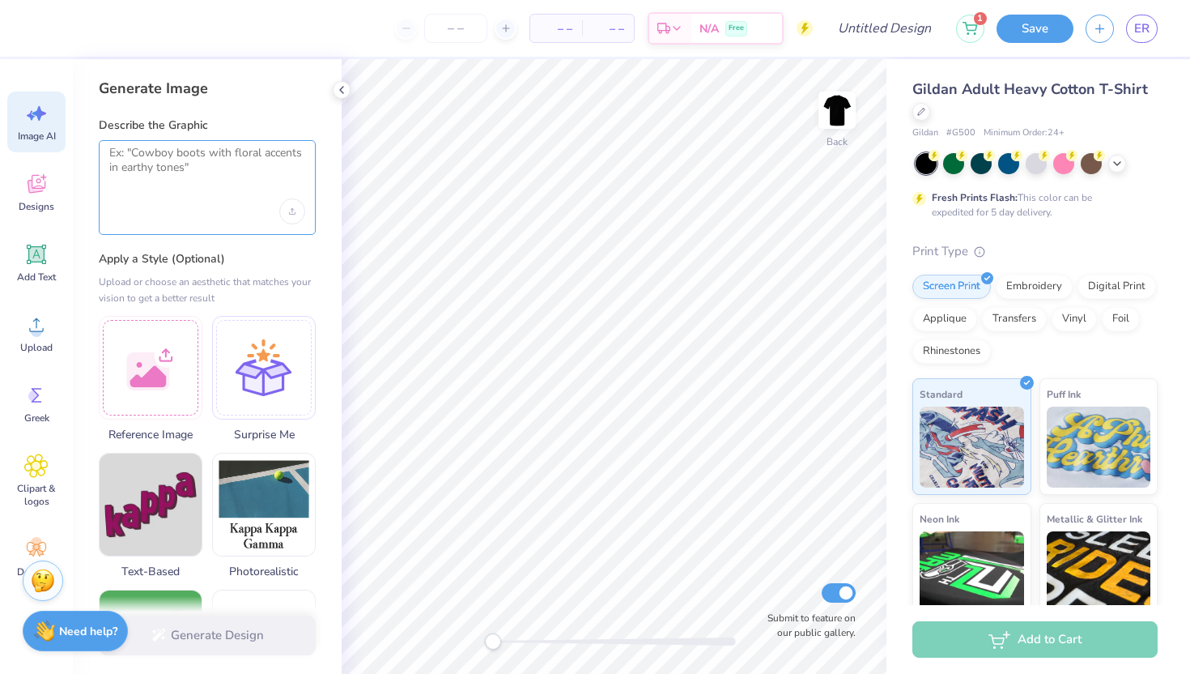
click at [186, 176] on textarea at bounding box center [207, 166] width 196 height 40
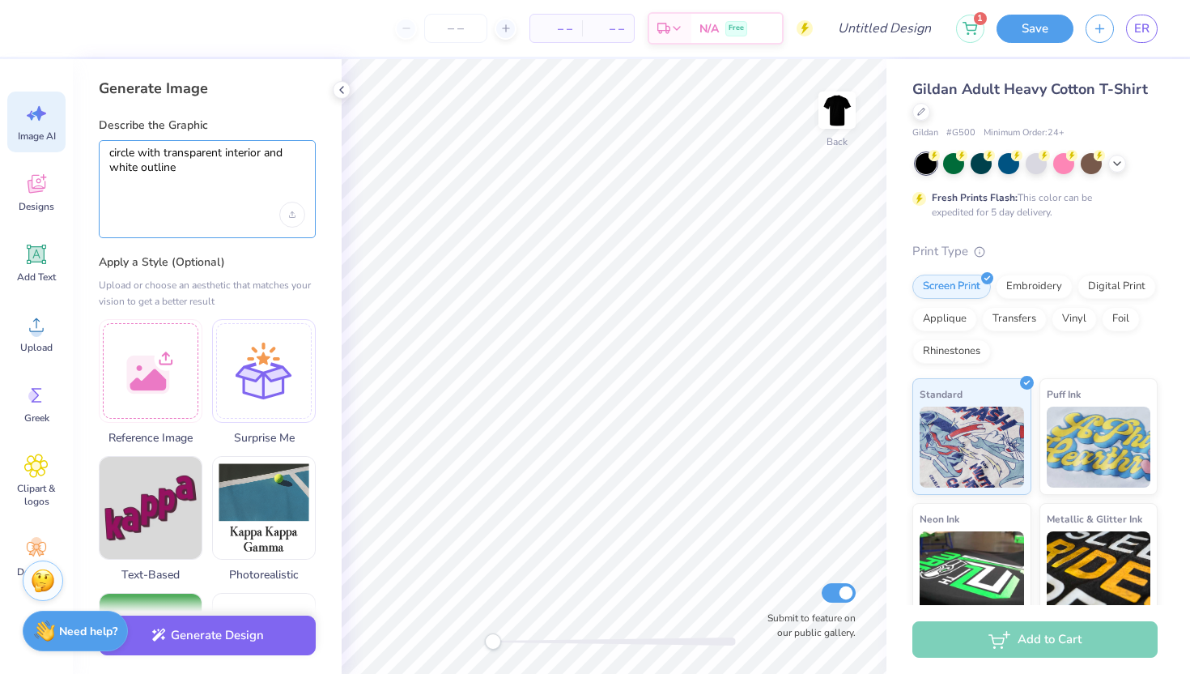
click at [253, 178] on textarea "circle with transparent interior and white outline" at bounding box center [207, 168] width 196 height 44
type textarea "circle with transparent interior and white outline"
click at [263, 633] on button "Generate Design" at bounding box center [207, 631] width 217 height 40
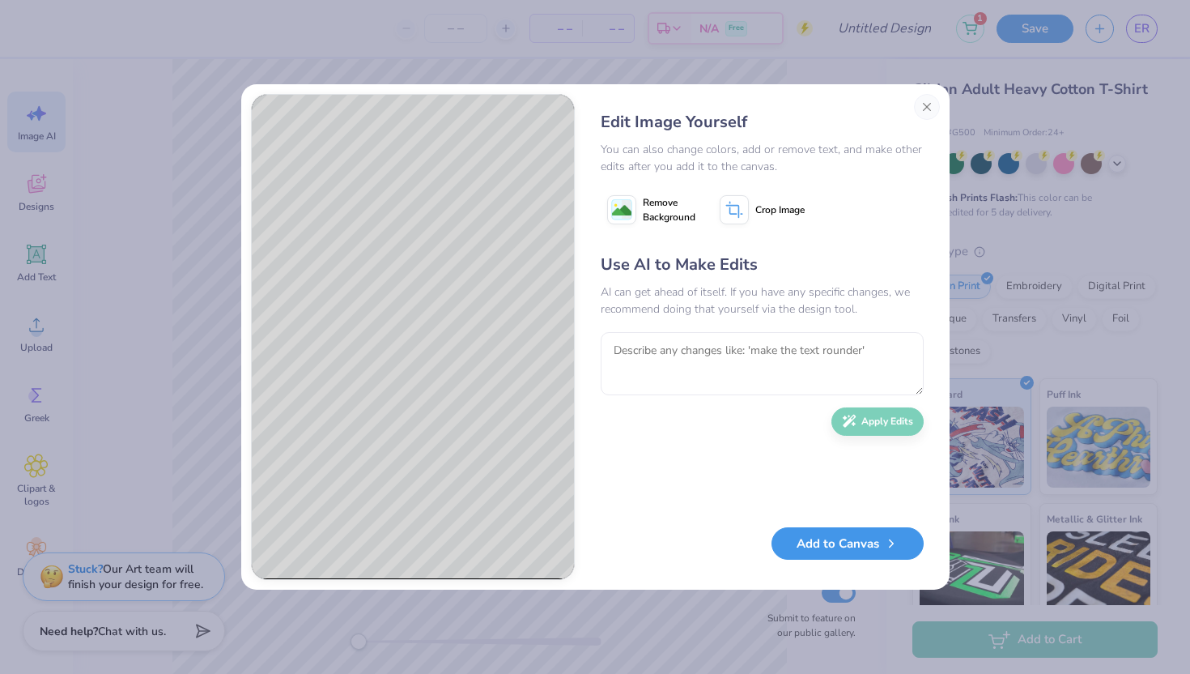
click at [844, 556] on button "Add to Canvas" at bounding box center [847, 543] width 152 height 33
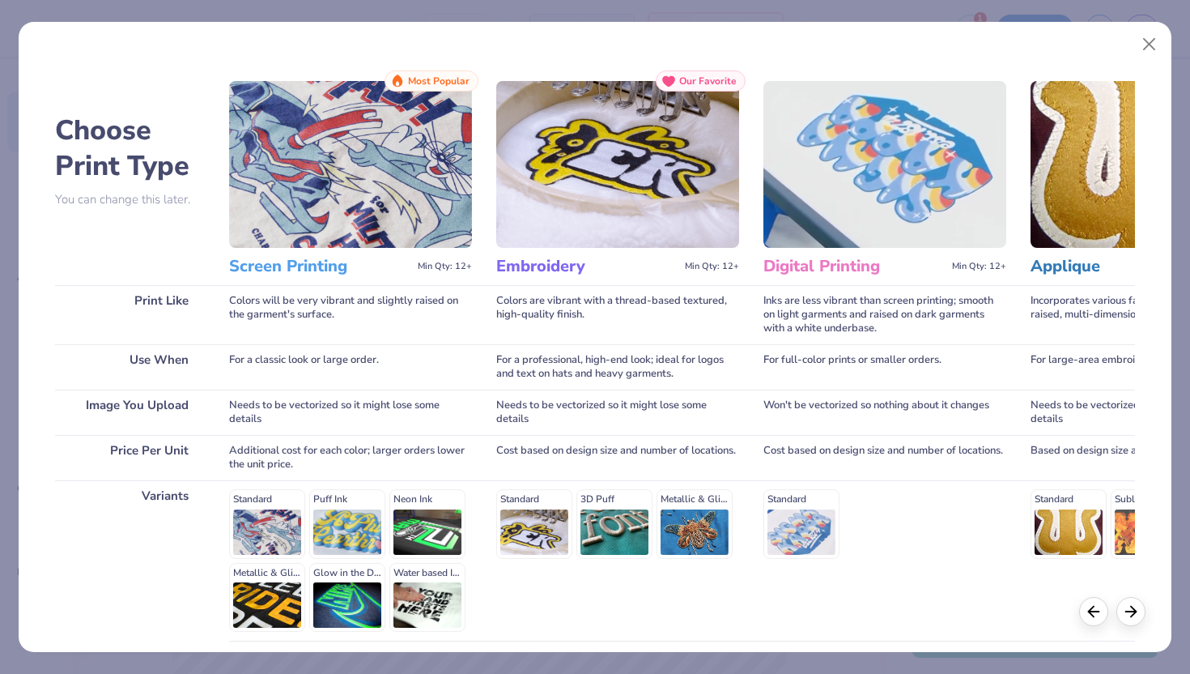
scroll to position [134, 0]
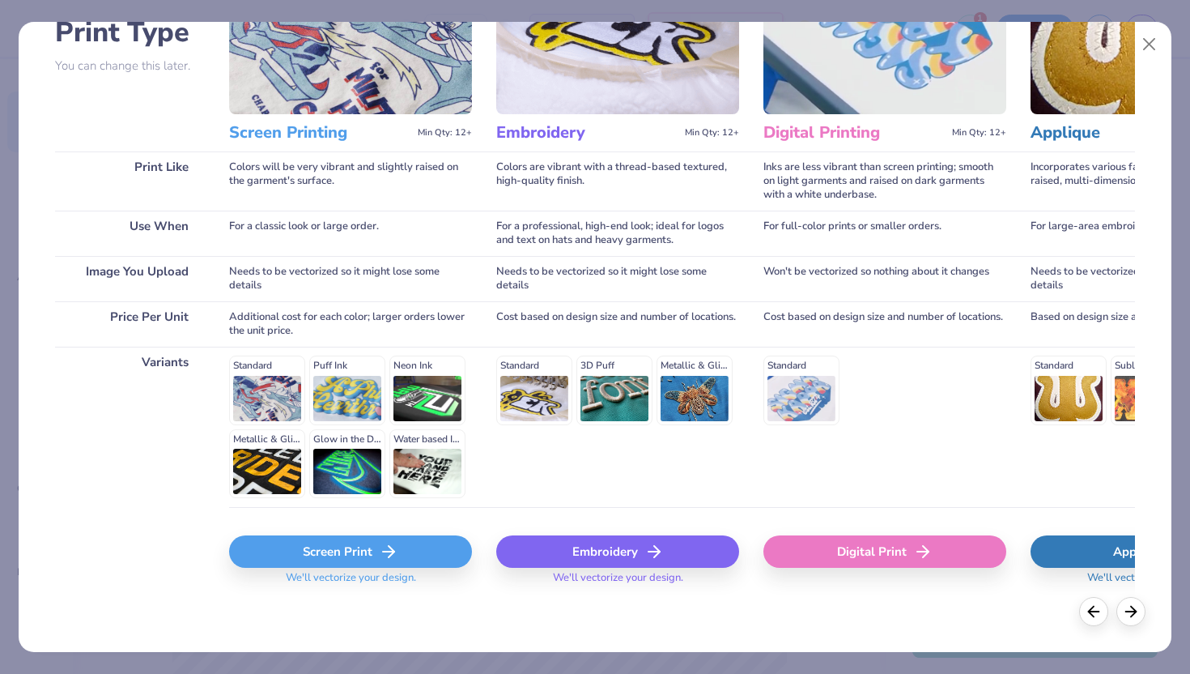
click at [426, 550] on div "Screen Print" at bounding box center [350, 551] width 243 height 32
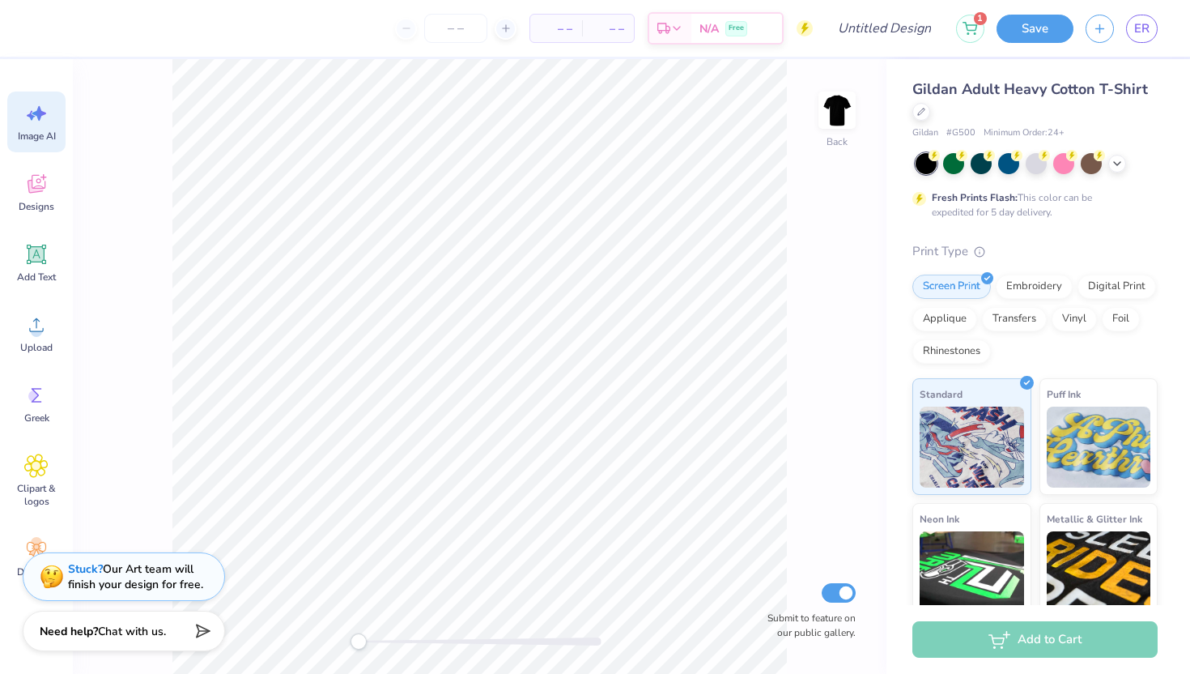
scroll to position [0, 0]
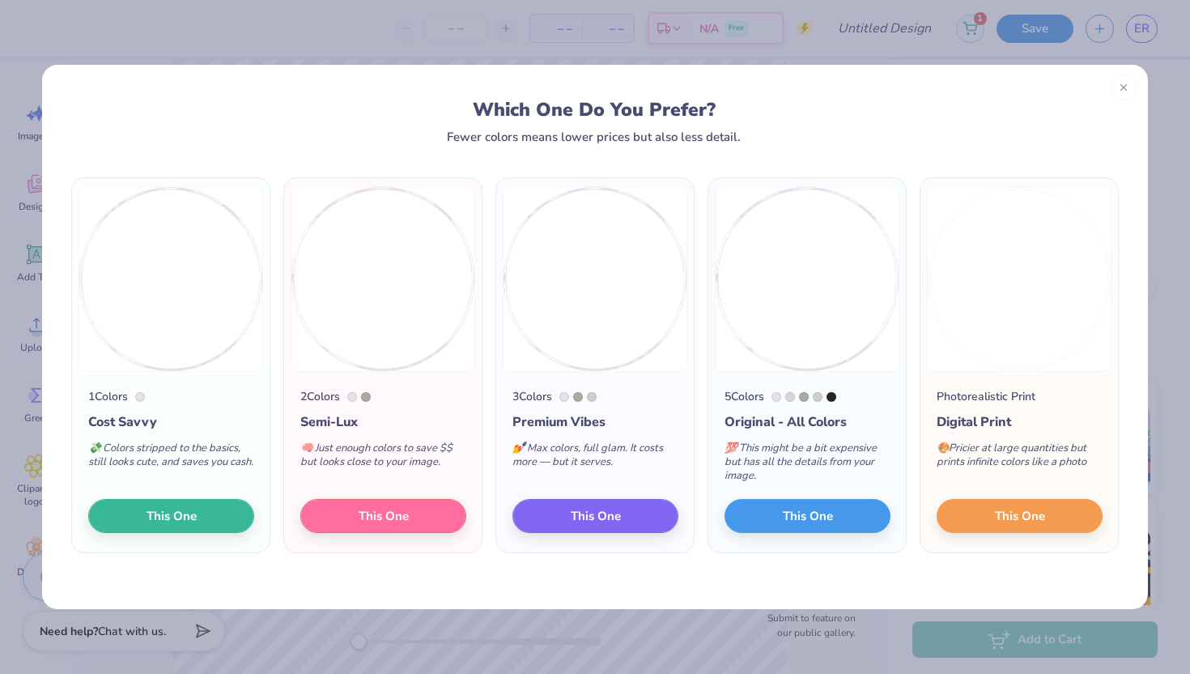
click at [146, 353] on img at bounding box center [171, 278] width 185 height 185
click at [147, 520] on span "This One" at bounding box center [172, 513] width 50 height 19
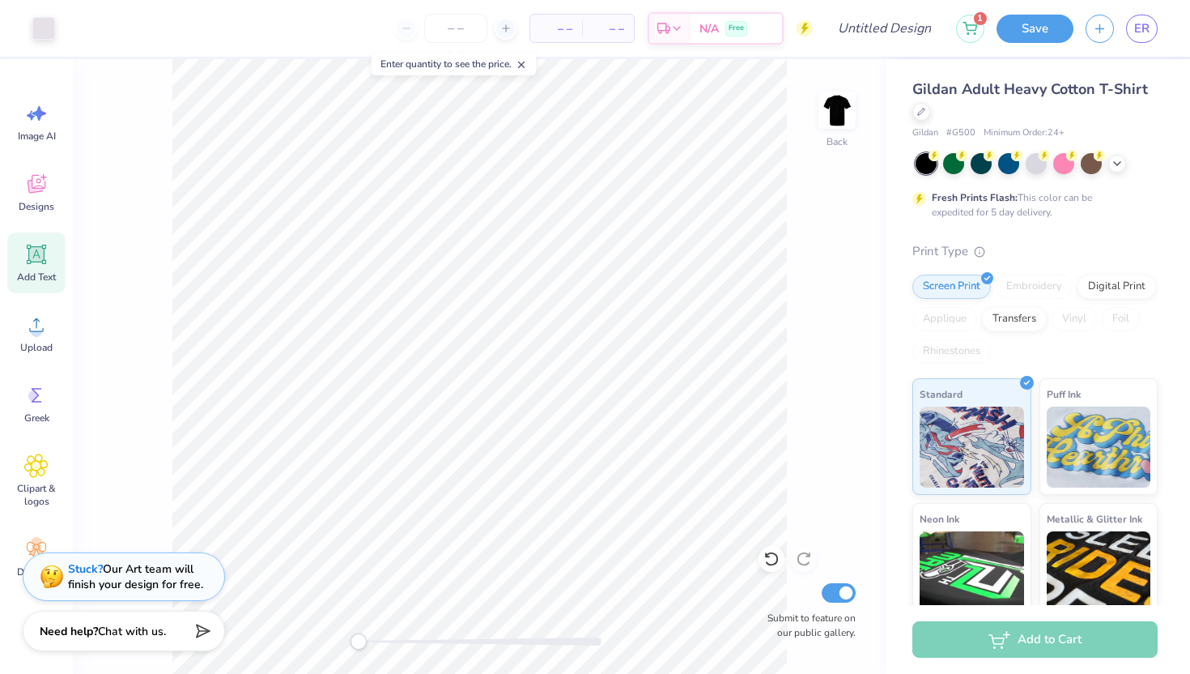
click at [38, 259] on icon at bounding box center [36, 254] width 15 height 15
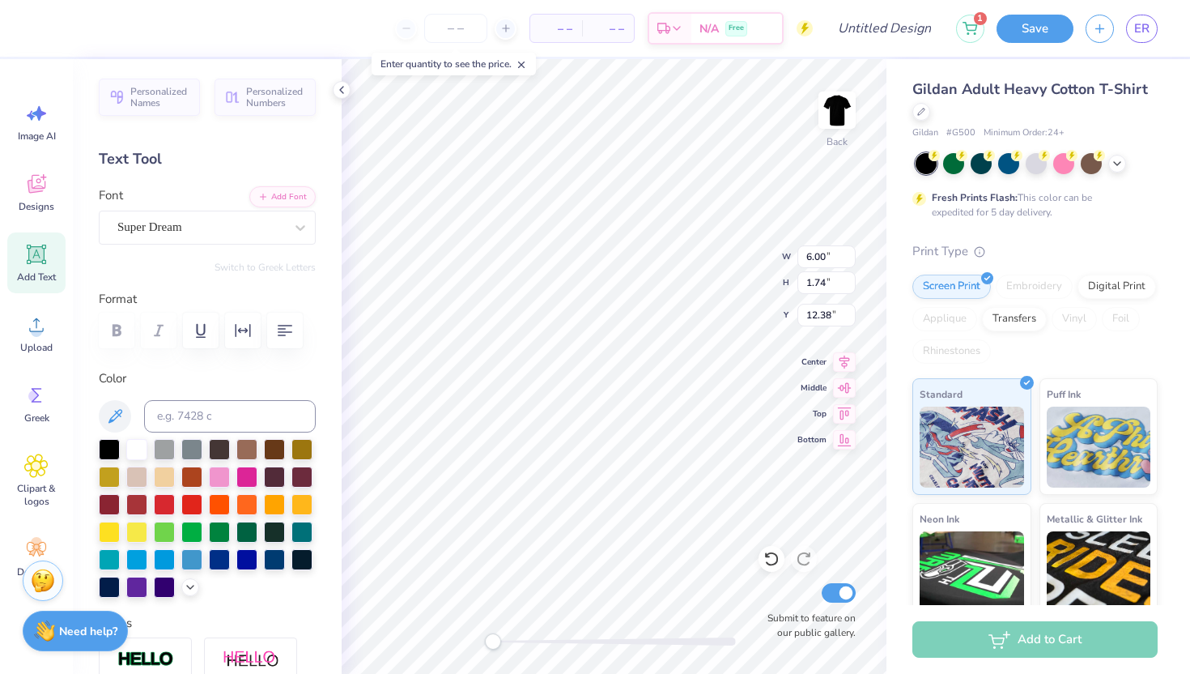
paste textarea
type textarea "T"
paste textarea
type input "15.00"
type input "15.13"
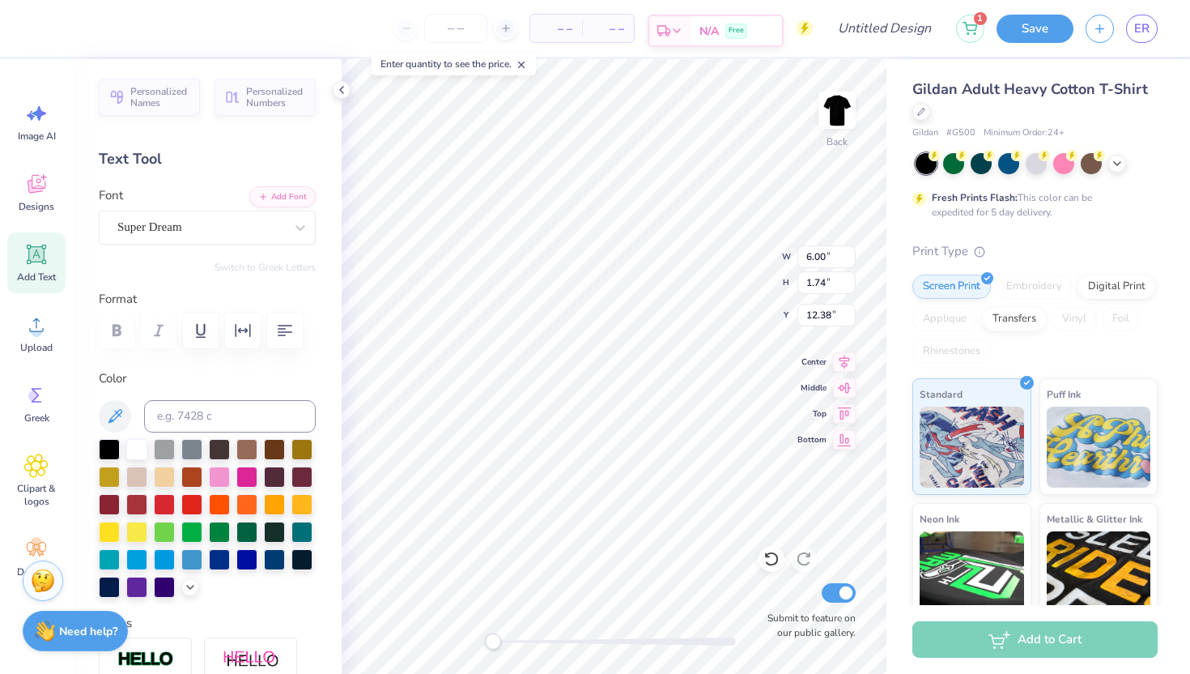
type input "0.50"
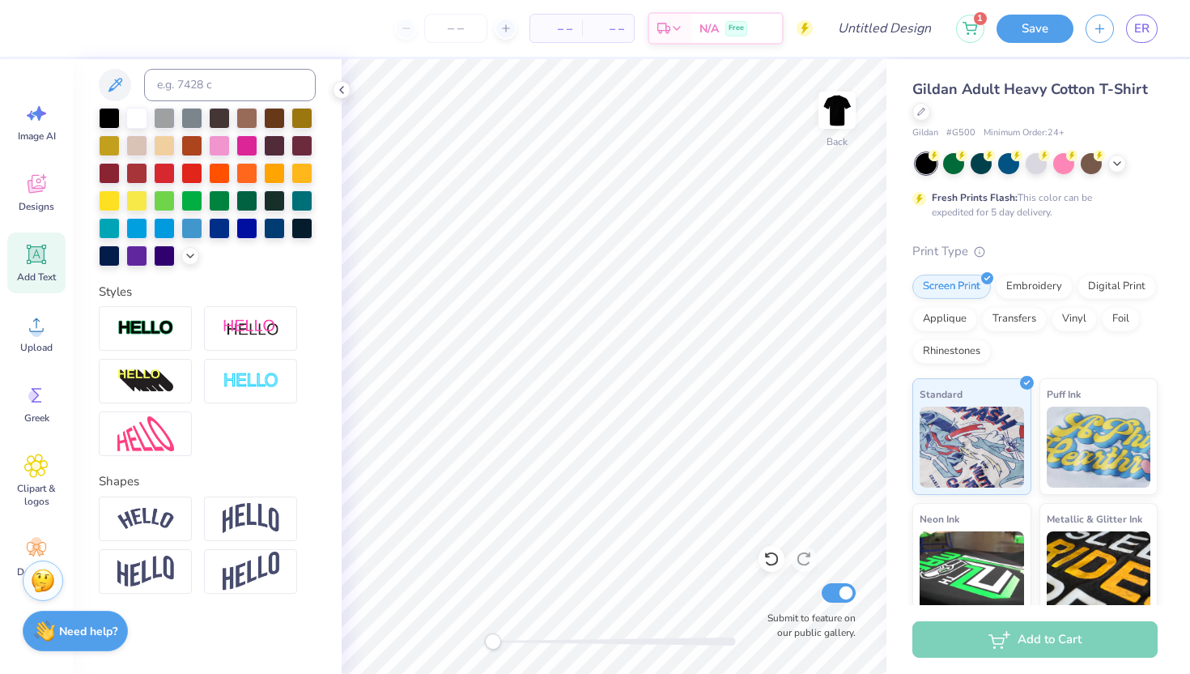
scroll to position [45, 0]
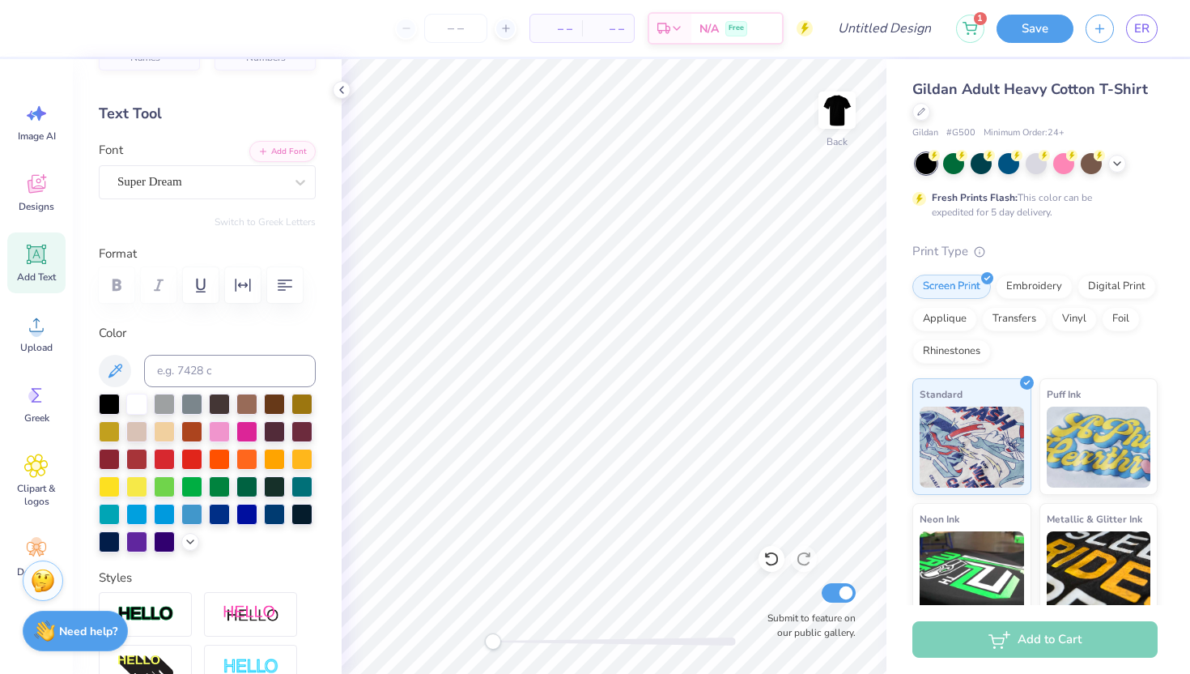
click at [205, 204] on div "Personalized Names Personalized Numbers Text Tool Add Font Font Super Dream Swi…" at bounding box center [207, 366] width 269 height 614
click at [207, 176] on div "Super Dream" at bounding box center [201, 181] width 170 height 25
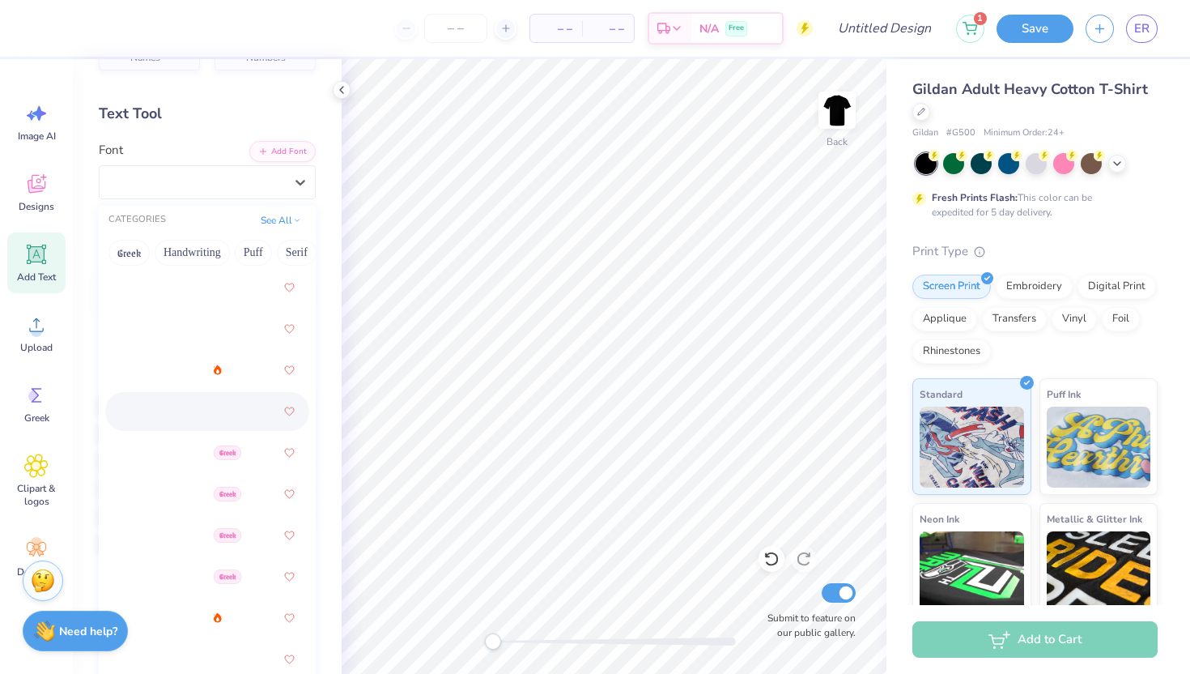
scroll to position [397, 0]
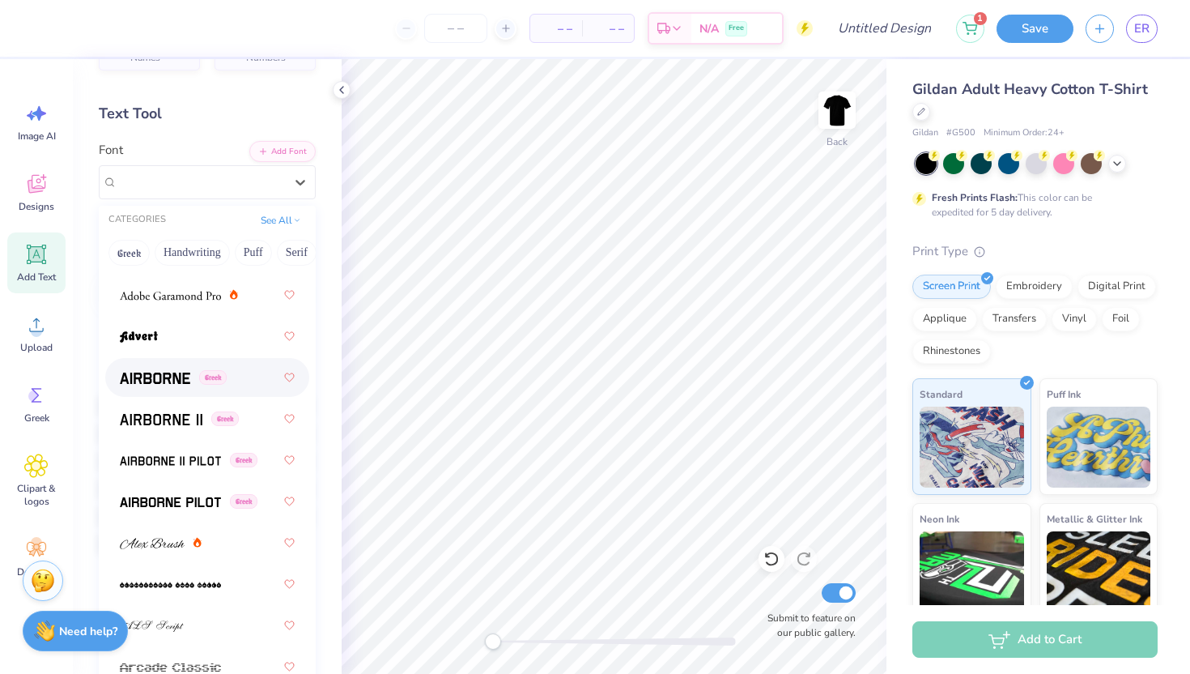
click at [164, 379] on img at bounding box center [155, 377] width 70 height 11
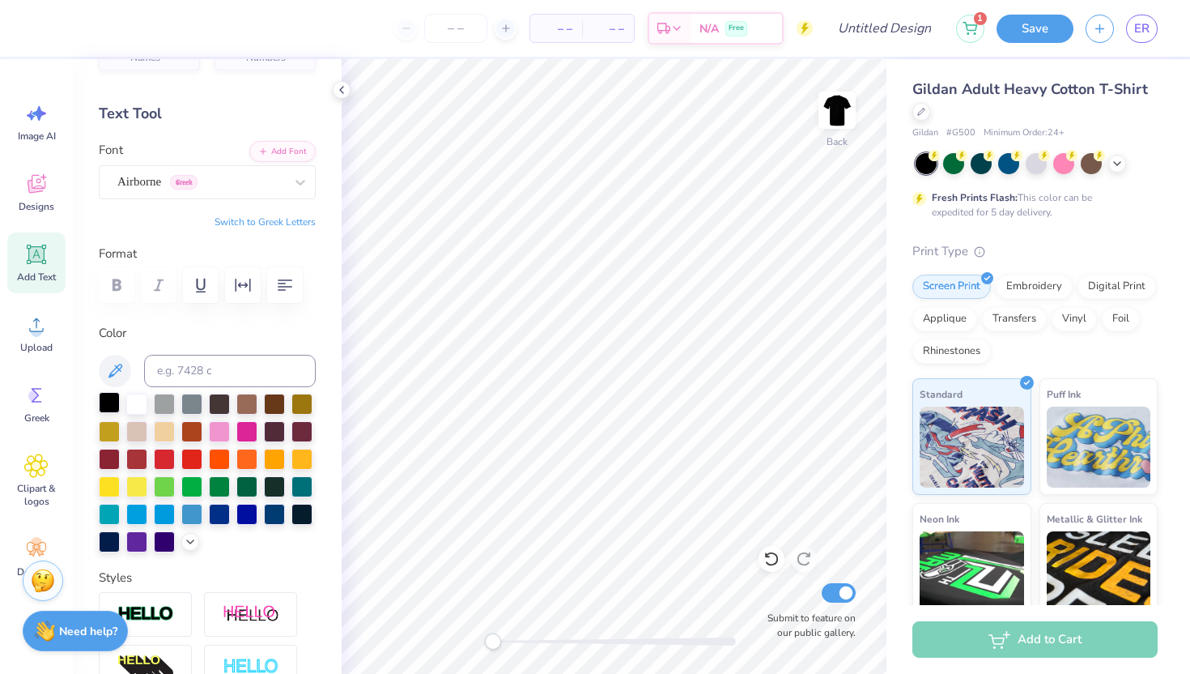
click at [104, 400] on div at bounding box center [109, 402] width 21 height 21
click at [302, 148] on button "Add Font" at bounding box center [282, 149] width 66 height 21
click at [32, 328] on circle at bounding box center [36, 330] width 11 height 11
click at [26, 180] on icon at bounding box center [36, 184] width 24 height 24
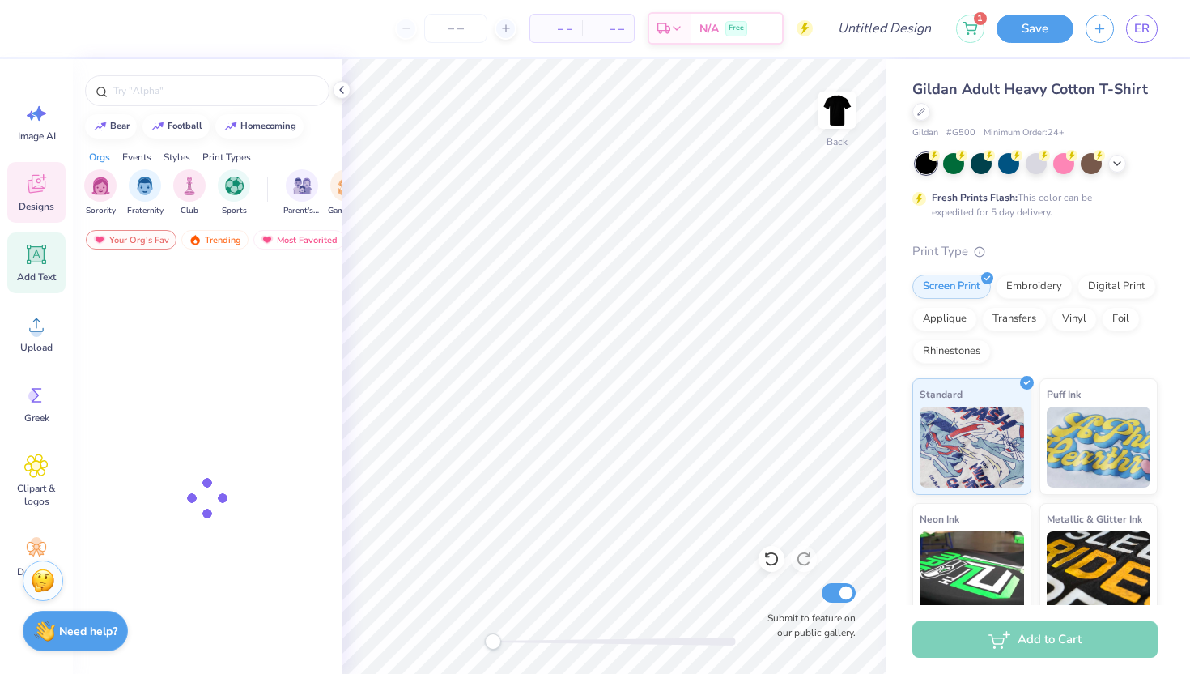
click at [32, 265] on icon at bounding box center [36, 254] width 24 height 24
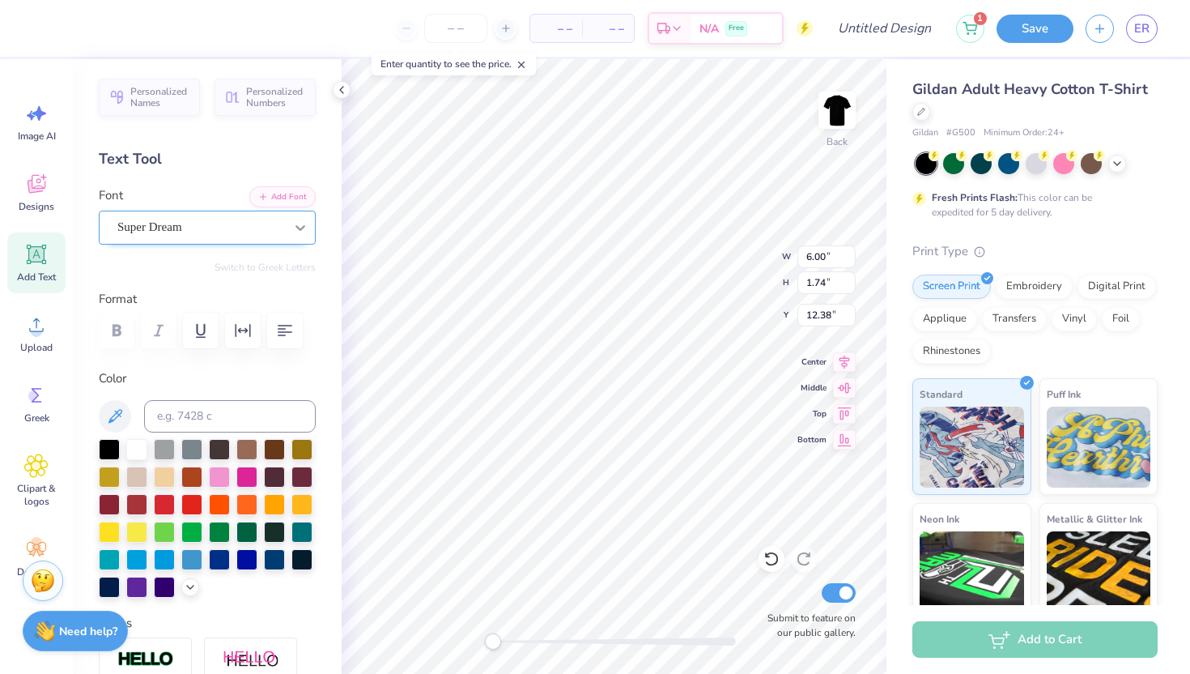
scroll to position [0, 0]
type textarea "T"
type textarea "O"
type textarea "o"
click at [256, 226] on div "Super Dream" at bounding box center [201, 227] width 170 height 25
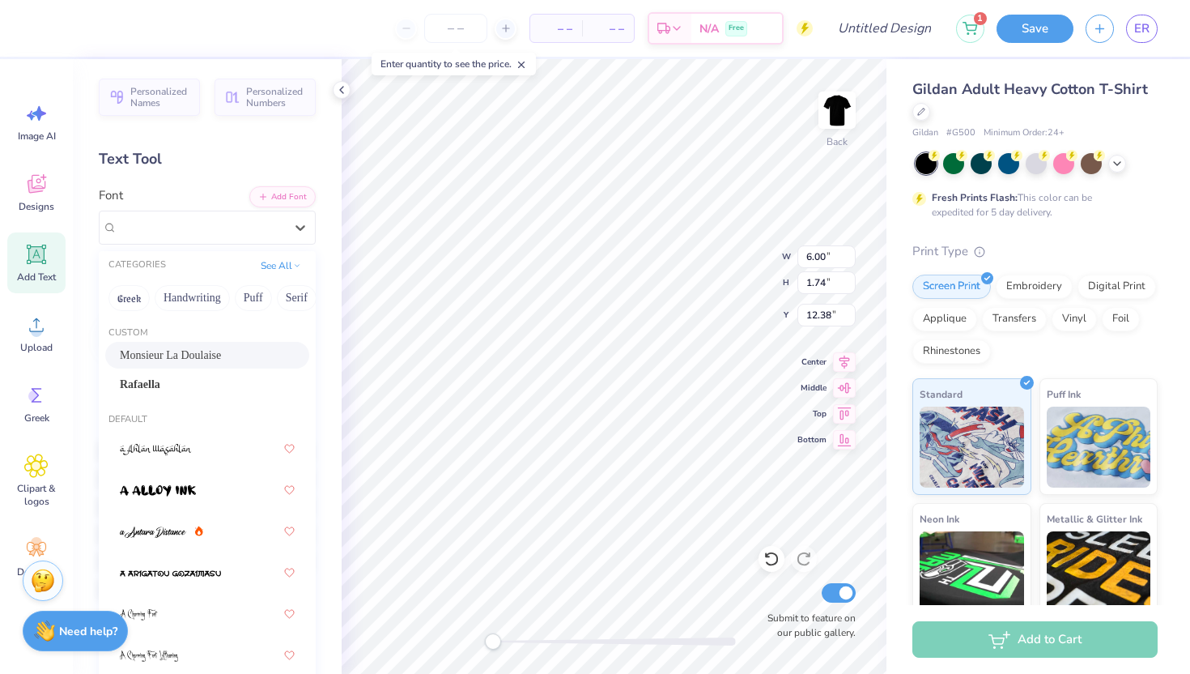
click at [218, 358] on div "Monsieur La Doulaise" at bounding box center [207, 354] width 175 height 17
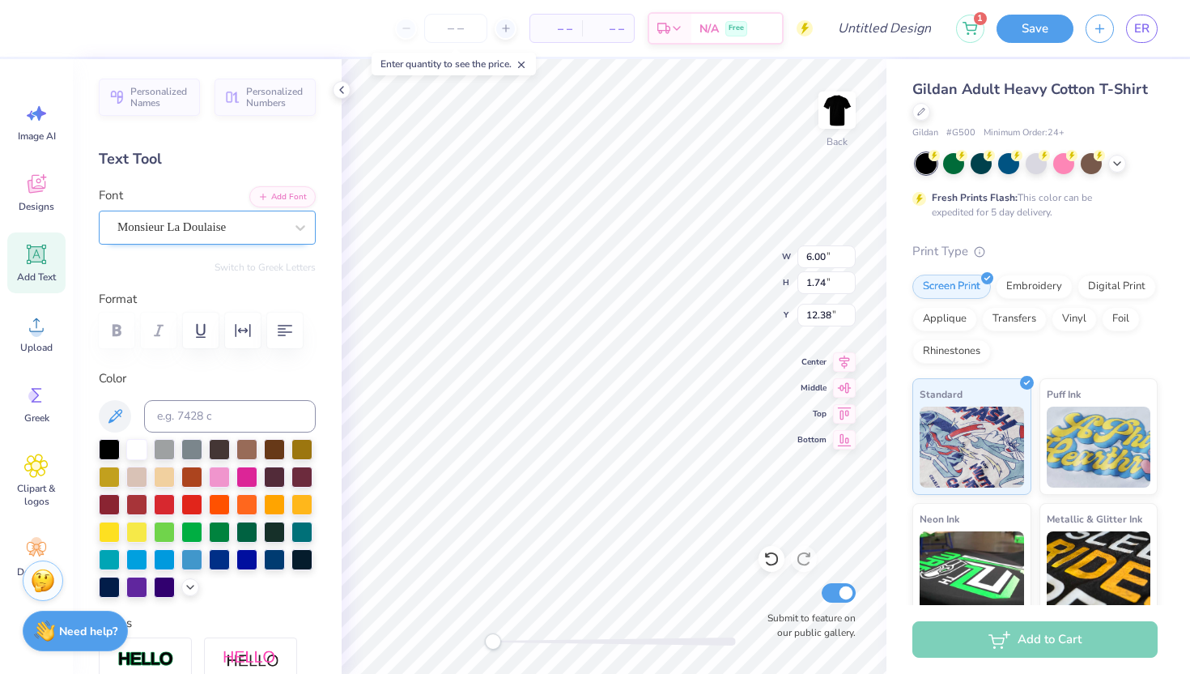
click at [211, 235] on div "Monsieur La Doulaise" at bounding box center [201, 227] width 170 height 25
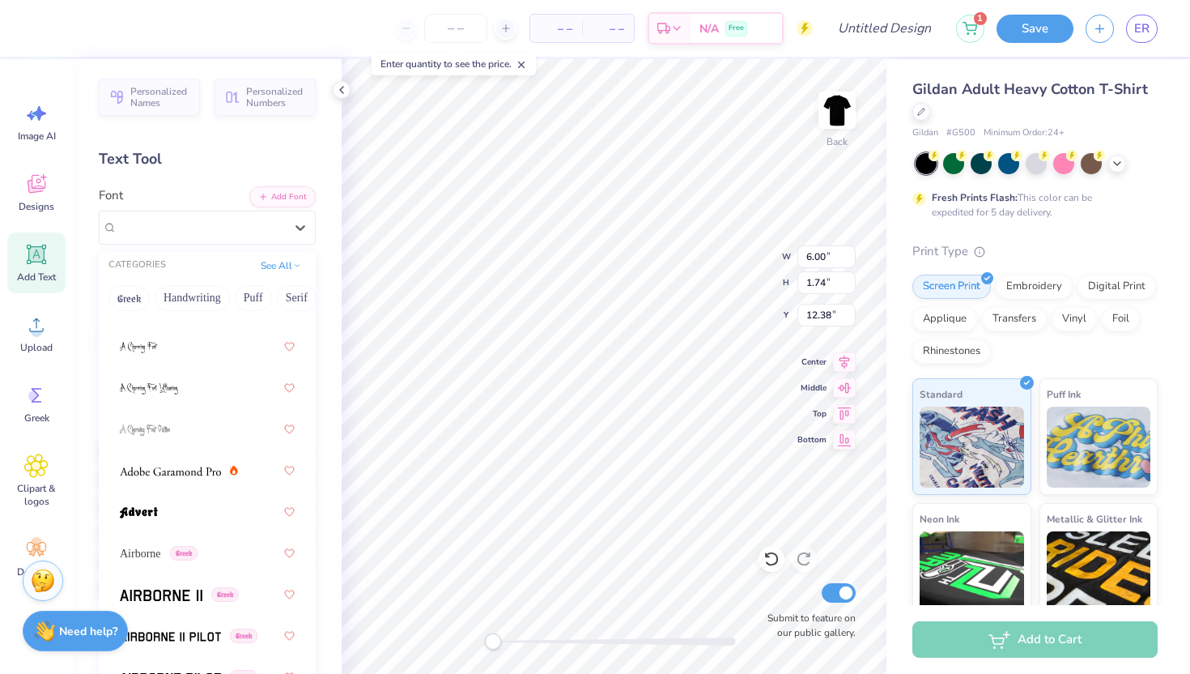
scroll to position [358, 0]
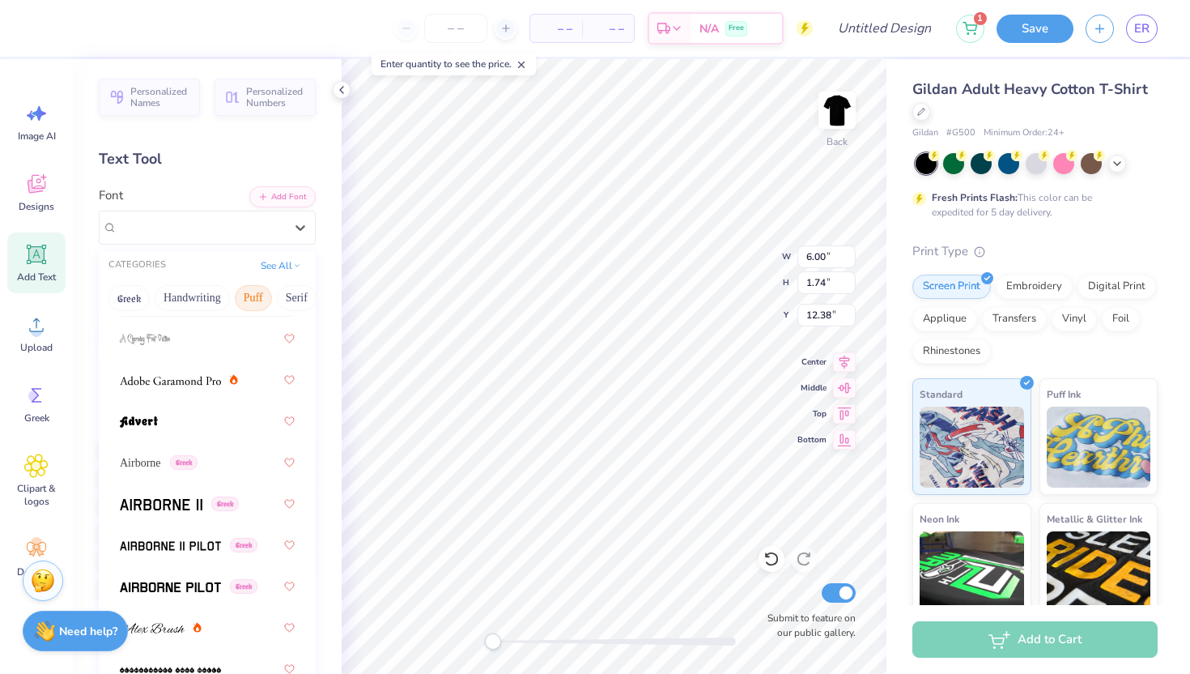
click at [259, 302] on button "Puff" at bounding box center [253, 298] width 37 height 26
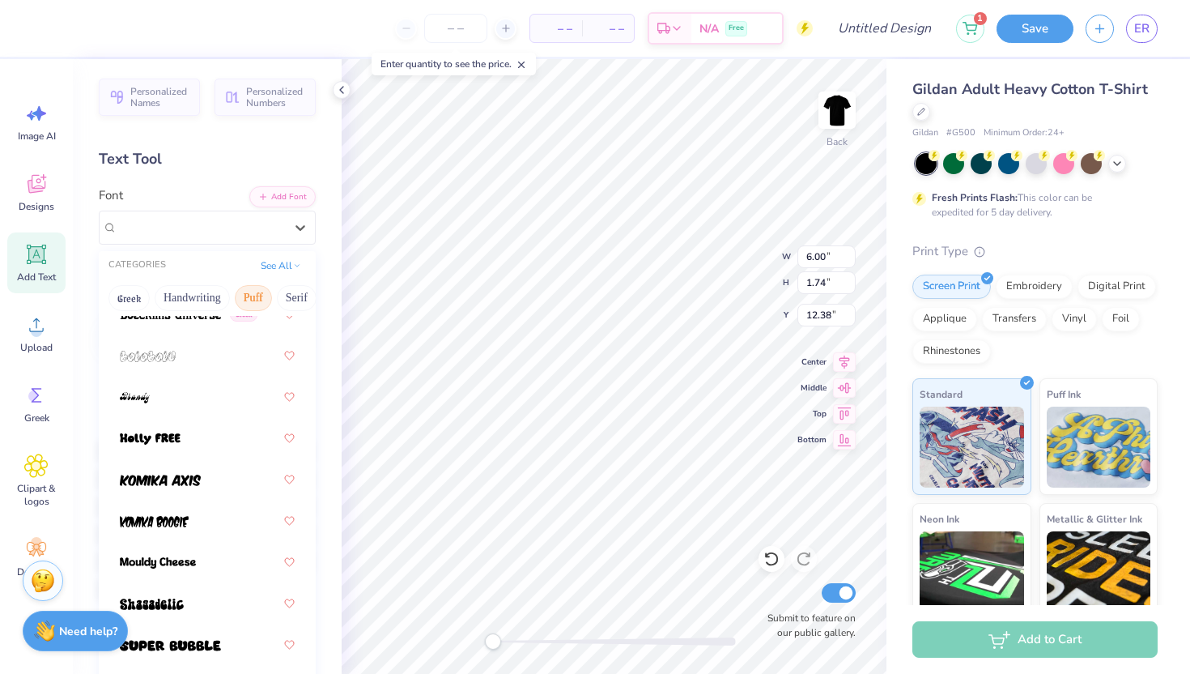
scroll to position [0, 0]
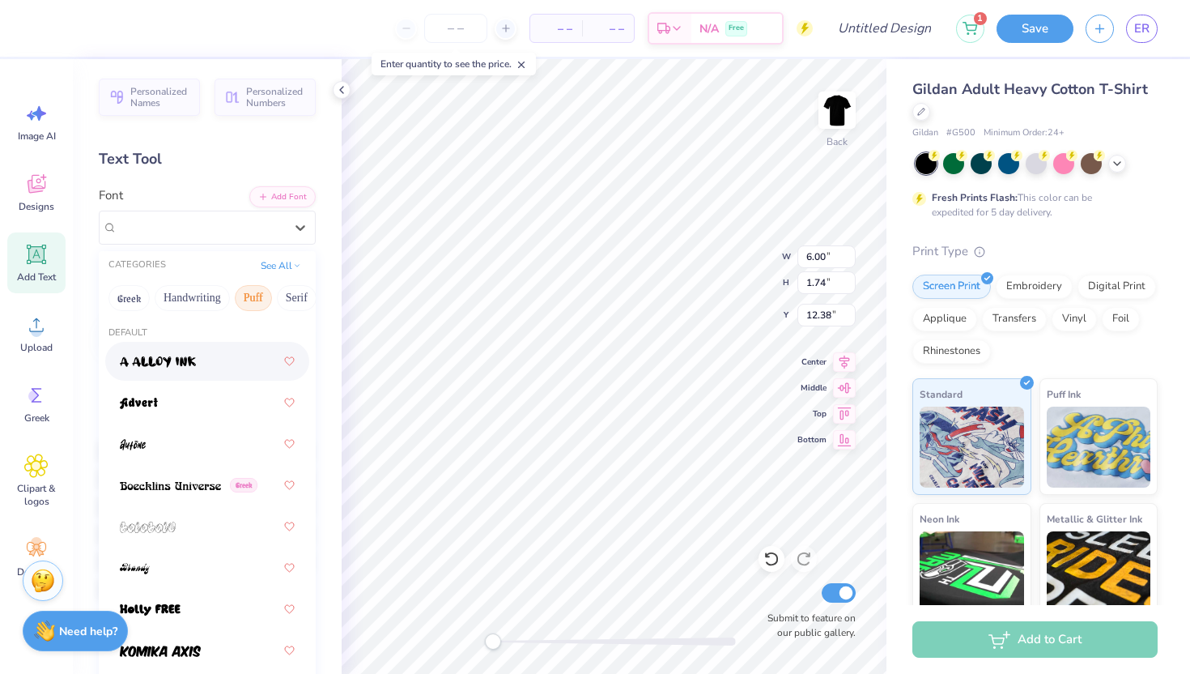
click at [218, 376] on div at bounding box center [207, 360] width 175 height 29
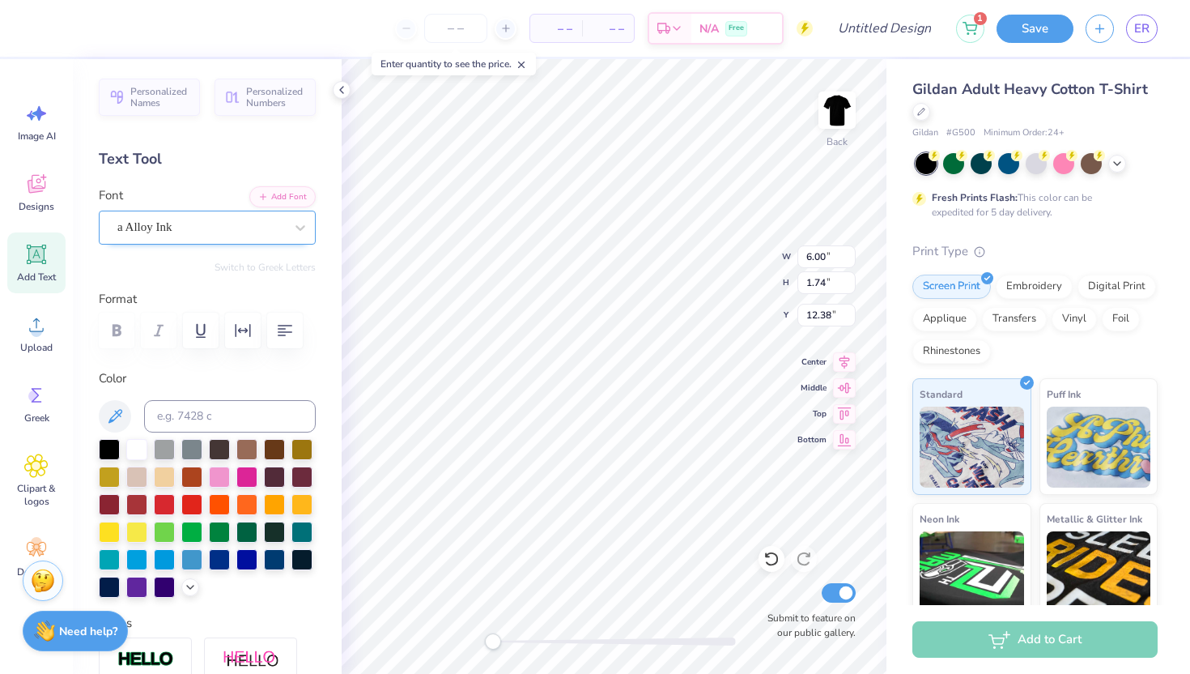
click at [249, 234] on div "a Alloy Ink" at bounding box center [201, 227] width 170 height 25
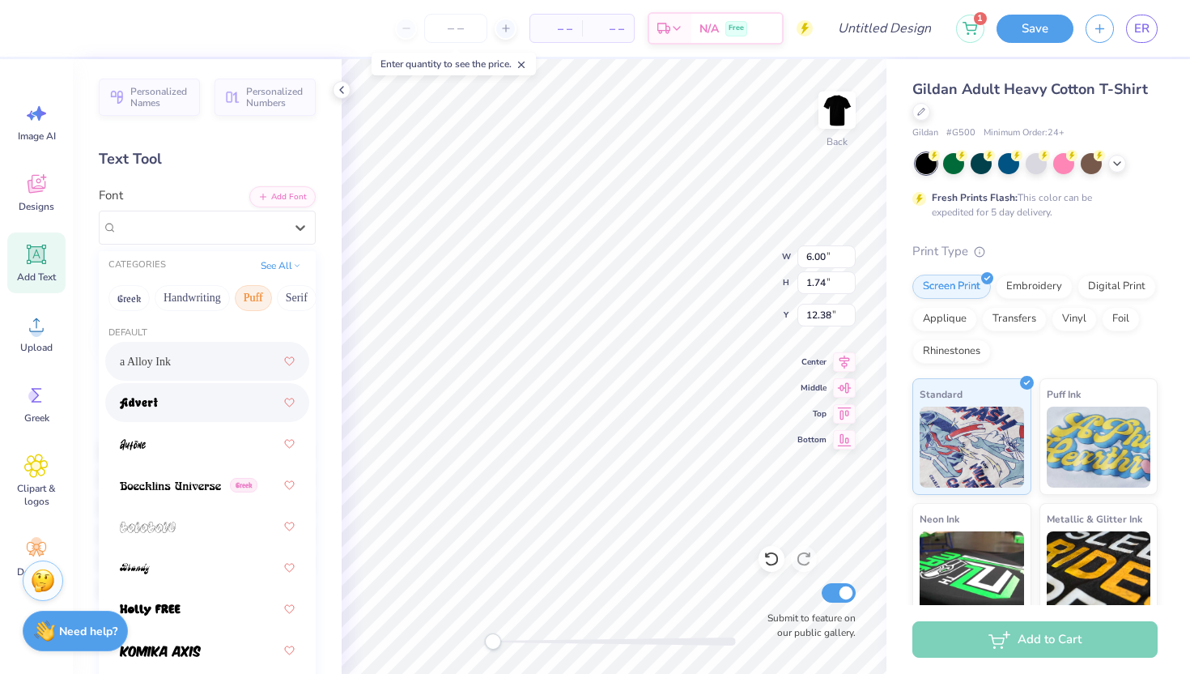
scroll to position [171, 0]
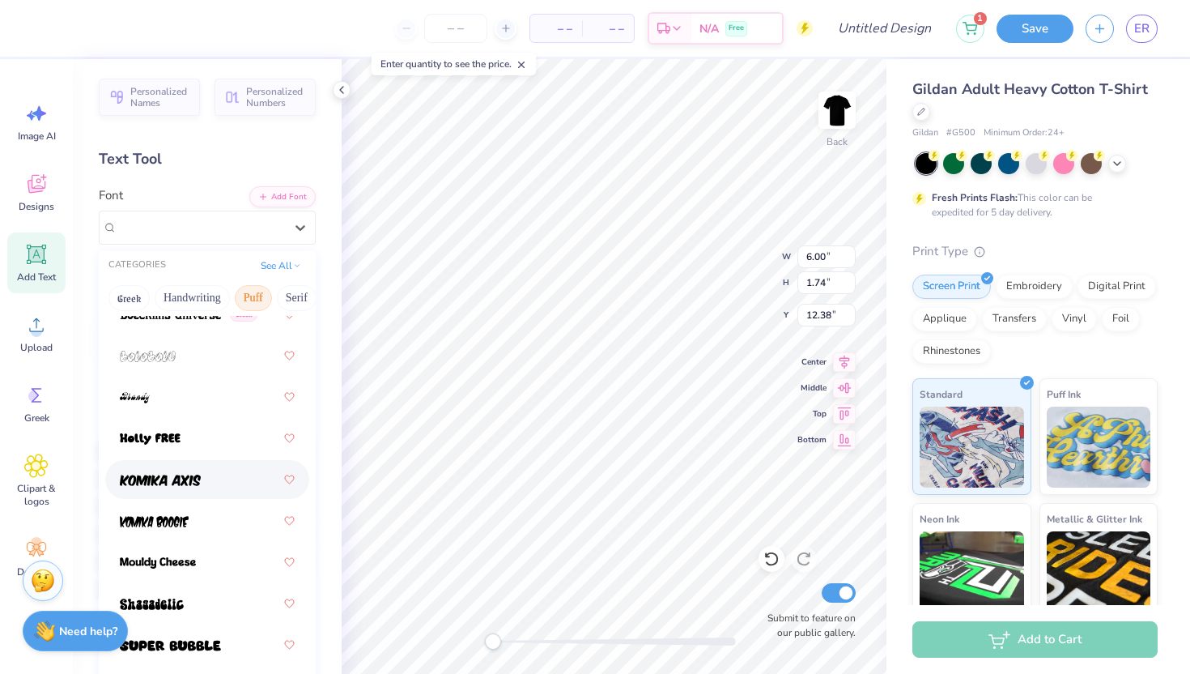
click at [211, 491] on div at bounding box center [207, 479] width 175 height 29
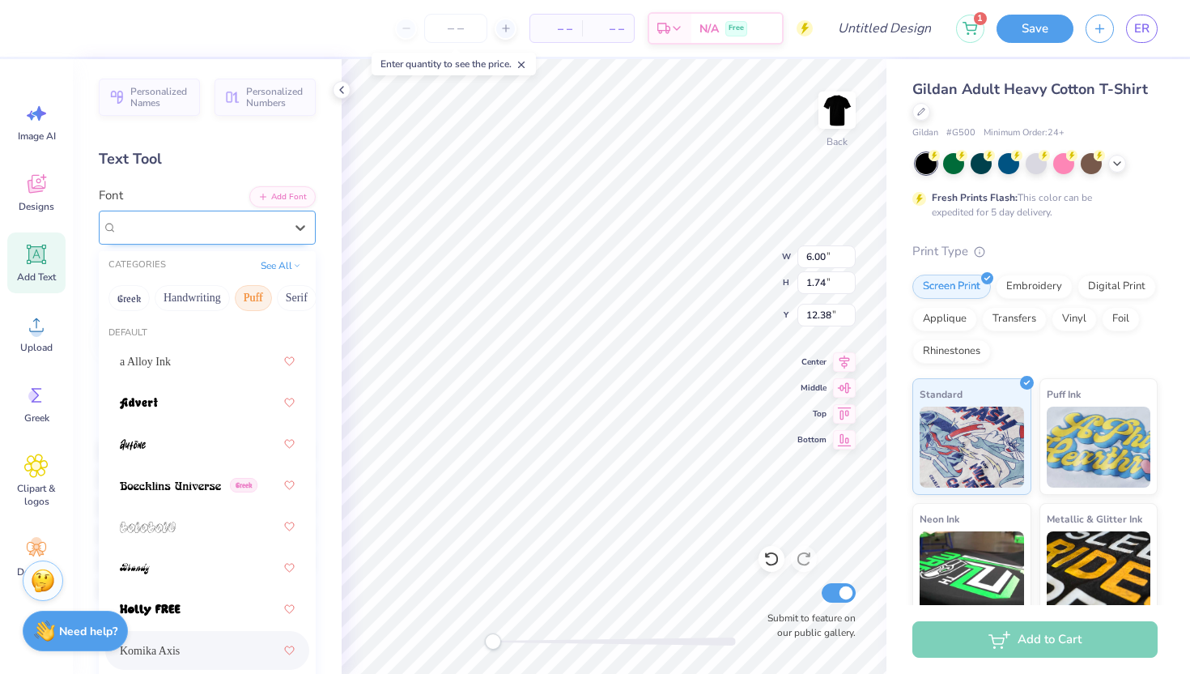
click at [278, 219] on div "Komika Axis" at bounding box center [201, 227] width 170 height 25
click at [296, 290] on button "Serif" at bounding box center [297, 298] width 40 height 26
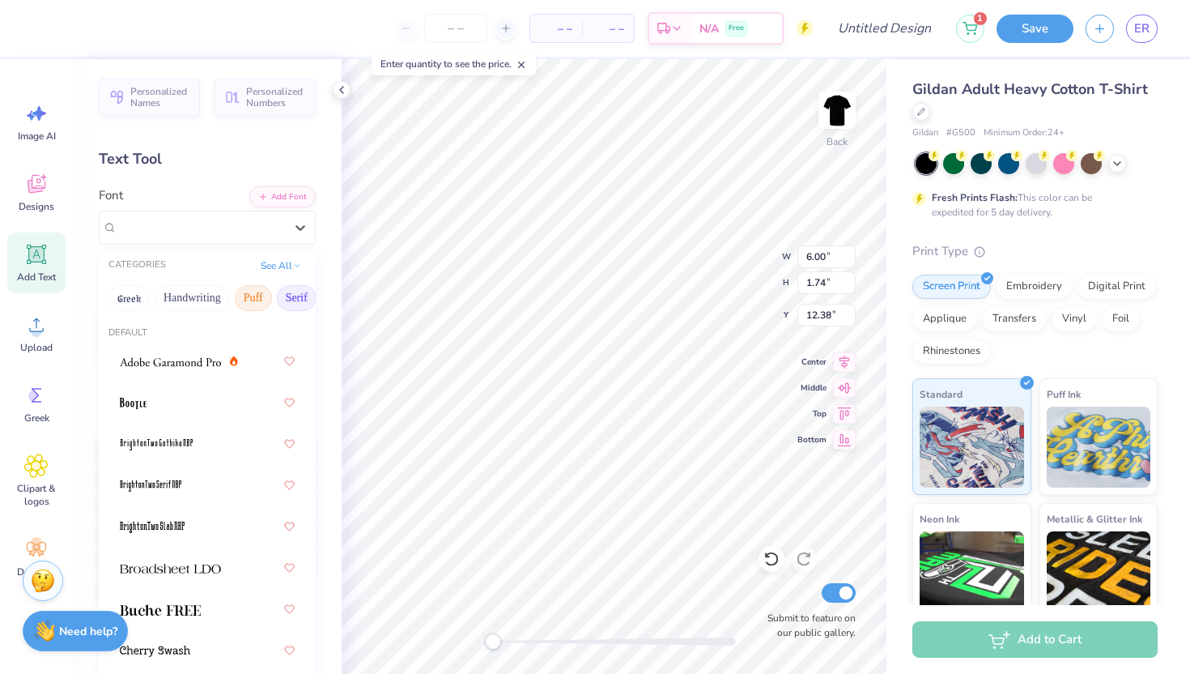
click at [253, 297] on button "Puff" at bounding box center [253, 298] width 37 height 26
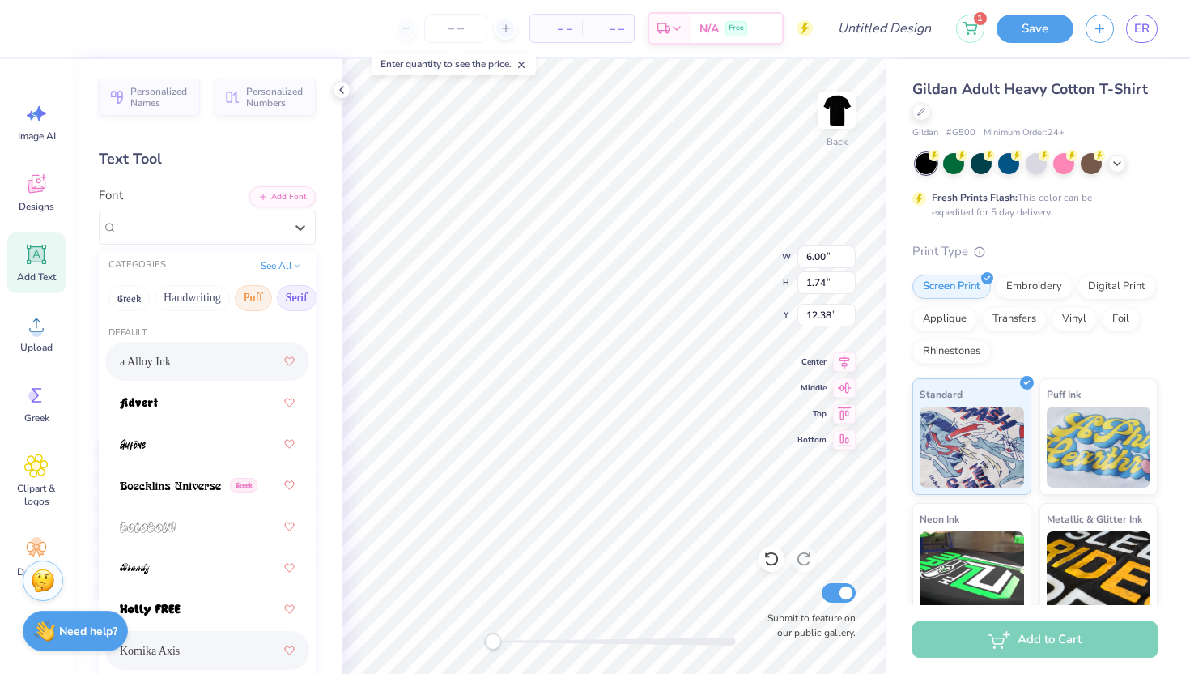
click at [283, 296] on button "Serif" at bounding box center [297, 298] width 40 height 26
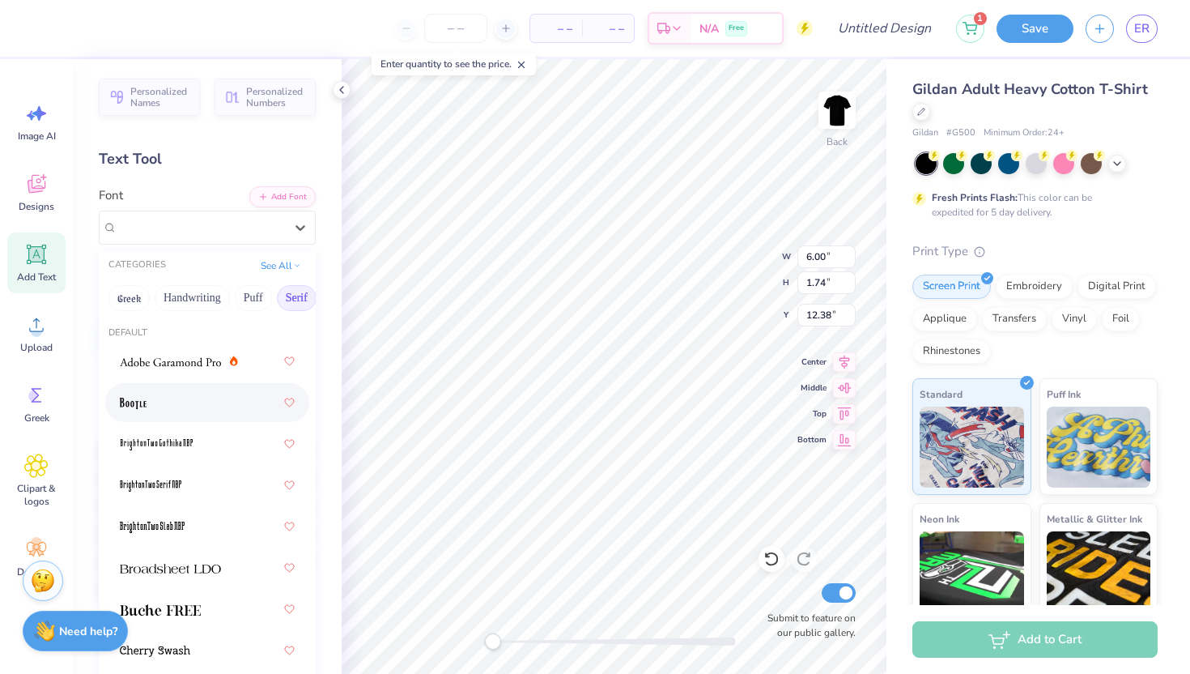
click at [235, 393] on div at bounding box center [207, 402] width 175 height 29
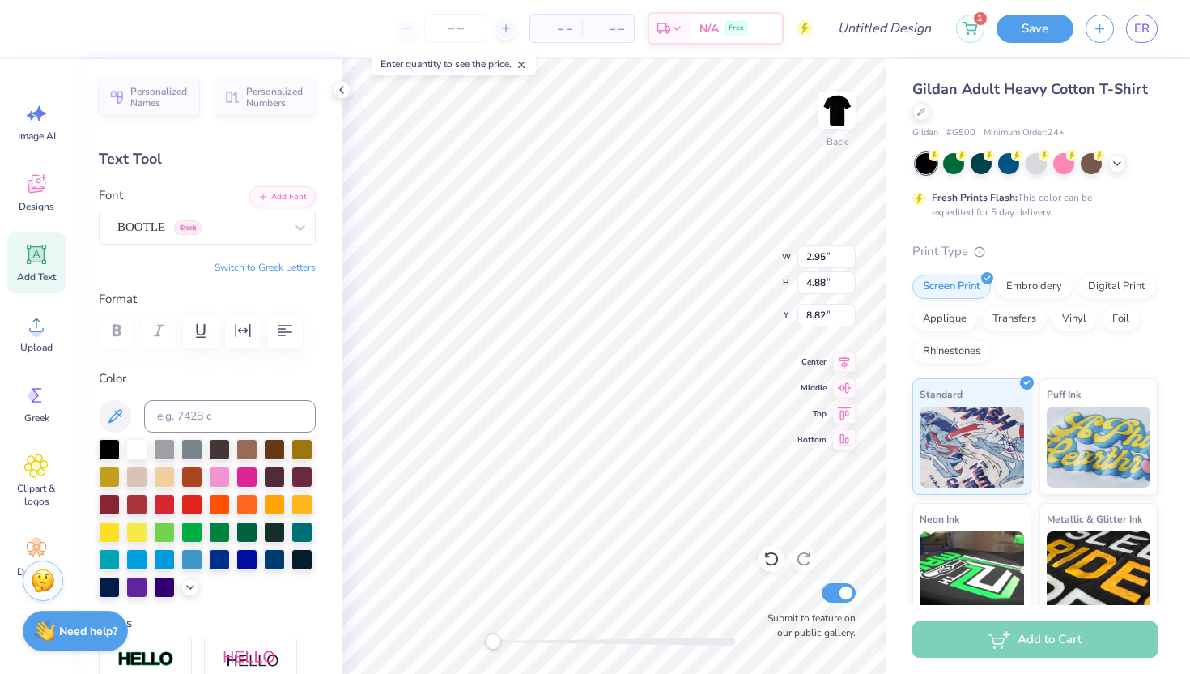
type input "2.95"
type input "4.88"
type input "8.82"
type input "2.98"
type input "4.92"
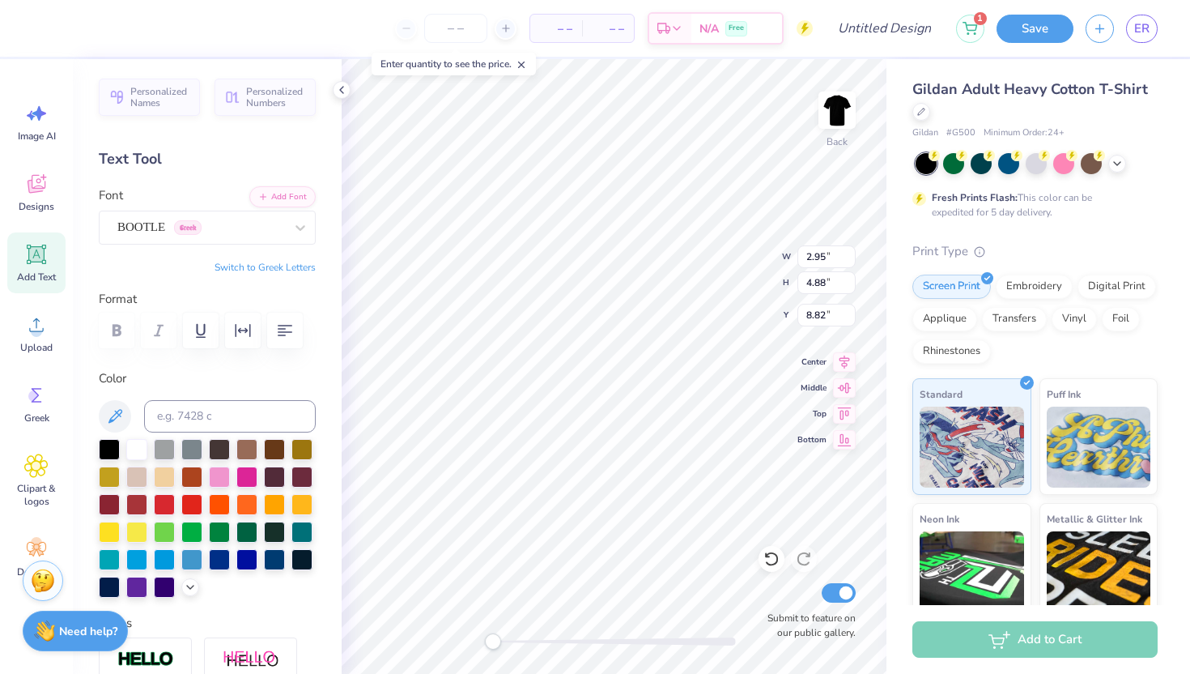
type input "8.78"
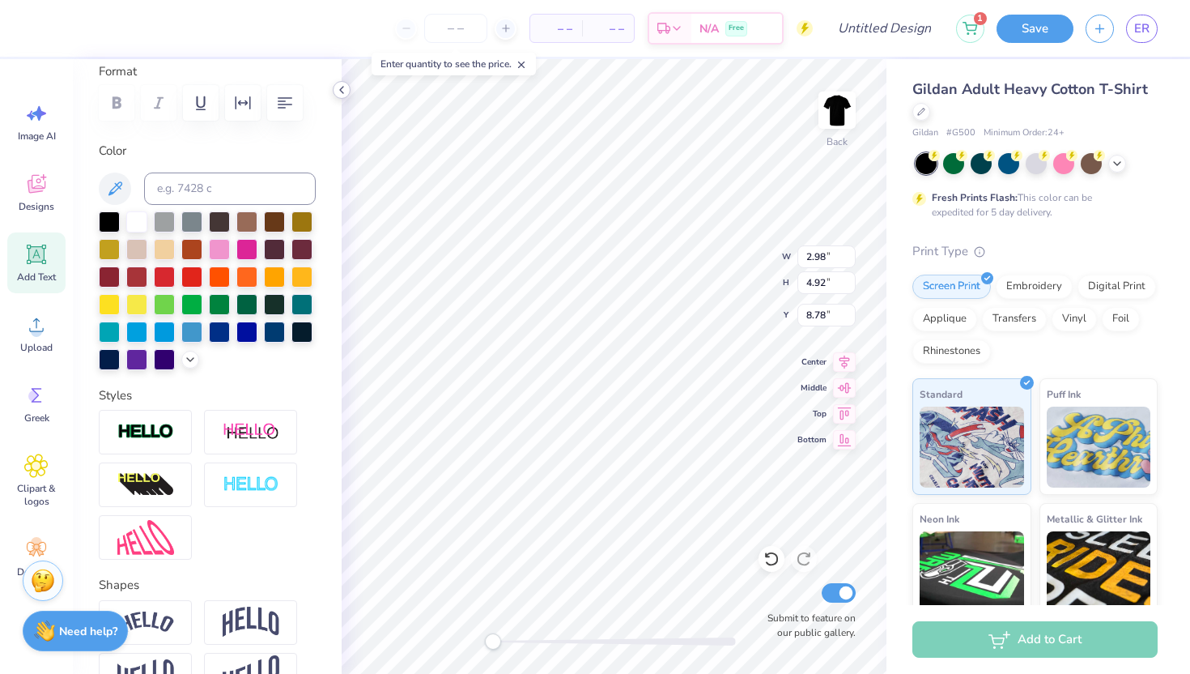
scroll to position [257, 0]
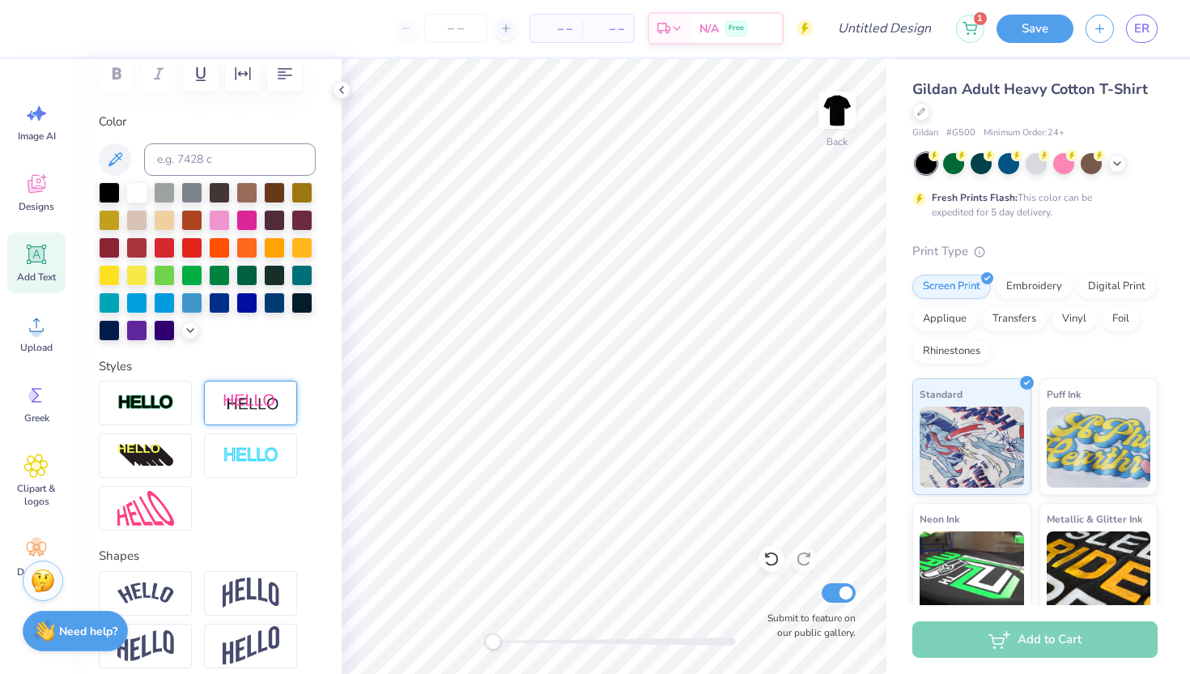
click at [235, 396] on img at bounding box center [251, 403] width 57 height 20
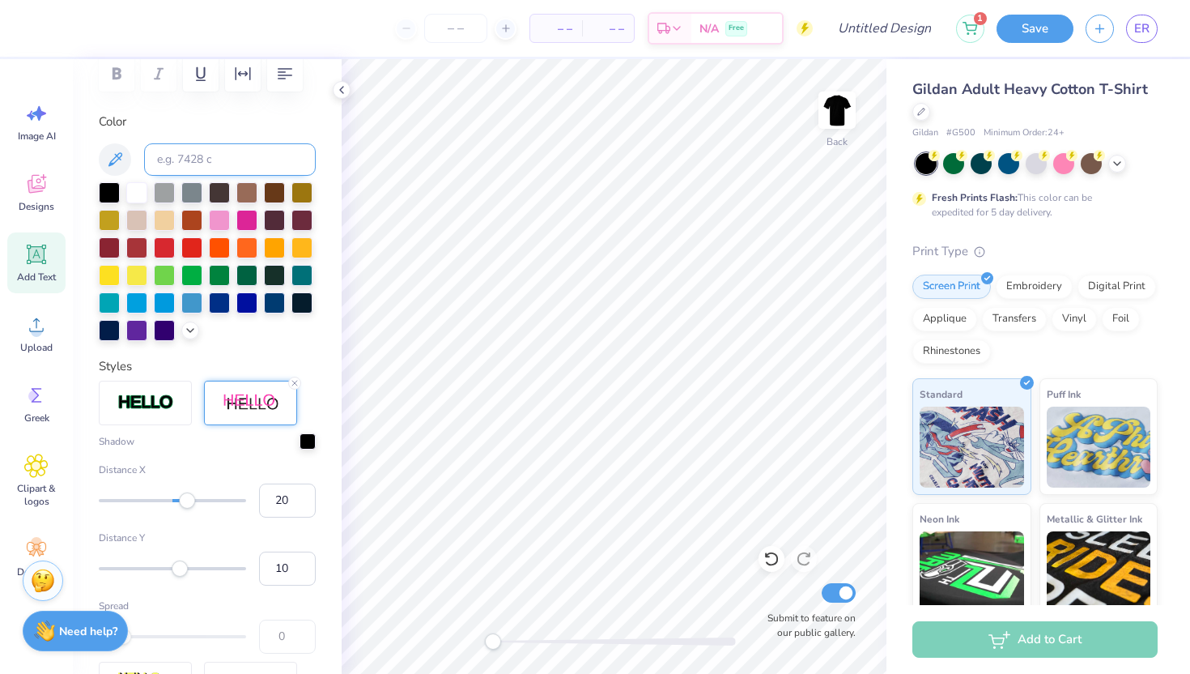
scroll to position [0, 0]
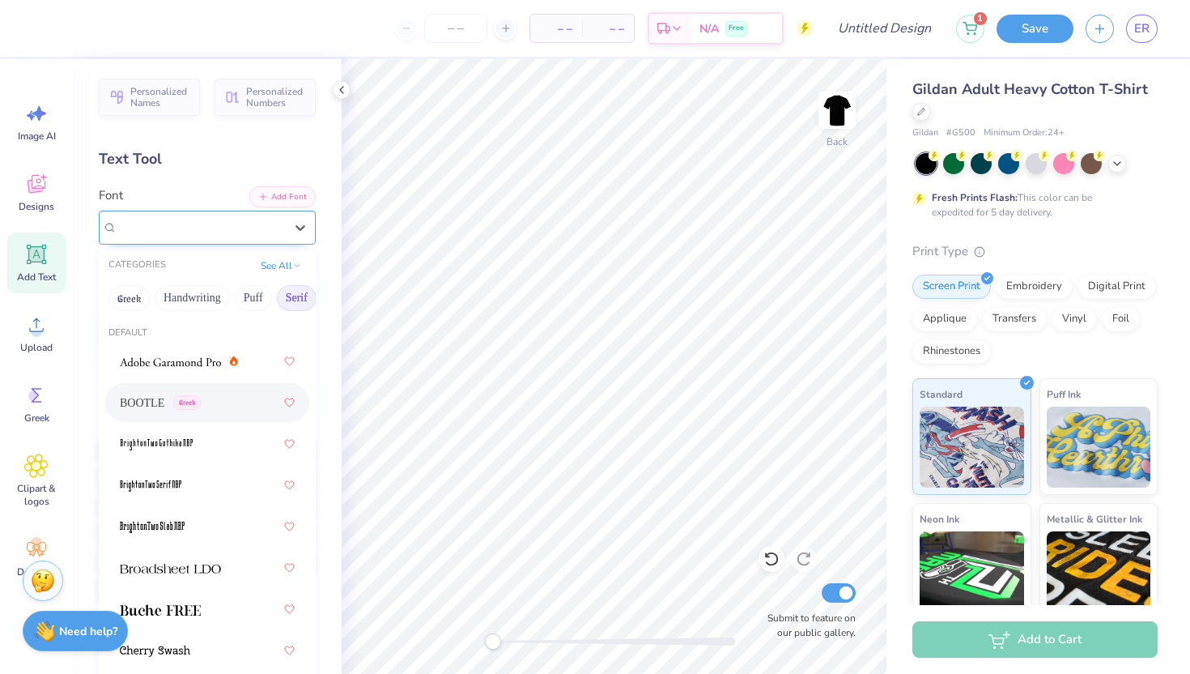
click at [188, 230] on div "BOOTLE Greek" at bounding box center [201, 227] width 170 height 25
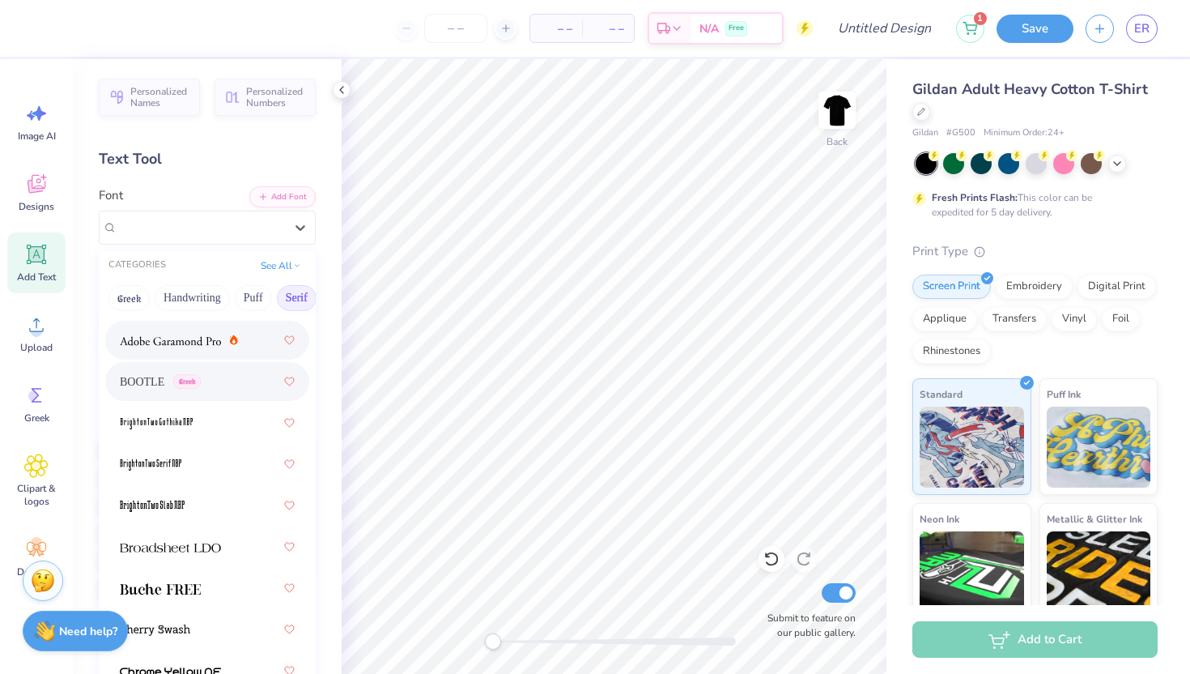
click at [205, 351] on div at bounding box center [207, 339] width 175 height 29
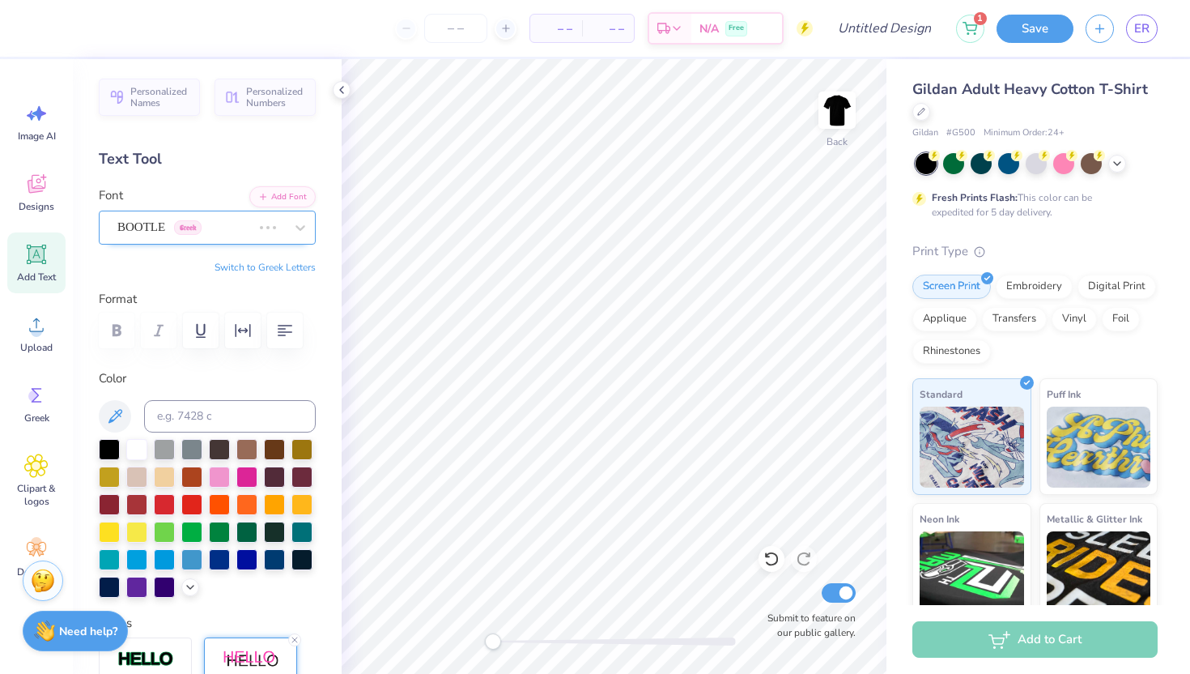
click at [243, 212] on div "BOOTLE Greek" at bounding box center [207, 227] width 217 height 34
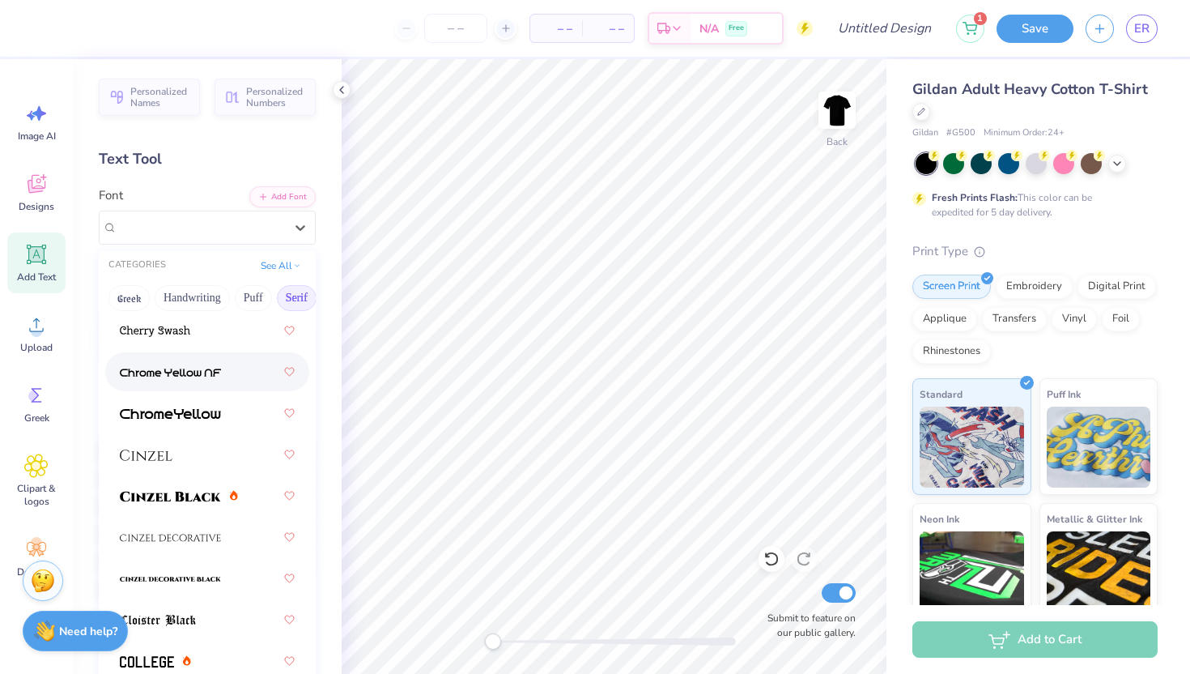
scroll to position [338, 0]
